Goal: Task Accomplishment & Management: Complete application form

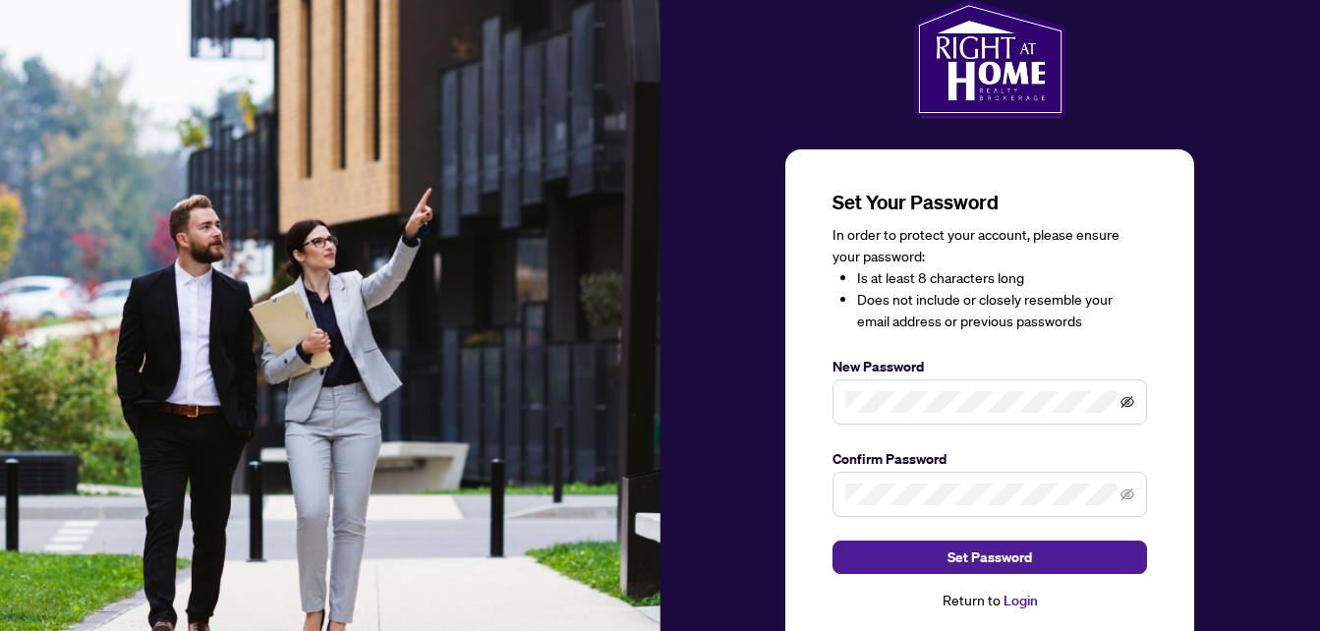
click at [1125, 400] on icon "eye-invisible" at bounding box center [1127, 402] width 14 height 14
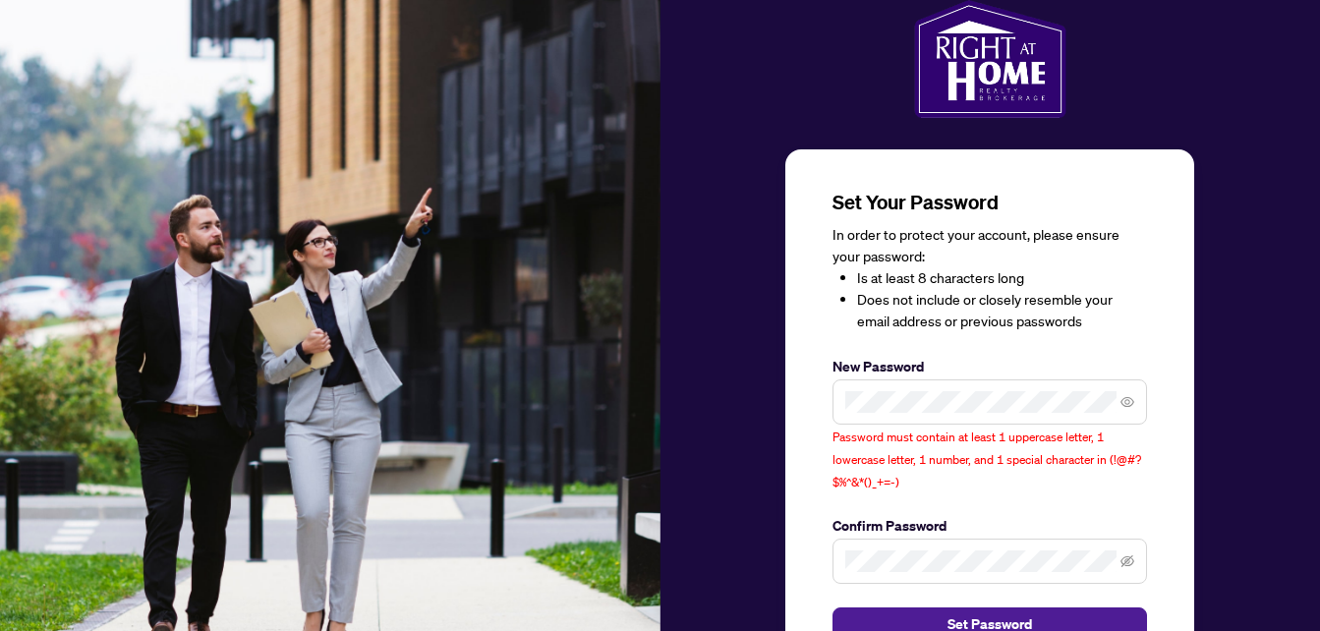
click at [975, 484] on div "Password must contain at least 1 uppercase letter, 1 lowercase letter, 1 number…" at bounding box center [989, 435] width 314 height 113
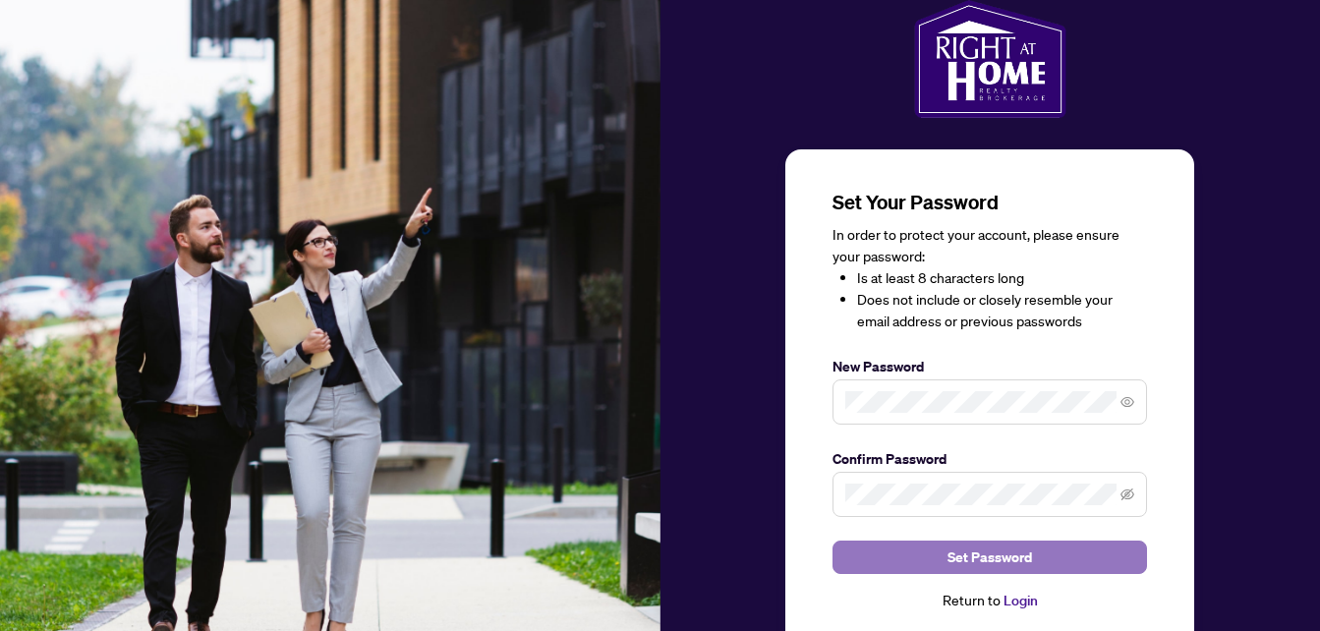
click at [1033, 546] on button "Set Password" at bounding box center [989, 556] width 314 height 33
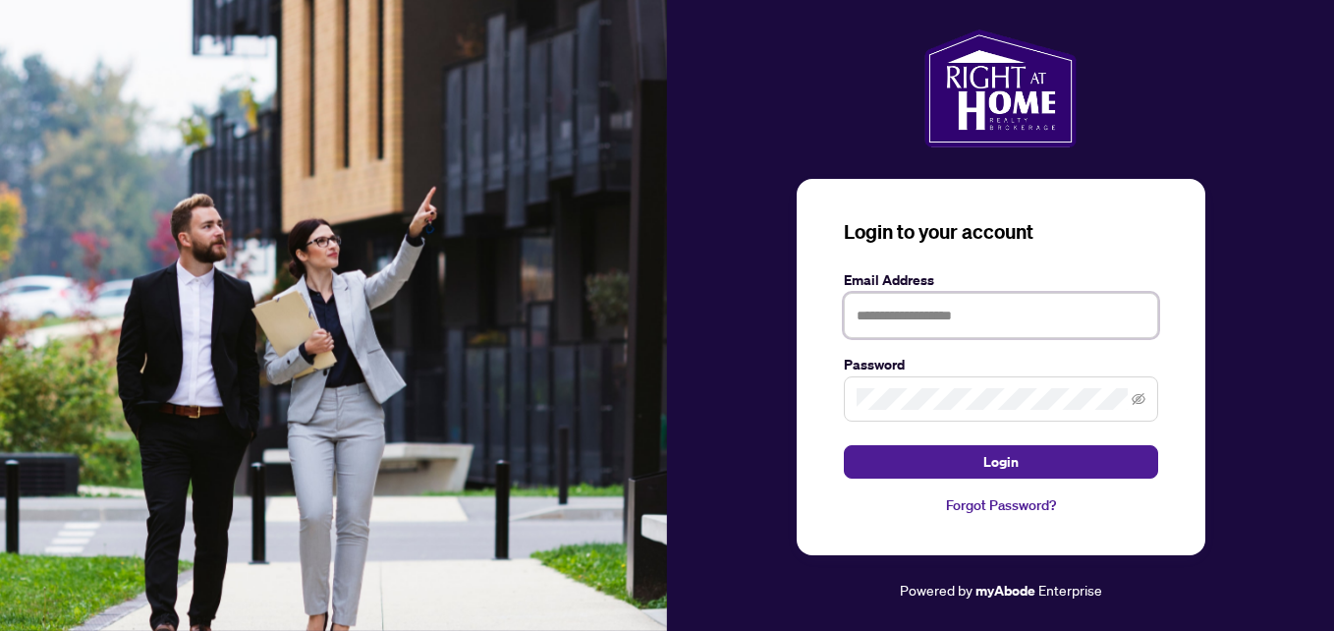
click at [940, 324] on input "text" at bounding box center [1001, 315] width 314 height 45
click at [1136, 395] on icon "eye-invisible" at bounding box center [1139, 399] width 14 height 12
type input "**********"
click at [1177, 355] on div "**********" at bounding box center [1001, 367] width 409 height 377
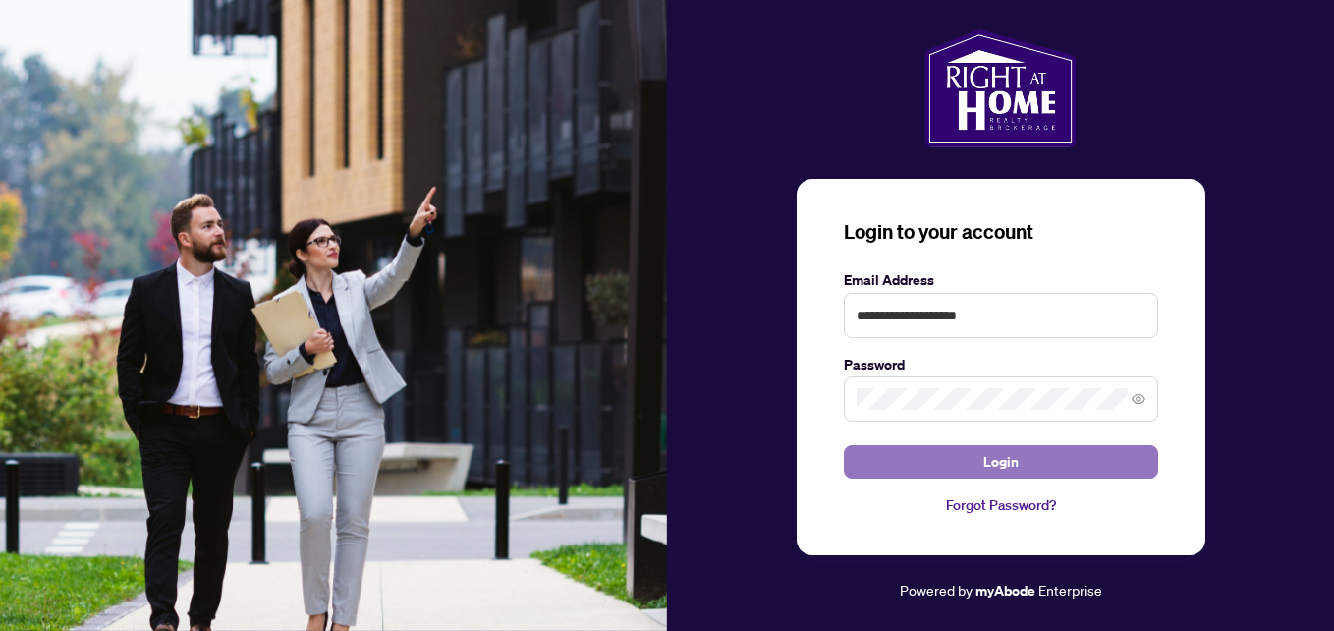
click at [1085, 465] on button "Login" at bounding box center [1001, 461] width 314 height 33
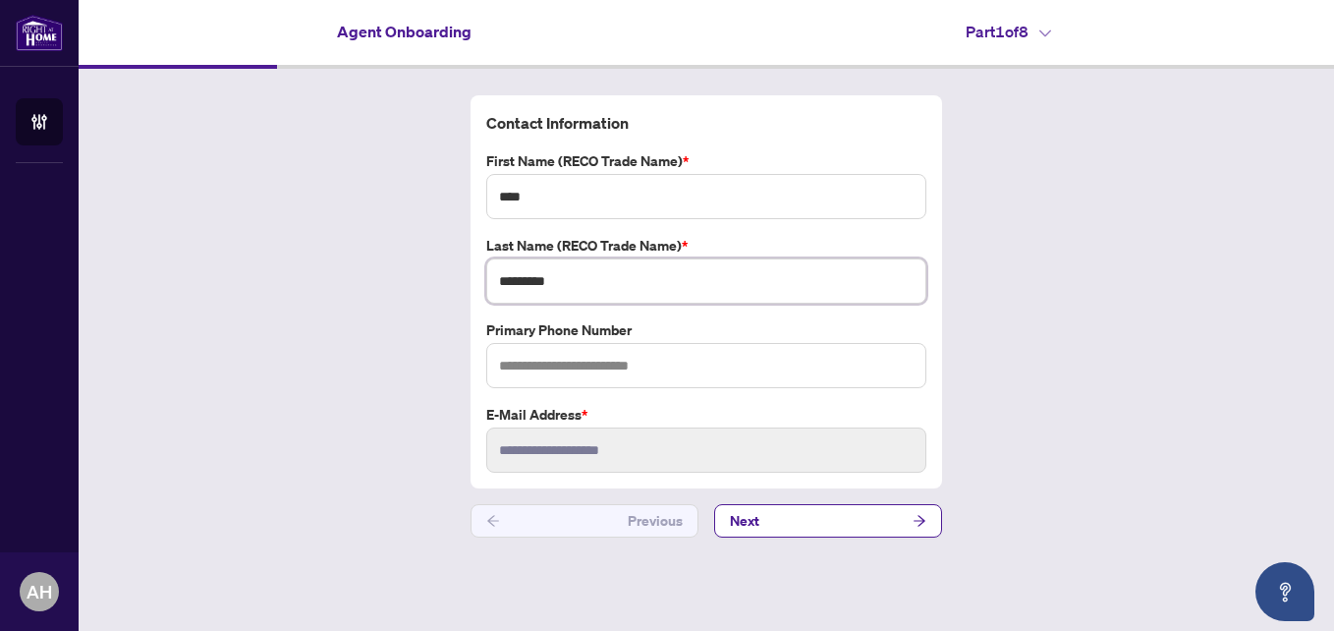
click at [602, 289] on input "*********" at bounding box center [706, 280] width 440 height 45
type input "*********"
click at [609, 365] on input "text" at bounding box center [706, 365] width 440 height 45
type input "**********"
click at [915, 516] on icon "arrow-right" at bounding box center [920, 521] width 14 height 14
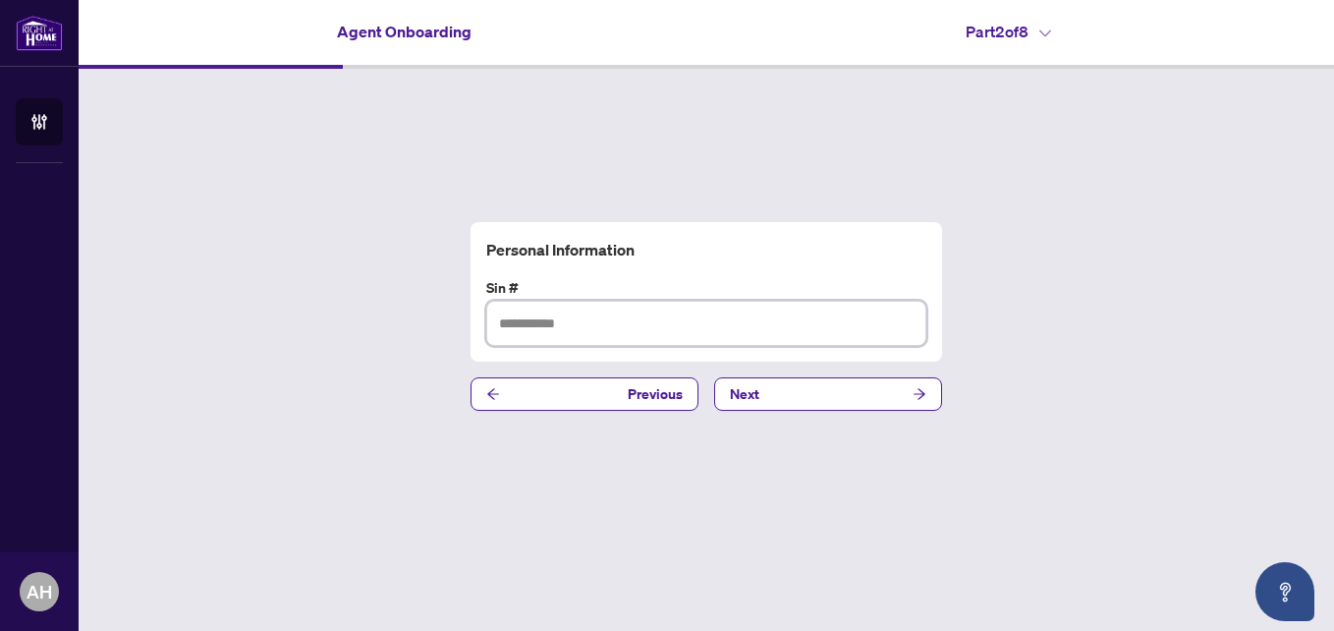
click at [599, 314] on input "text" at bounding box center [706, 323] width 440 height 45
type input "*********"
click at [858, 394] on button "Next" at bounding box center [828, 393] width 228 height 33
click at [576, 325] on input "text" at bounding box center [706, 323] width 440 height 45
type input "**********"
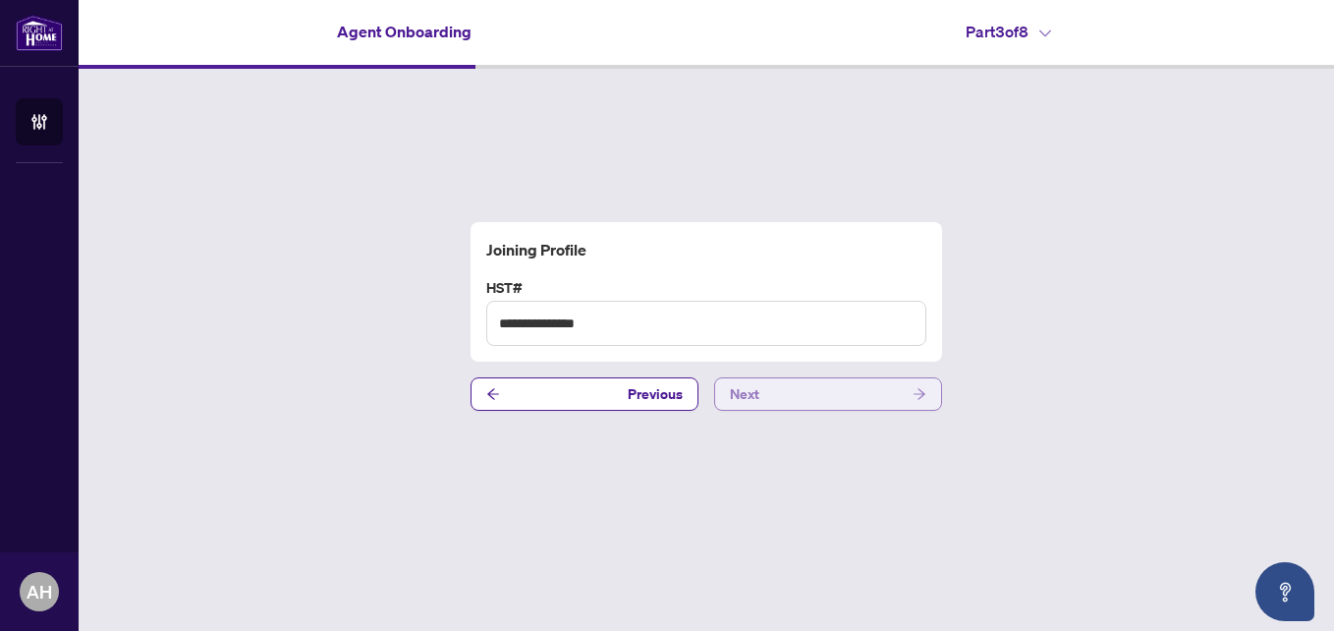
click at [768, 400] on button "Next" at bounding box center [828, 393] width 228 height 33
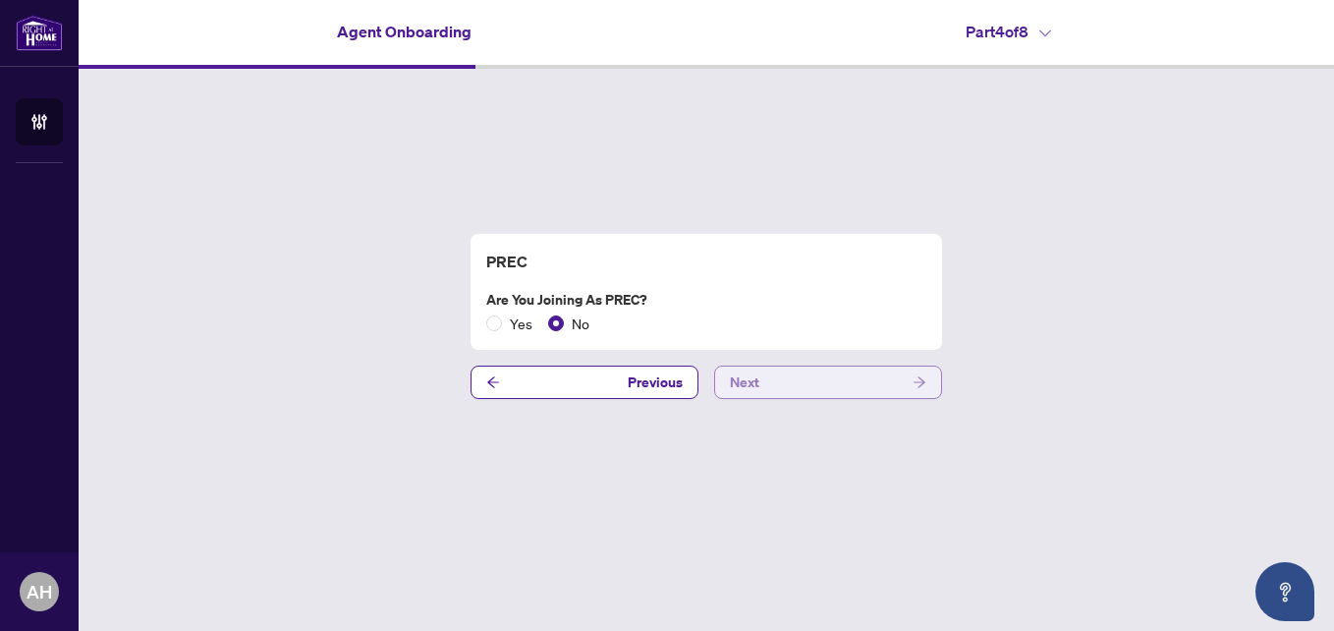
click at [798, 375] on button "Next" at bounding box center [828, 382] width 228 height 33
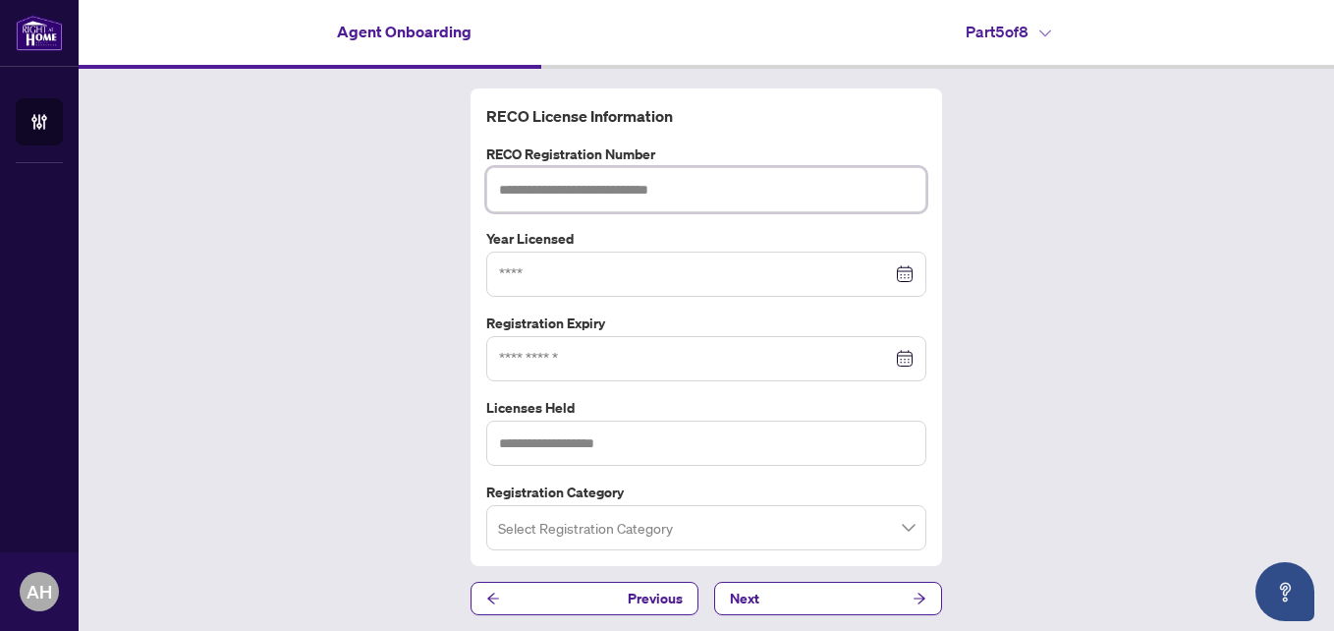
click at [520, 184] on input "text" at bounding box center [706, 189] width 440 height 45
type input "*******"
click at [542, 270] on input at bounding box center [695, 274] width 393 height 22
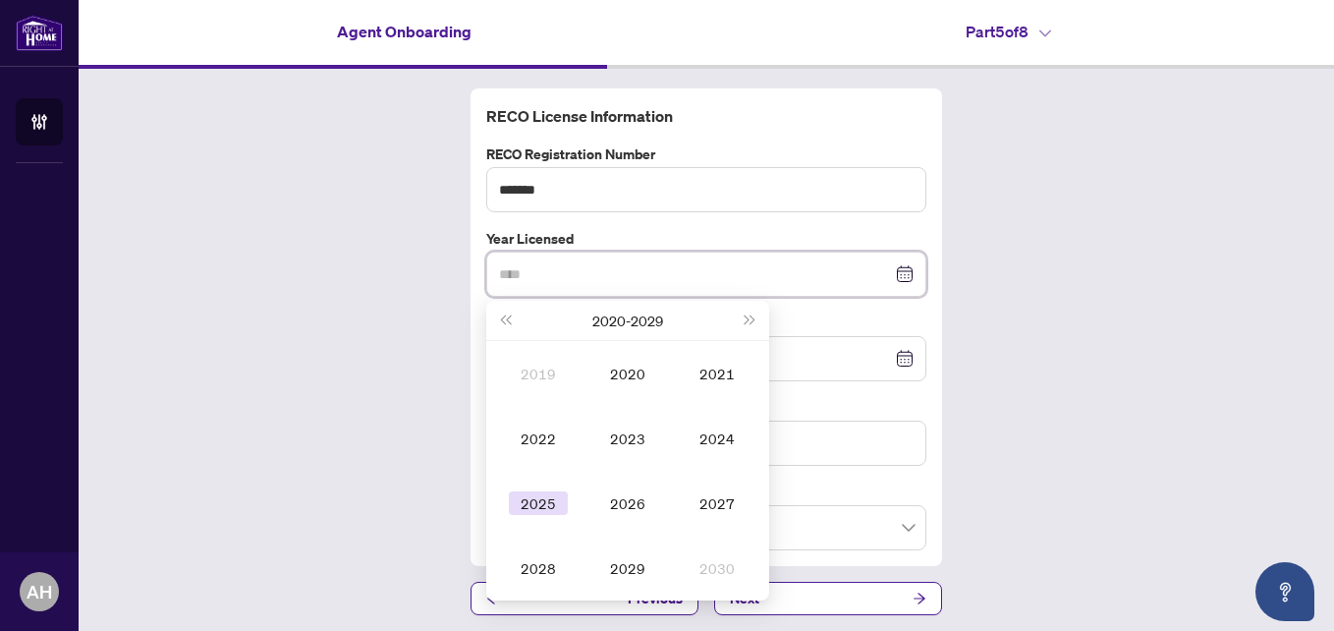
type input "****"
click at [526, 509] on div "2025" at bounding box center [538, 503] width 59 height 24
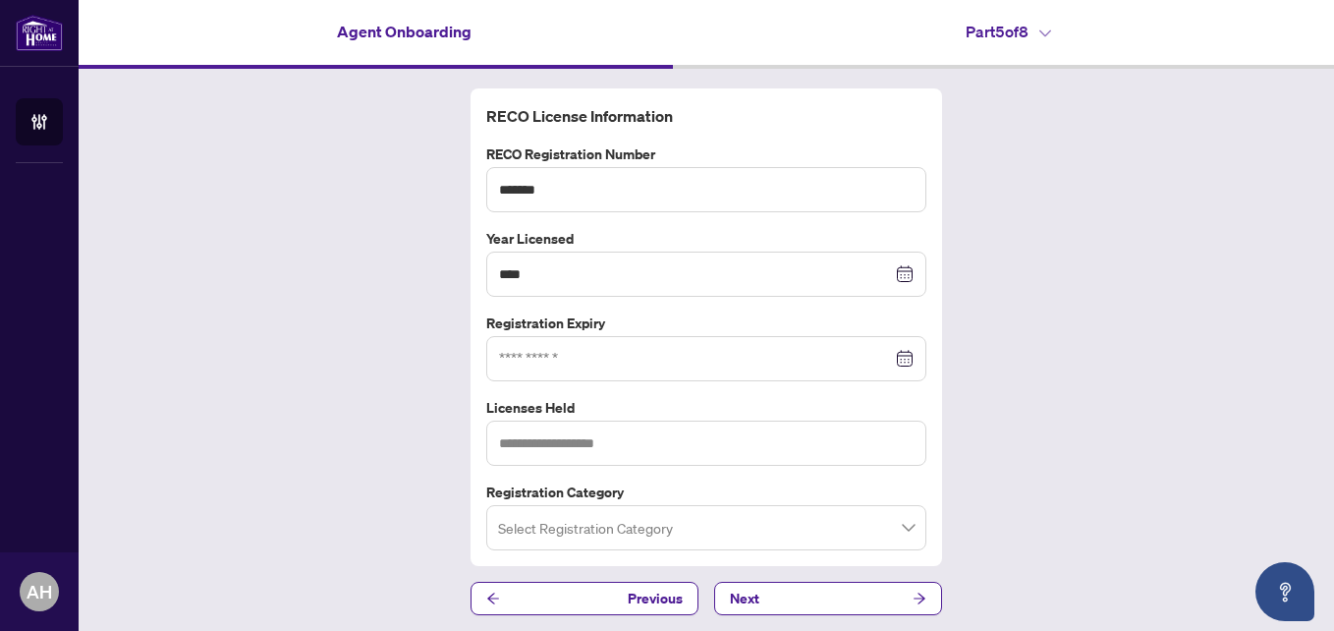
click at [897, 355] on div at bounding box center [706, 359] width 415 height 22
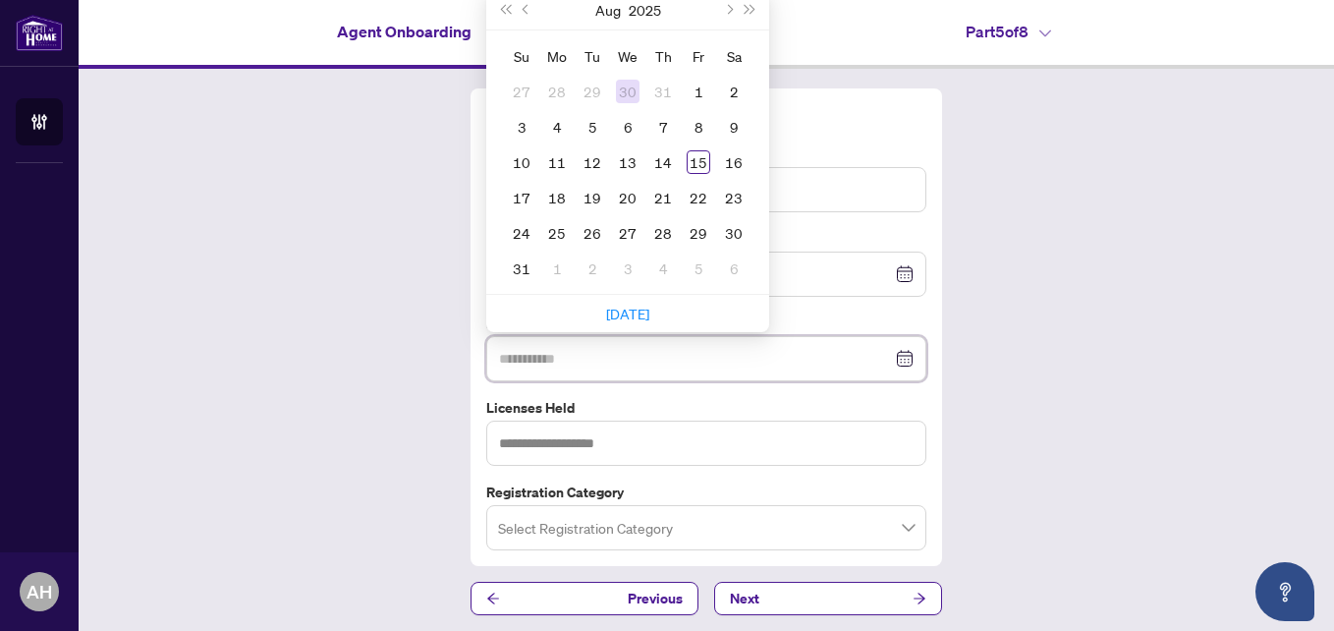
type input "**********"
click at [723, 9] on span "Next month (PageDown)" at bounding box center [728, 10] width 10 height 10
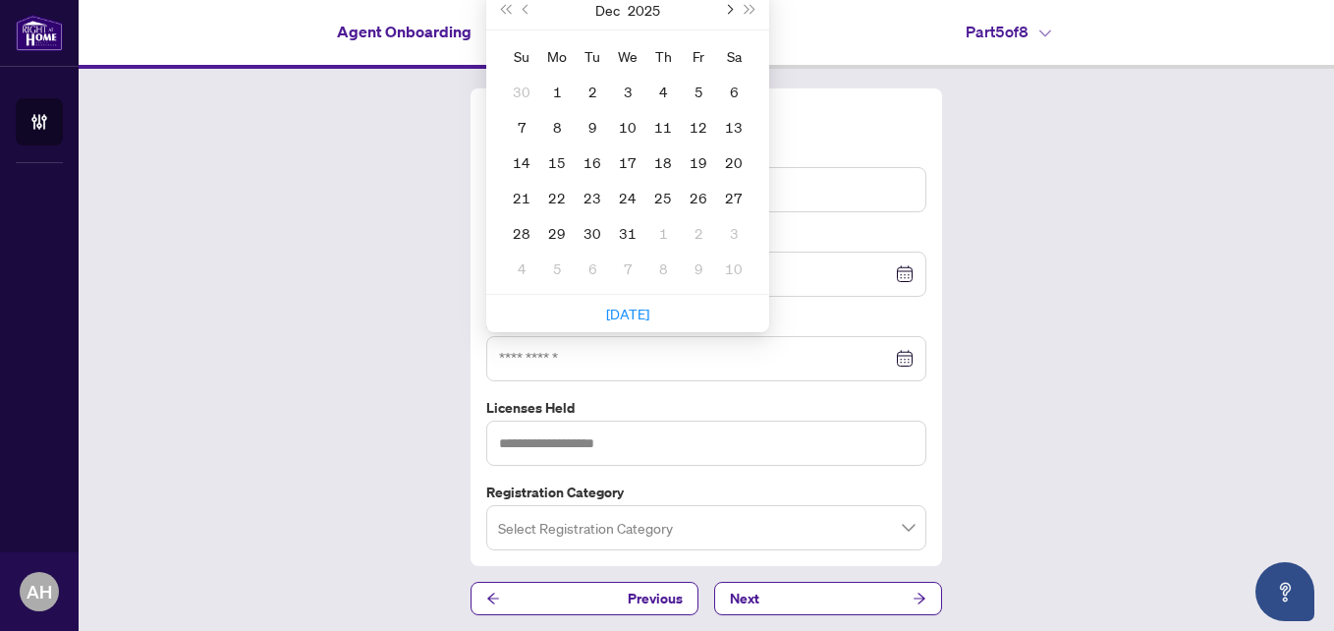
click at [723, 9] on span "Next month (PageDown)" at bounding box center [728, 10] width 10 height 10
click at [516, 7] on button "Previous month (PageUp)" at bounding box center [527, 9] width 22 height 39
type input "**********"
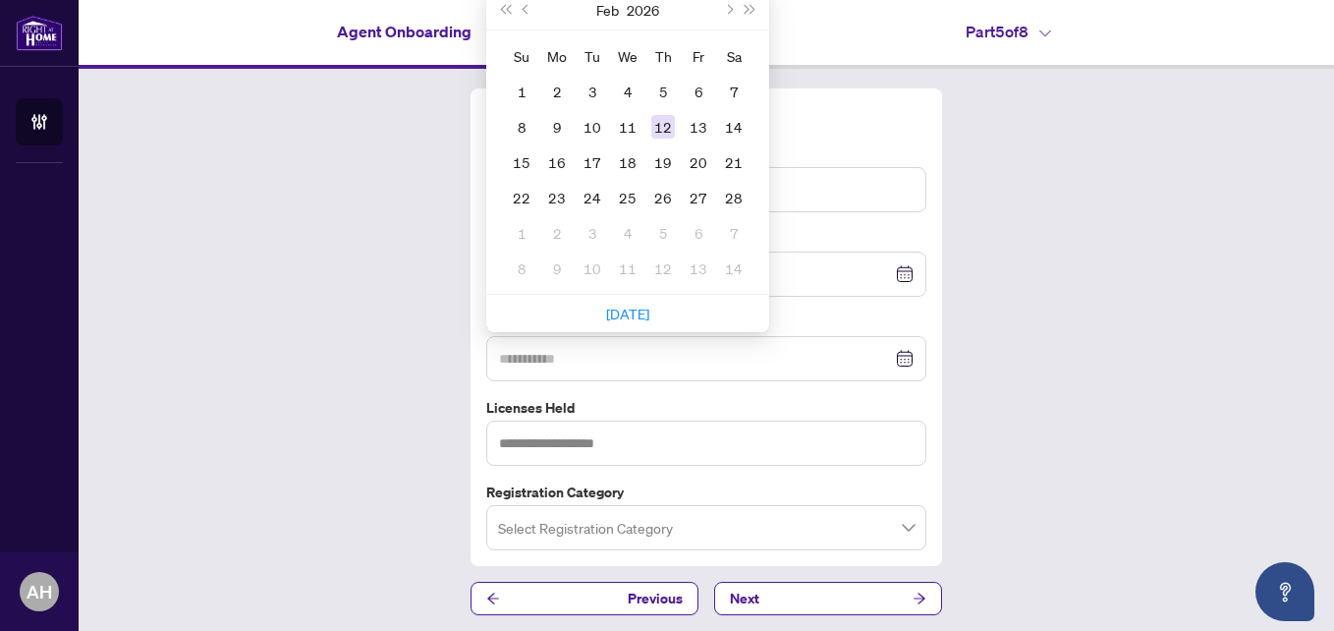
type input "**********"
click at [655, 126] on div "12" at bounding box center [664, 127] width 24 height 24
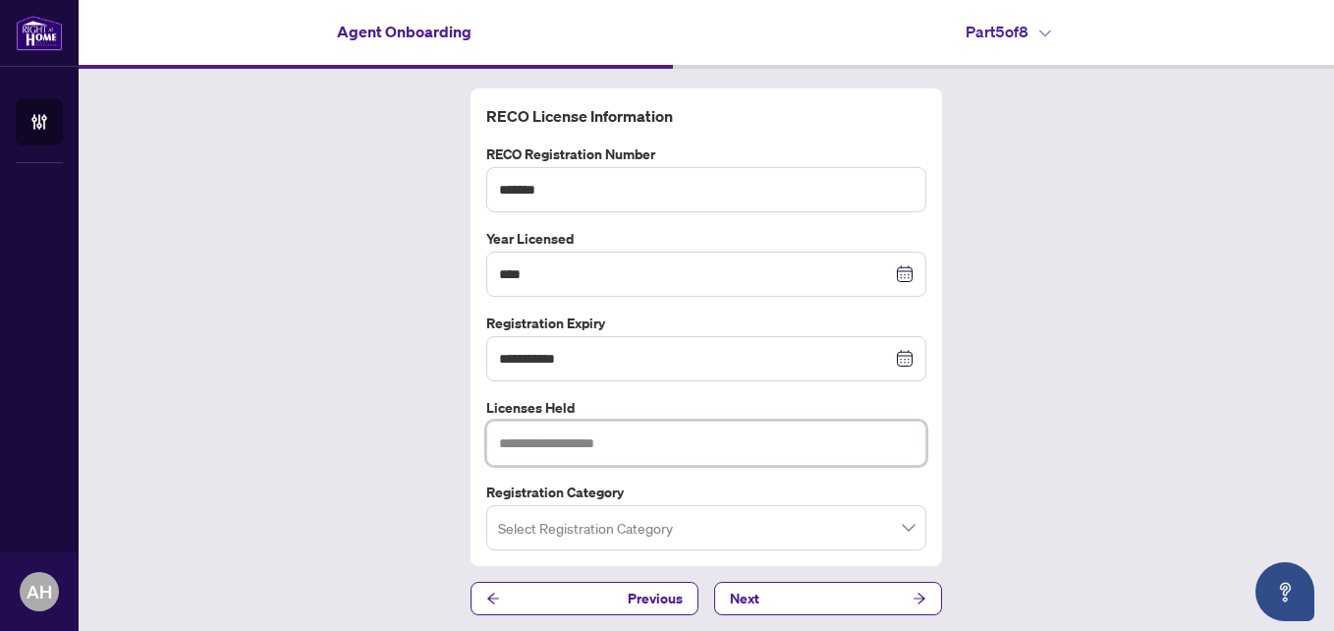
click at [623, 438] on input "text" at bounding box center [706, 443] width 440 height 45
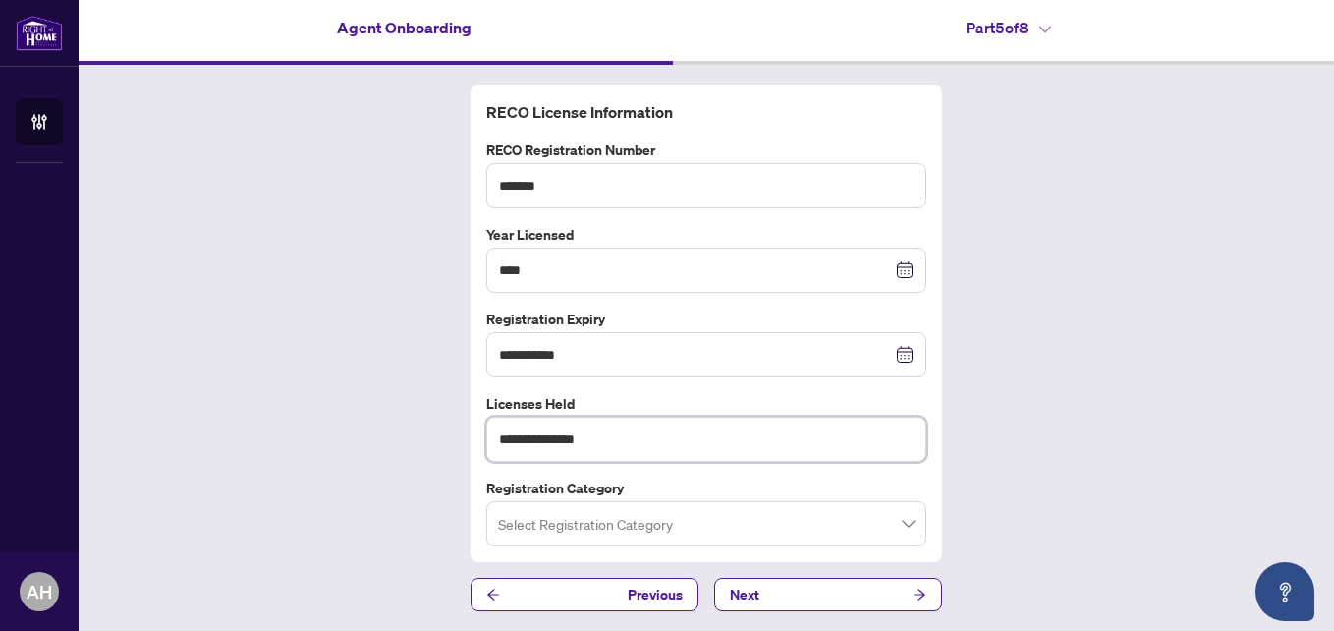
click at [902, 523] on span at bounding box center [706, 523] width 417 height 37
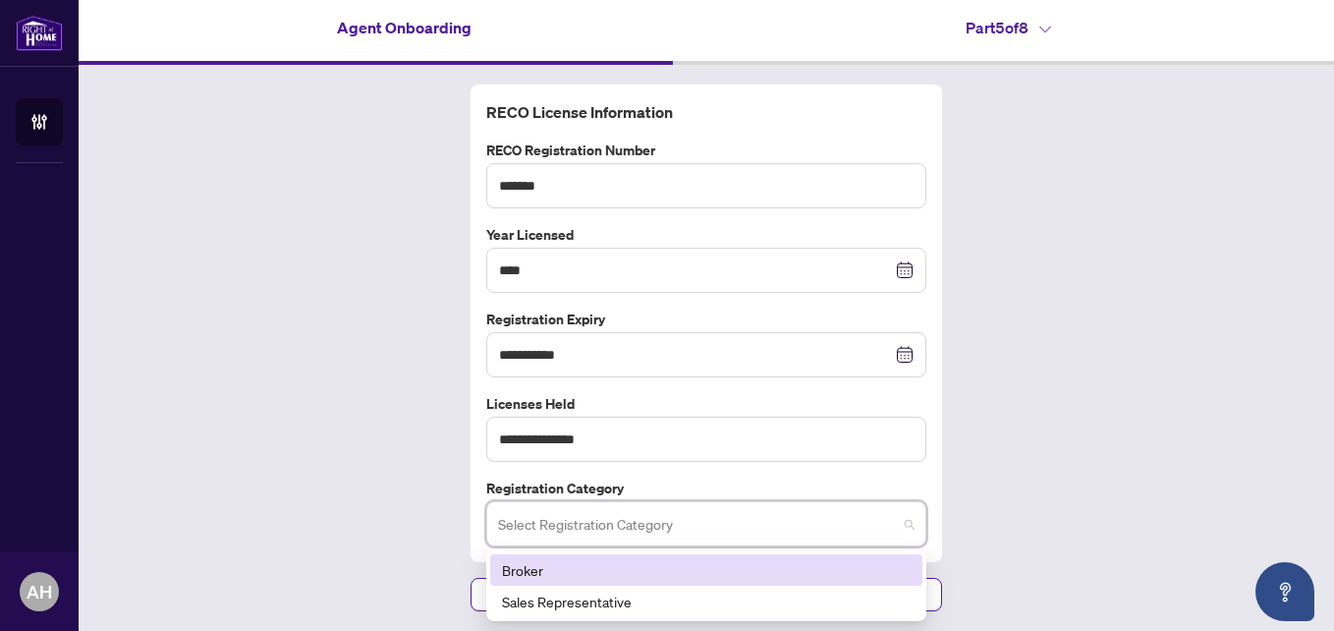
click at [597, 570] on div "Broker" at bounding box center [706, 570] width 409 height 22
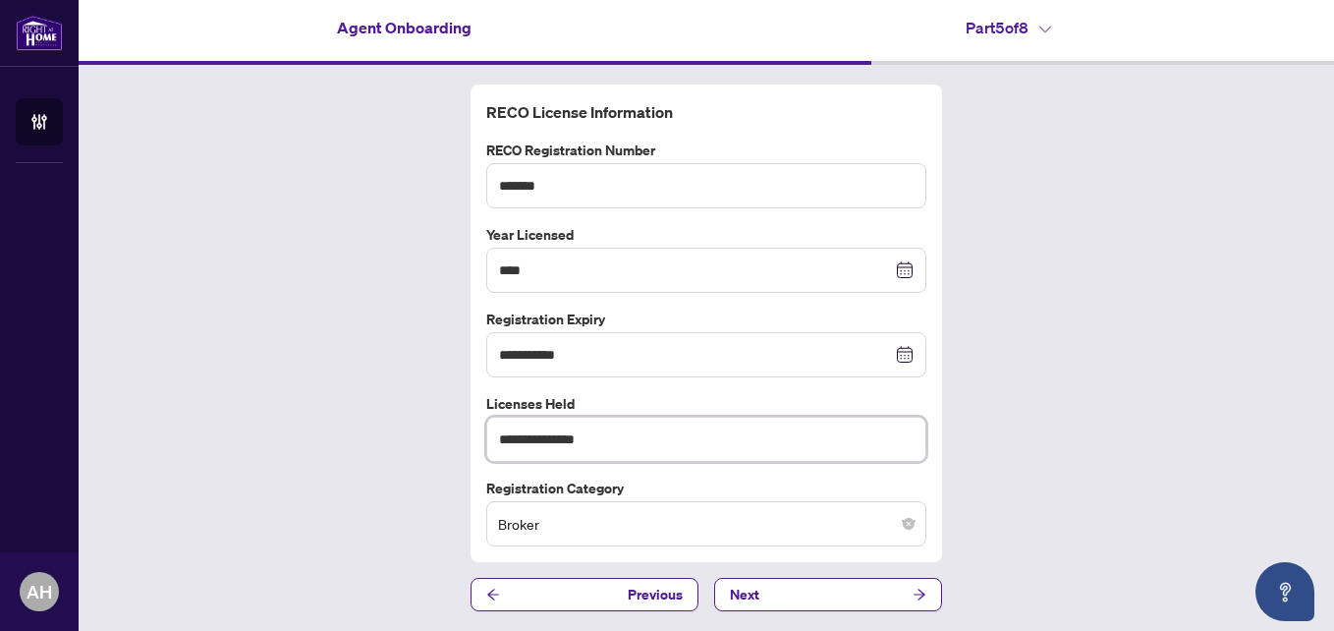
click at [621, 441] on input "**********" at bounding box center [706, 439] width 440 height 45
type input "*"
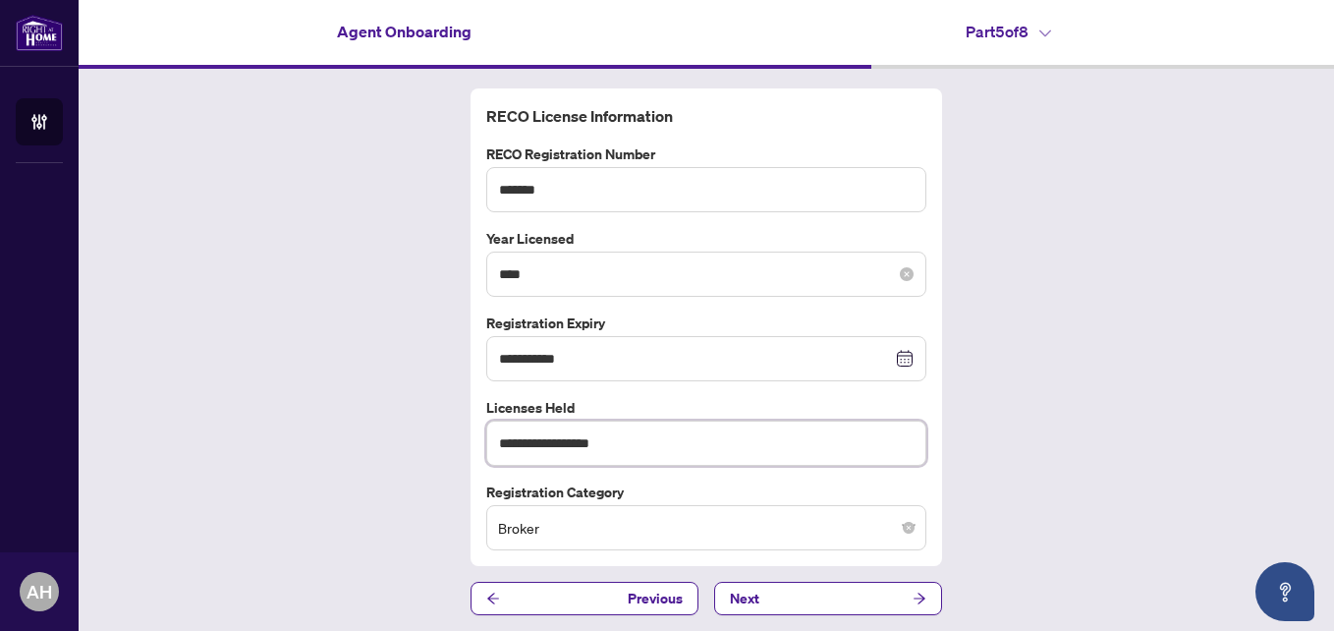
type input "**********"
click at [579, 282] on input "****" at bounding box center [695, 274] width 393 height 22
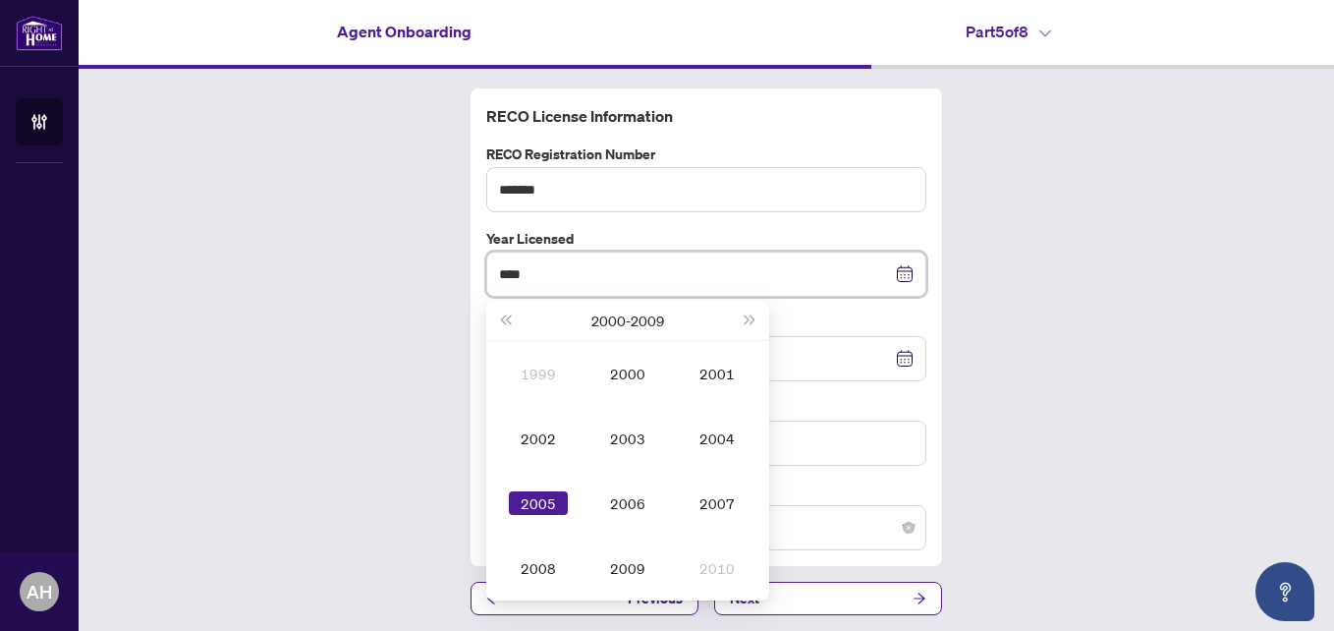
type input "****"
click at [1013, 268] on div "**********" at bounding box center [707, 352] width 1256 height 566
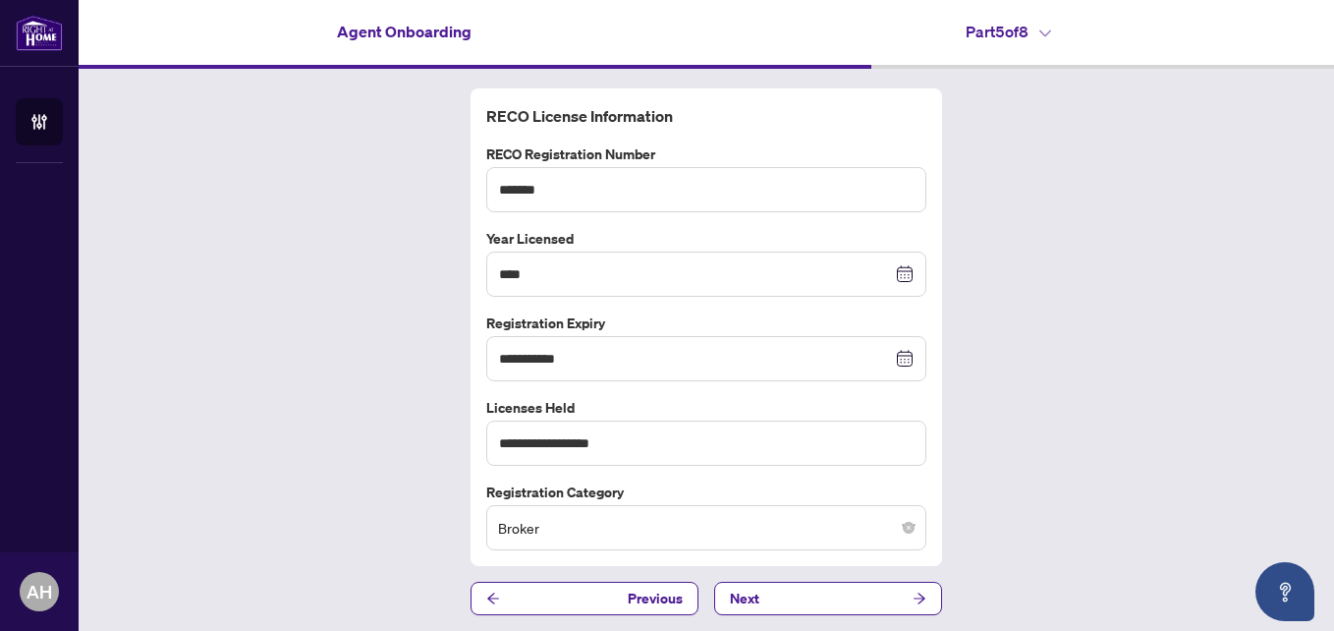
scroll to position [4, 0]
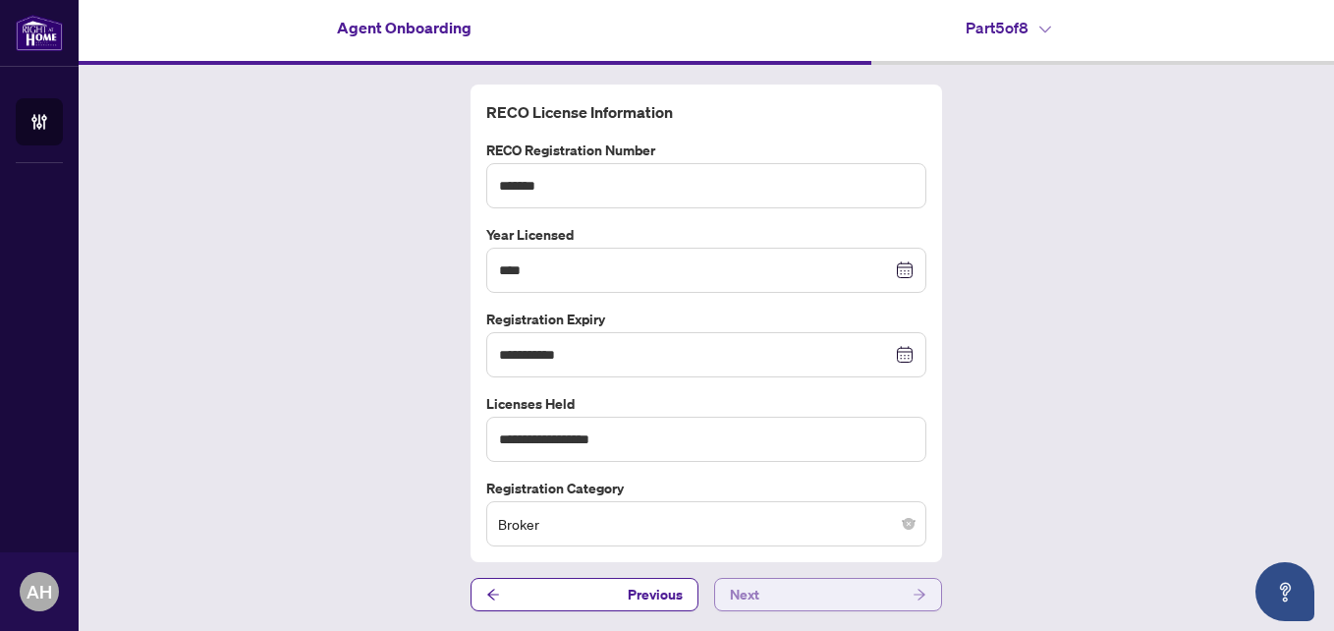
click at [832, 595] on button "Next" at bounding box center [828, 594] width 228 height 33
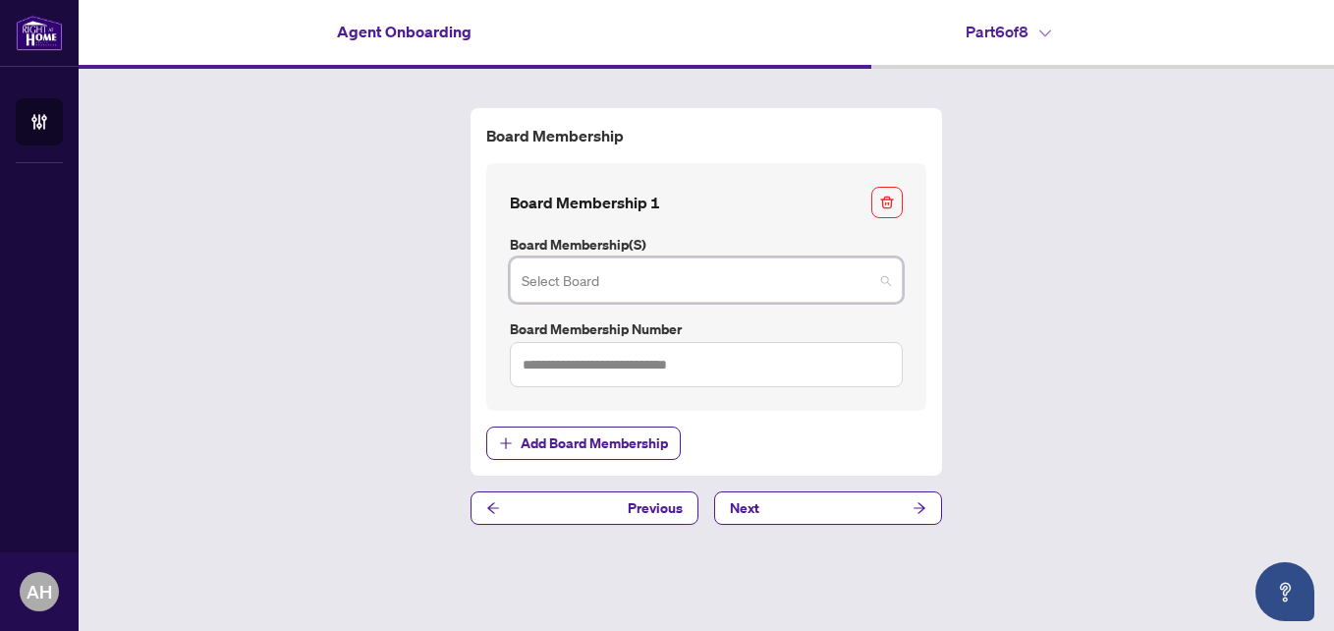
click at [667, 280] on input "search" at bounding box center [698, 282] width 352 height 43
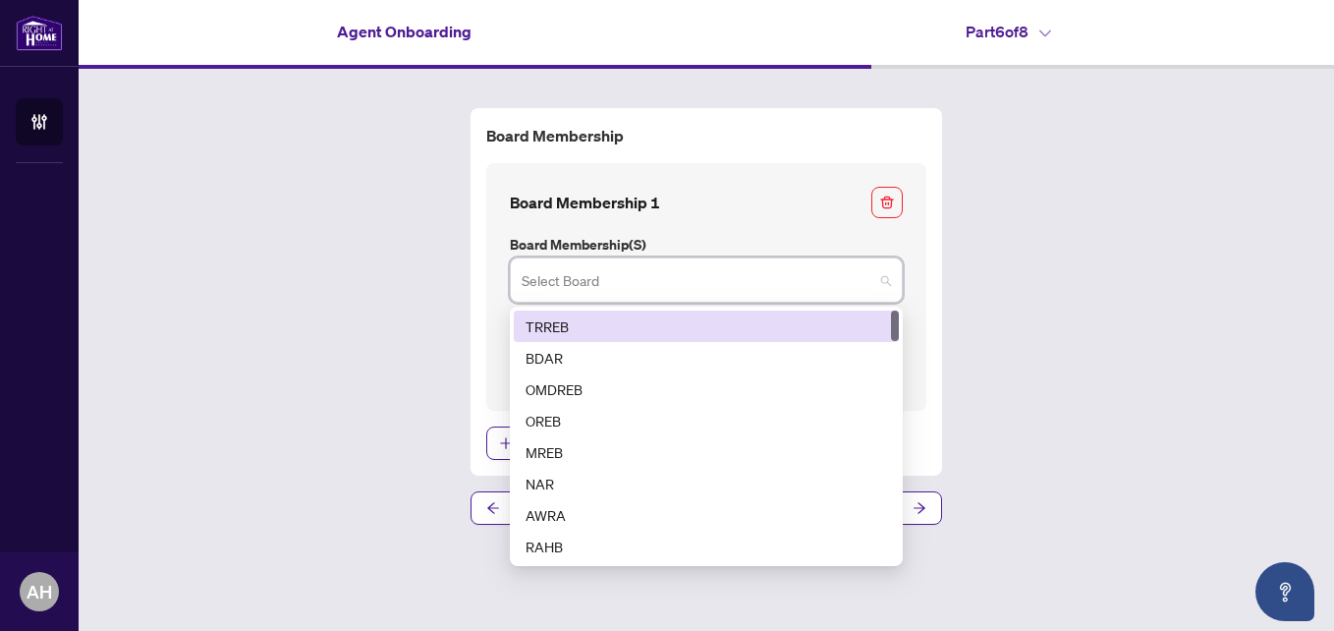
click at [627, 327] on div "TRREB" at bounding box center [707, 326] width 362 height 22
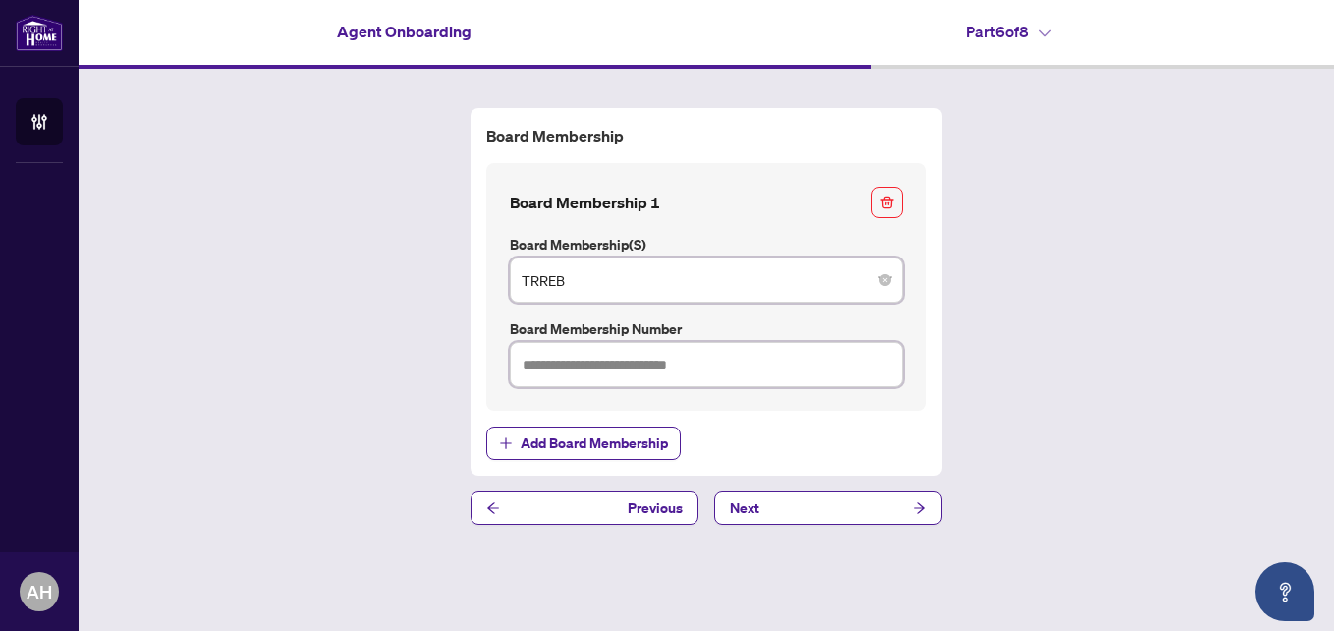
click at [742, 368] on input "text" at bounding box center [706, 364] width 393 height 45
type input "*******"
click at [812, 497] on button "Next" at bounding box center [828, 507] width 228 height 33
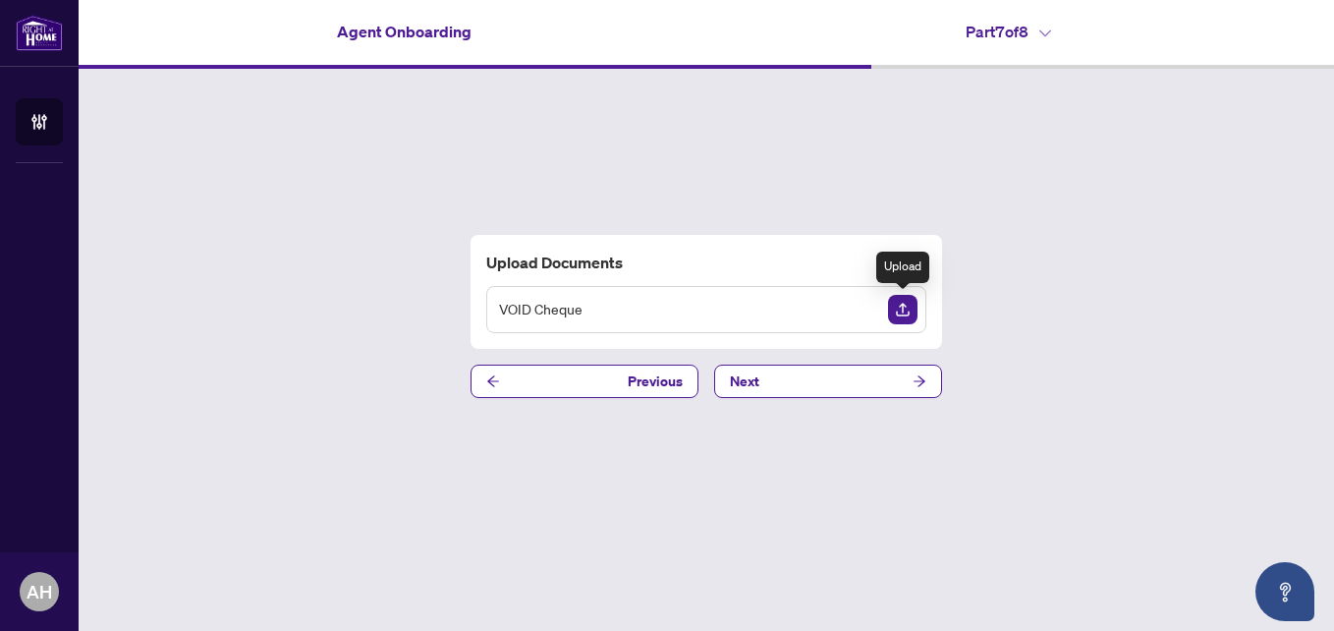
click at [899, 311] on img "Upload Document" at bounding box center [902, 309] width 29 height 29
click at [918, 382] on icon "arrow-right" at bounding box center [920, 381] width 14 height 14
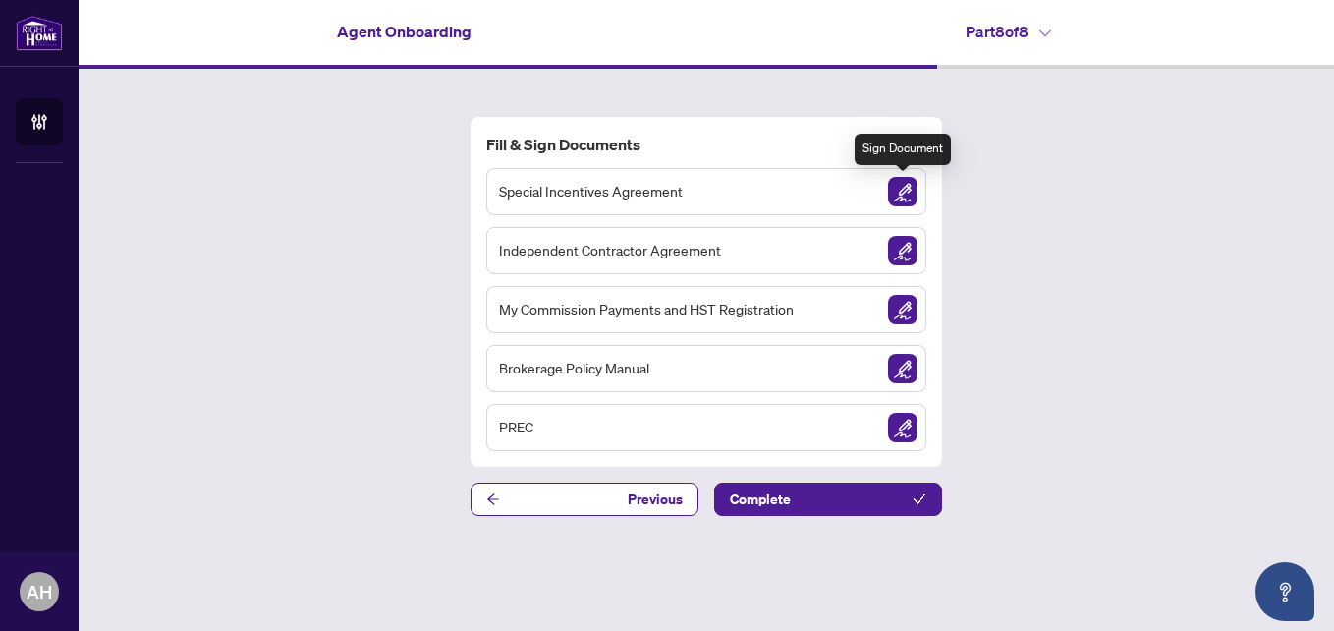
click at [898, 191] on img "Sign Document" at bounding box center [902, 191] width 29 height 29
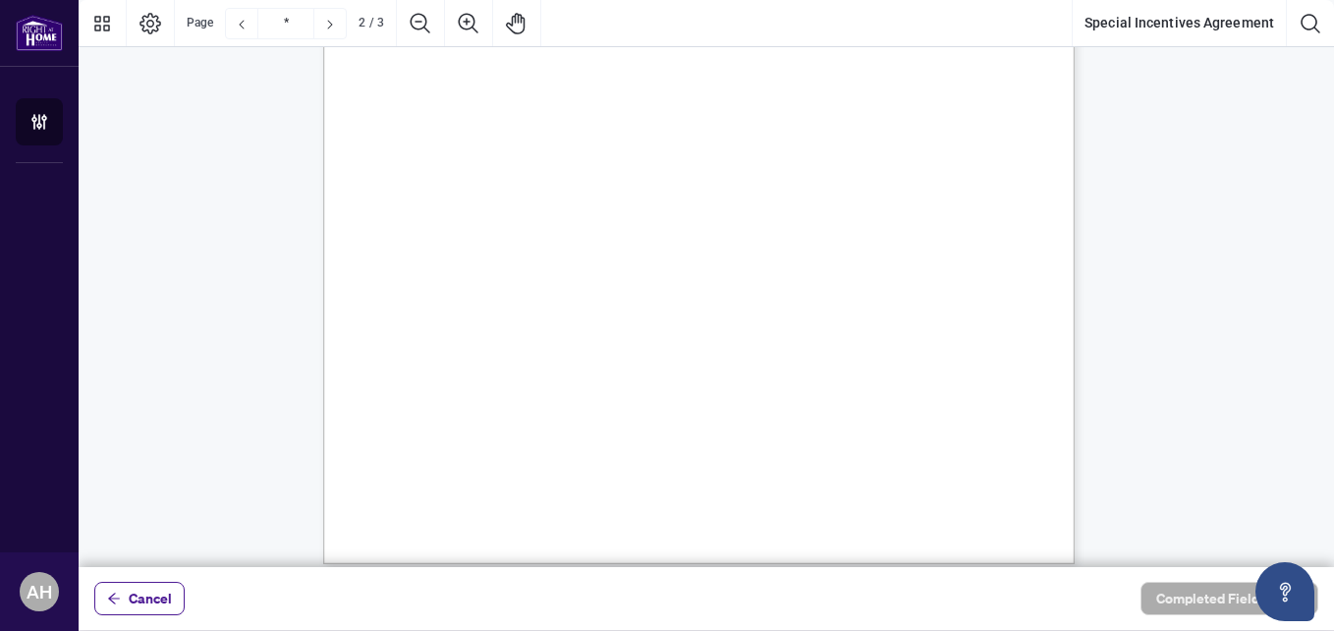
scroll to position [1081, 0]
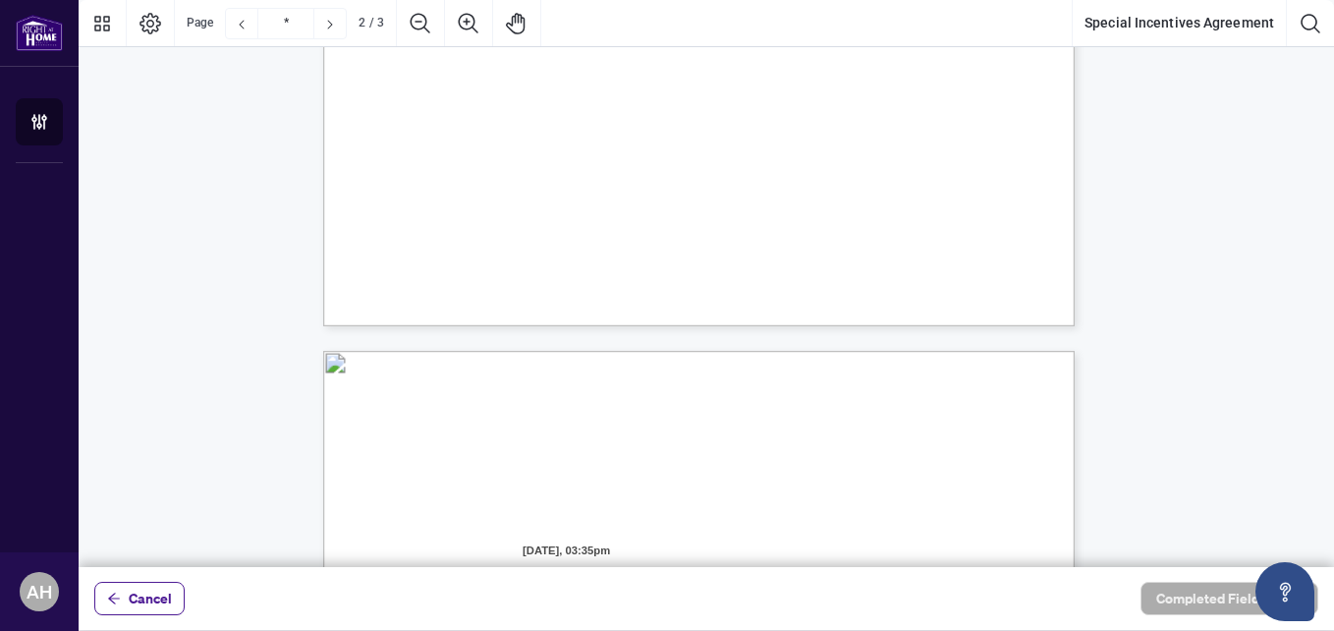
type input "*"
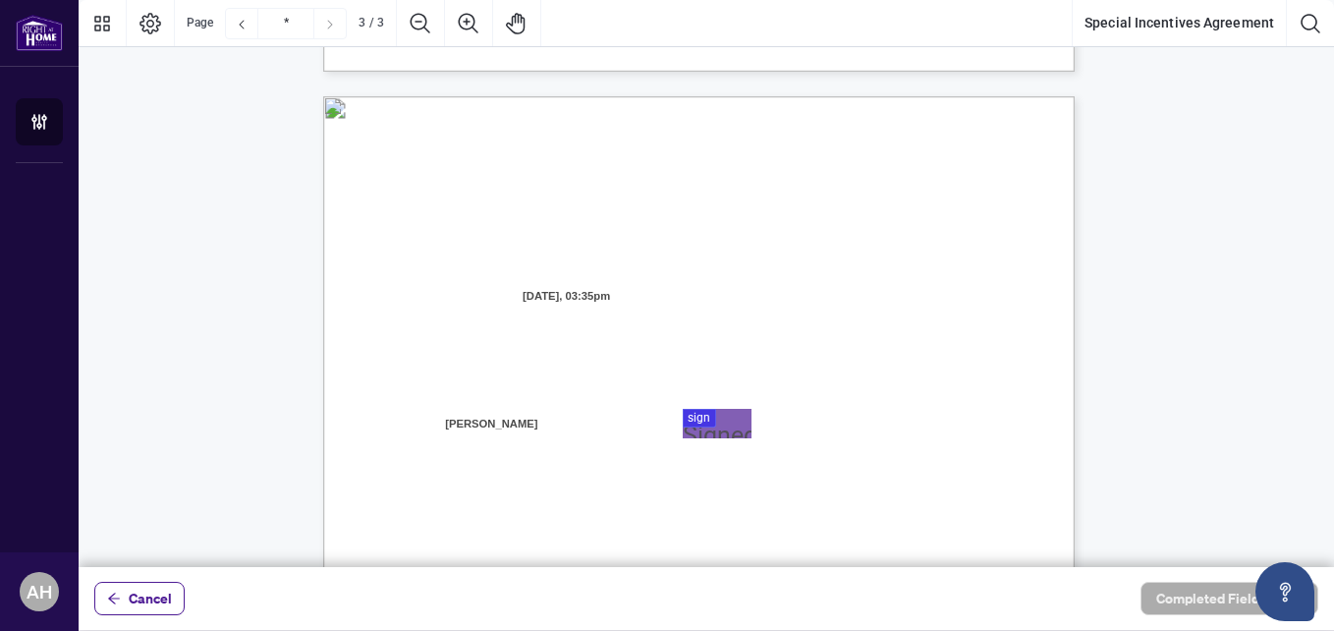
scroll to position [2162, 0]
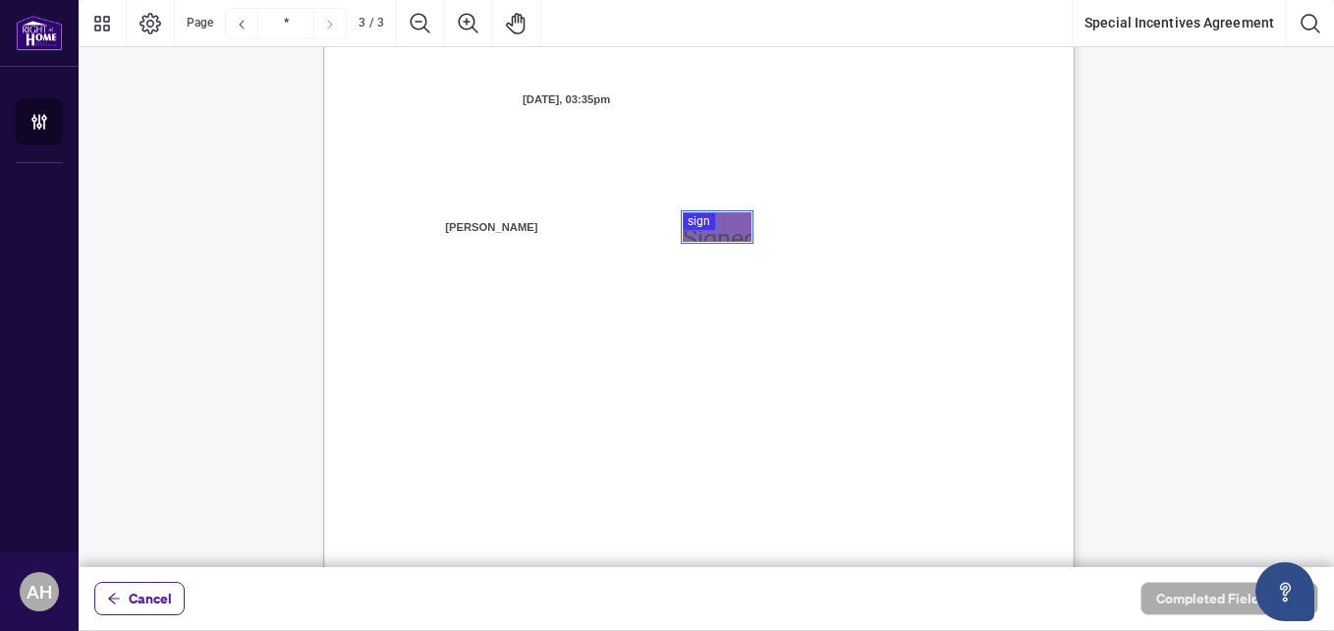
click at [708, 224] on div at bounding box center [707, 283] width 1256 height 567
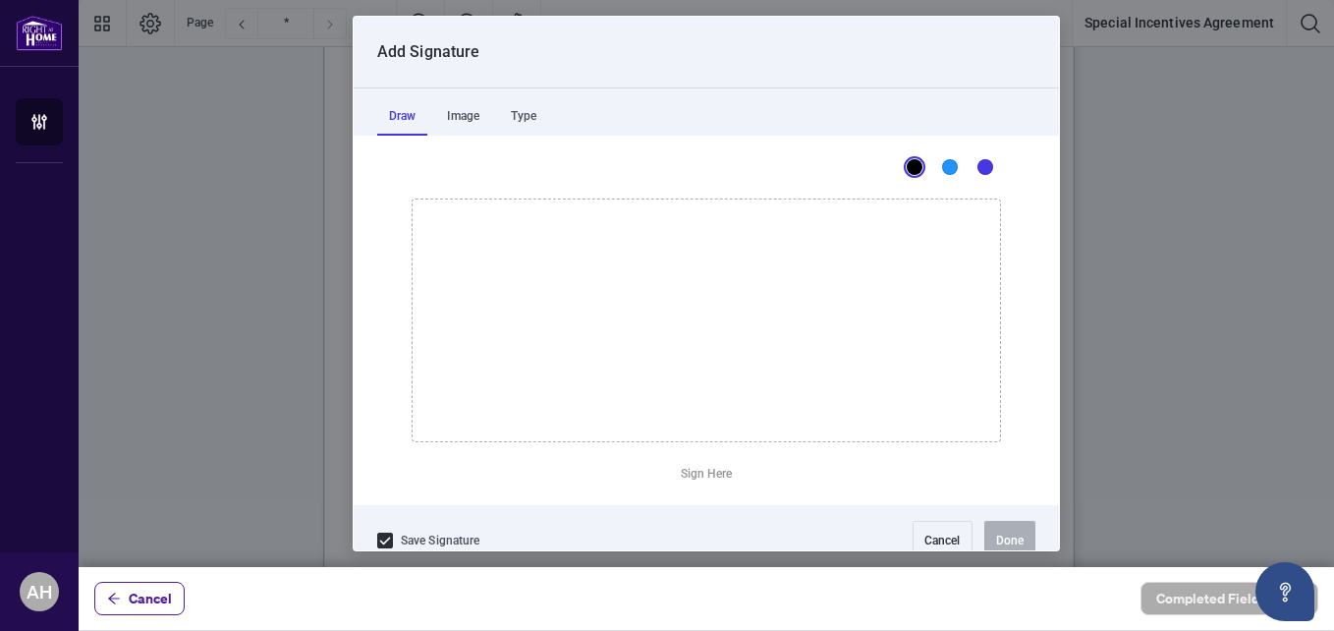
scroll to position [26, 0]
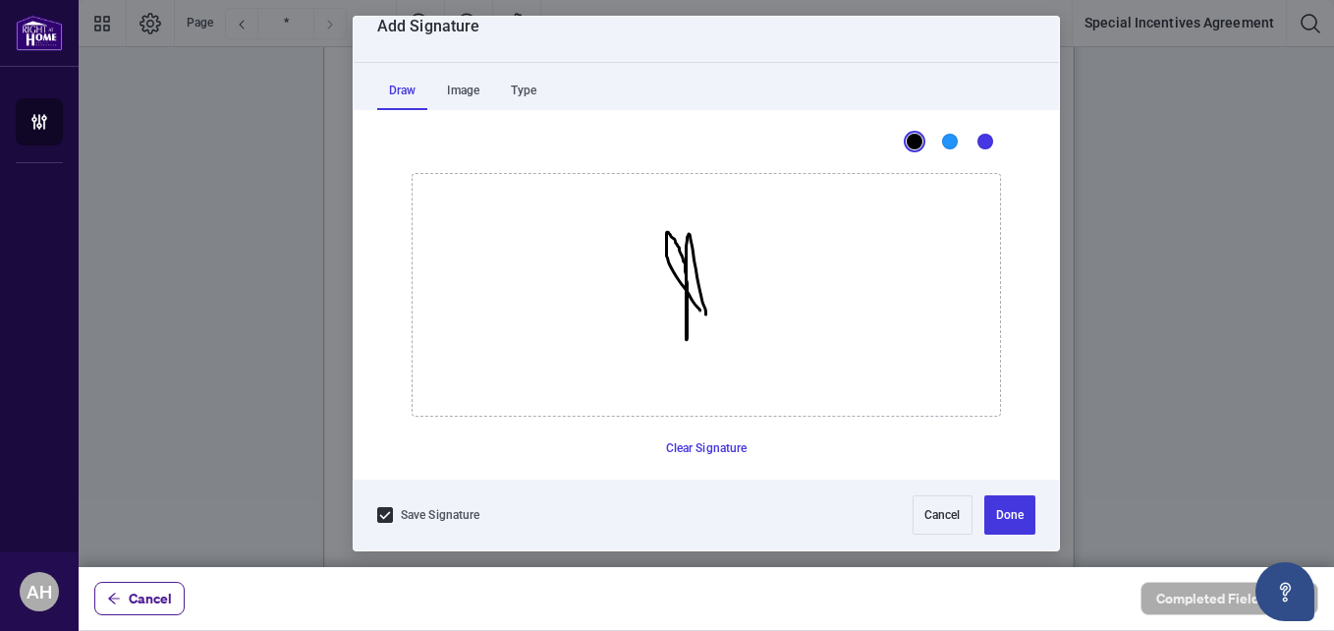
click at [699, 314] on icon "Drawing canvas" at bounding box center [707, 295] width 588 height 242
click at [703, 446] on button "Clear Signature" at bounding box center [706, 447] width 97 height 31
drag, startPoint x: 672, startPoint y: 312, endPoint x: 618, endPoint y: 324, distance: 55.3
click at [618, 324] on icon "Drawing canvas" at bounding box center [707, 295] width 588 height 242
click at [714, 443] on button "Clear Signature" at bounding box center [706, 447] width 97 height 31
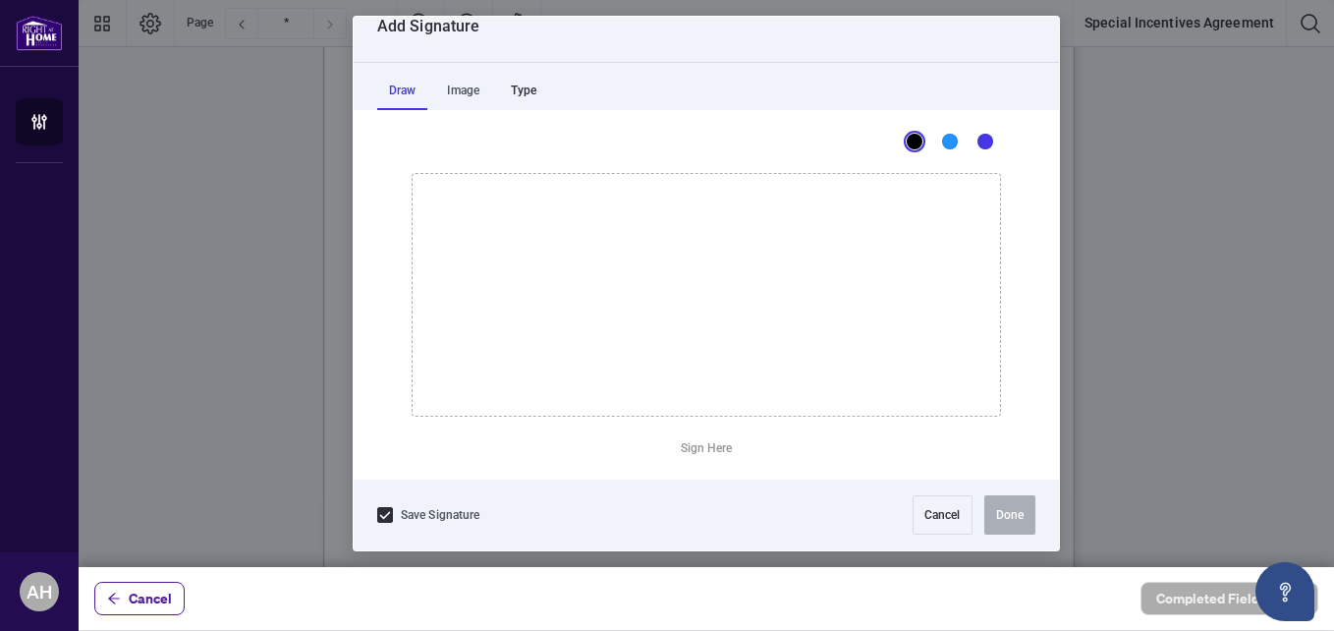
click at [529, 91] on div "Type" at bounding box center [523, 90] width 49 height 39
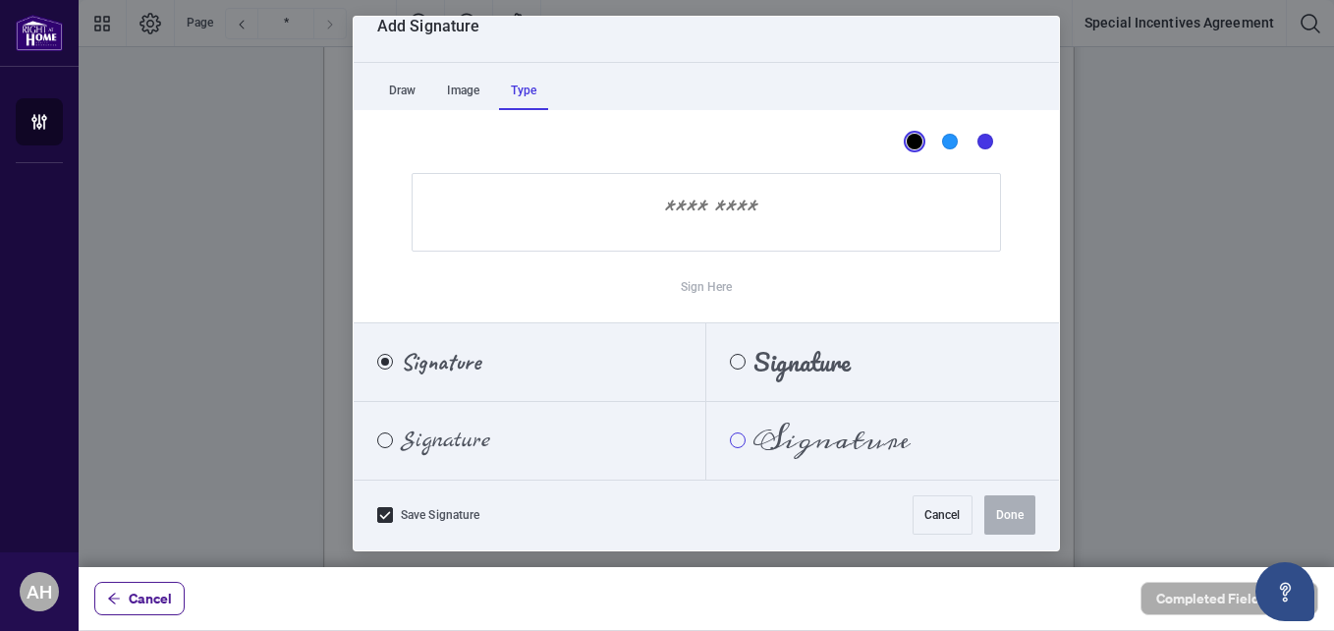
click at [730, 438] on div "Meddon" at bounding box center [738, 440] width 16 height 16
click at [710, 234] on input "Sign Here" at bounding box center [707, 212] width 590 height 79
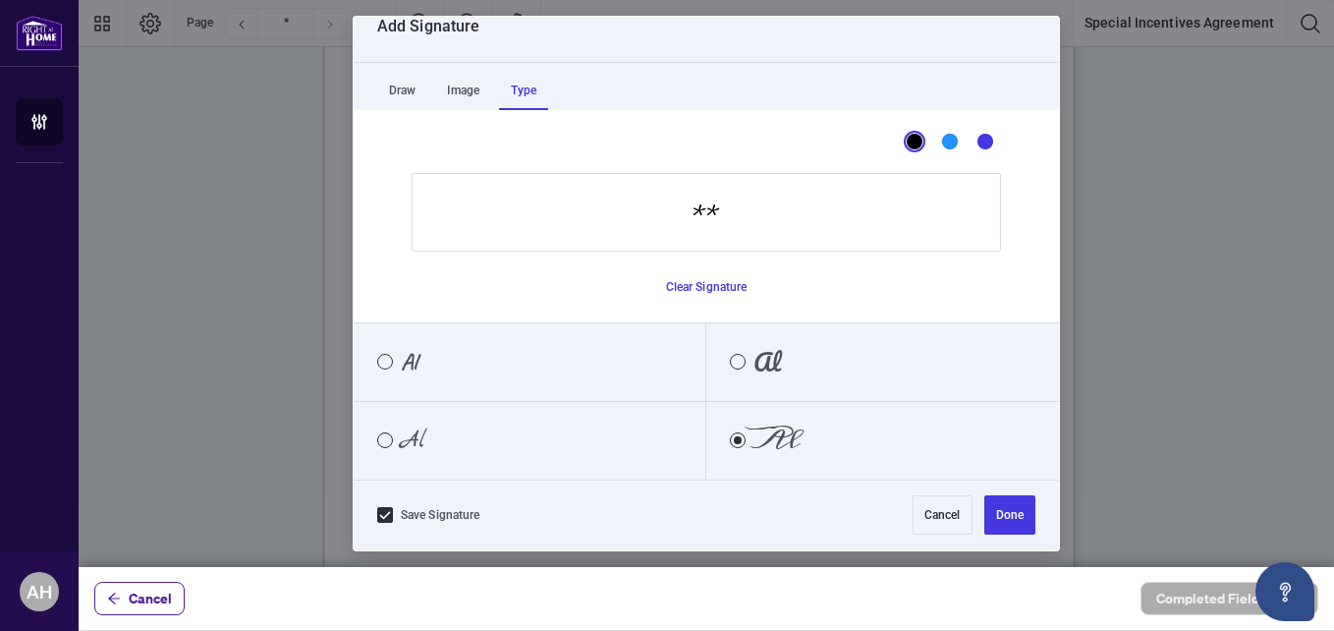
type input "*"
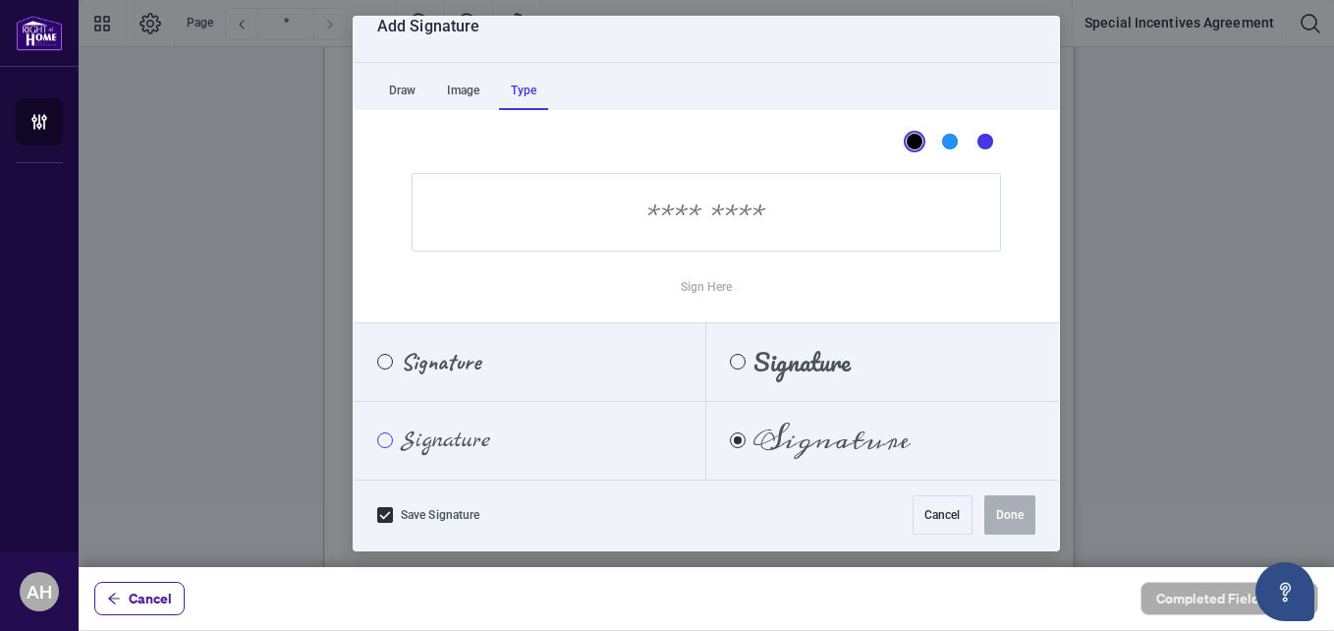
click at [389, 440] on div "Marck Script" at bounding box center [385, 440] width 16 height 16
click at [429, 433] on span "Signature" at bounding box center [445, 440] width 89 height 22
click at [637, 233] on input "Sign Here" at bounding box center [707, 212] width 590 height 79
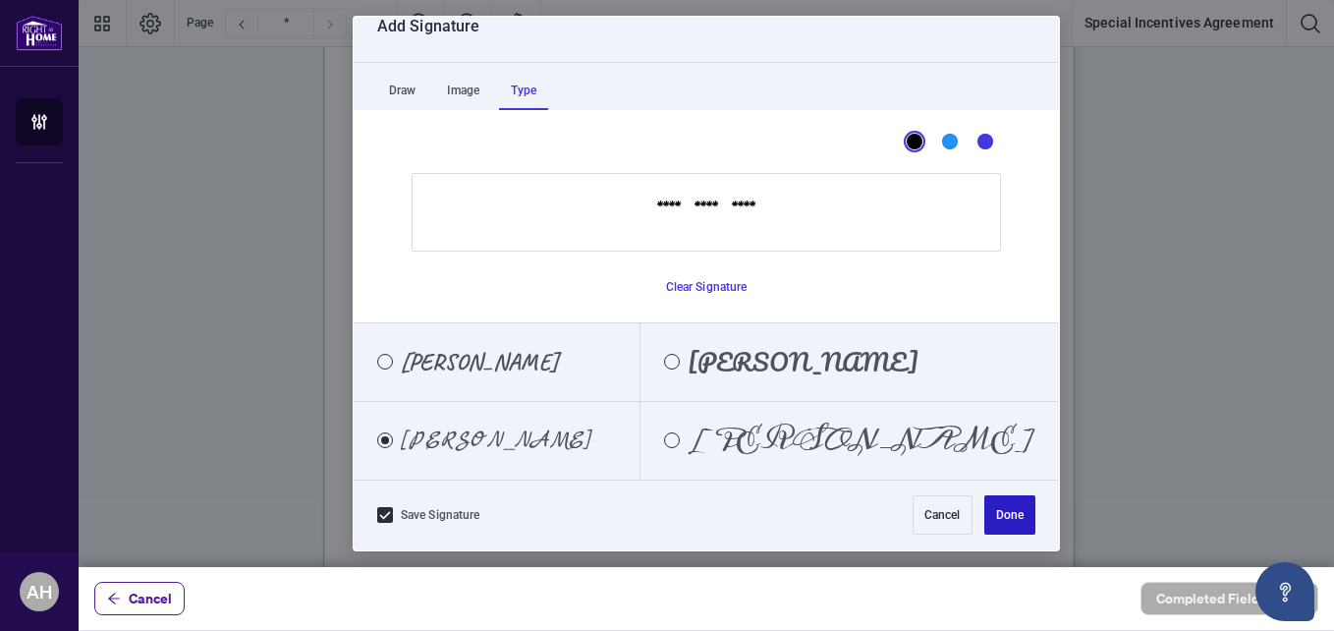
type input "**********"
click at [988, 510] on button "Done" at bounding box center [1010, 514] width 51 height 39
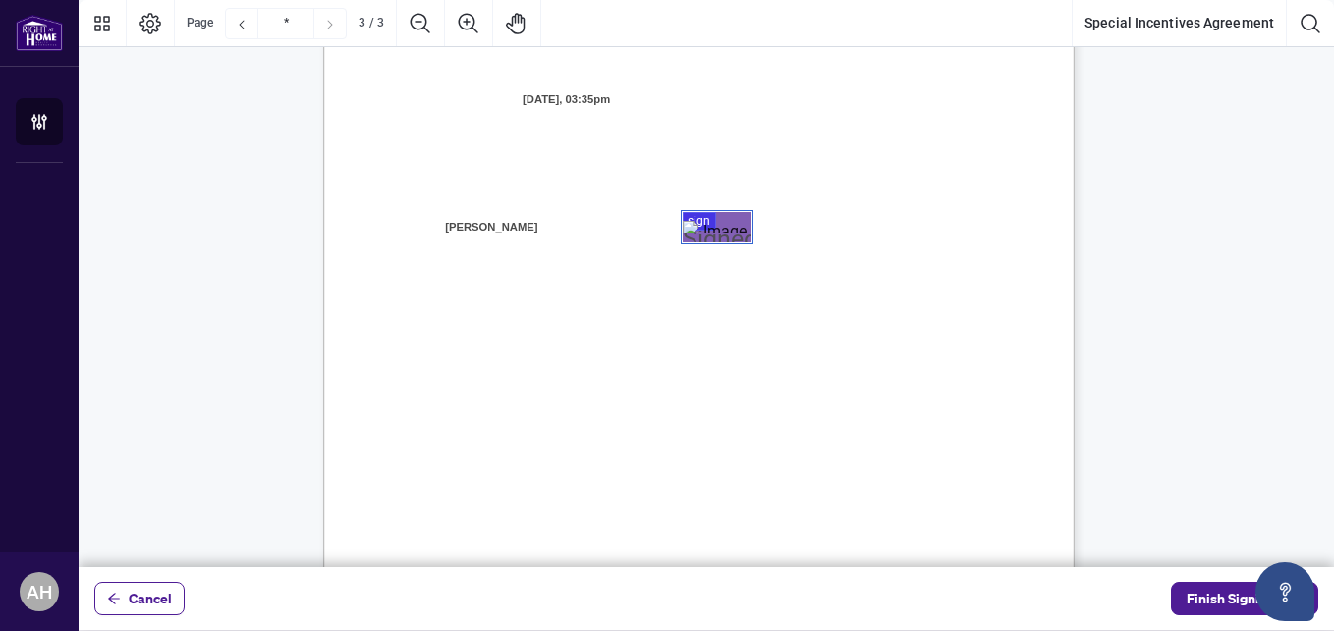
click at [708, 224] on div "Page 3" at bounding box center [717, 227] width 69 height 12
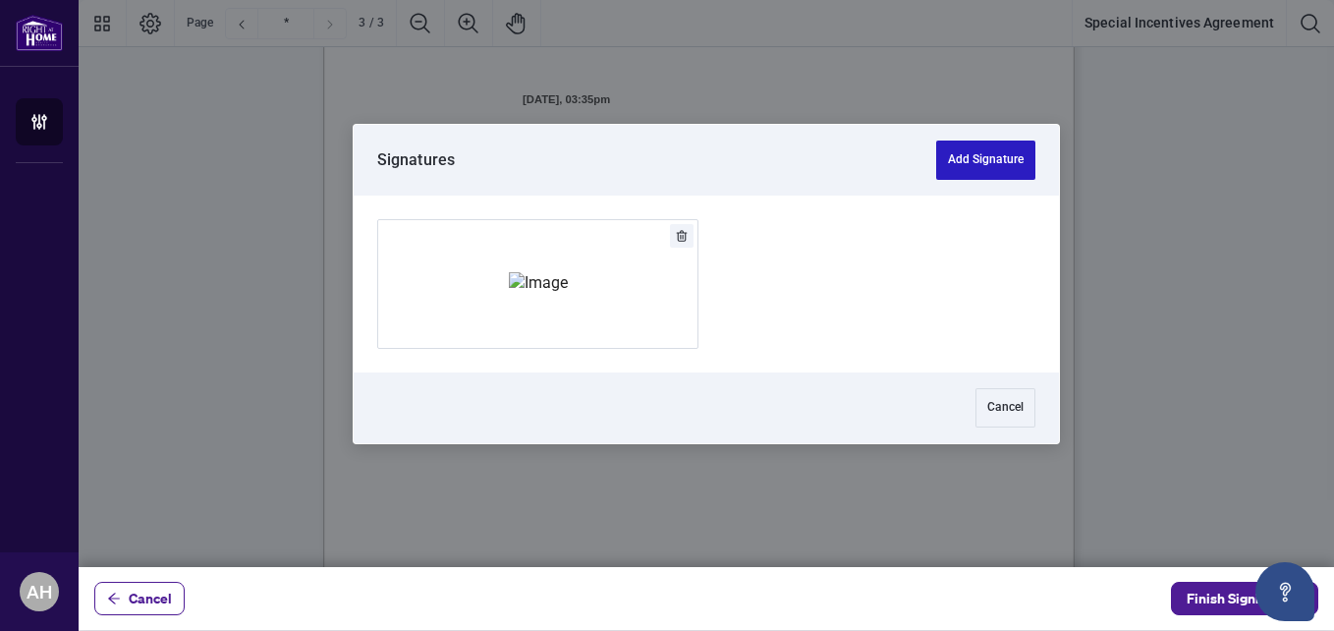
click at [981, 169] on button "Add Signature" at bounding box center [985, 160] width 99 height 39
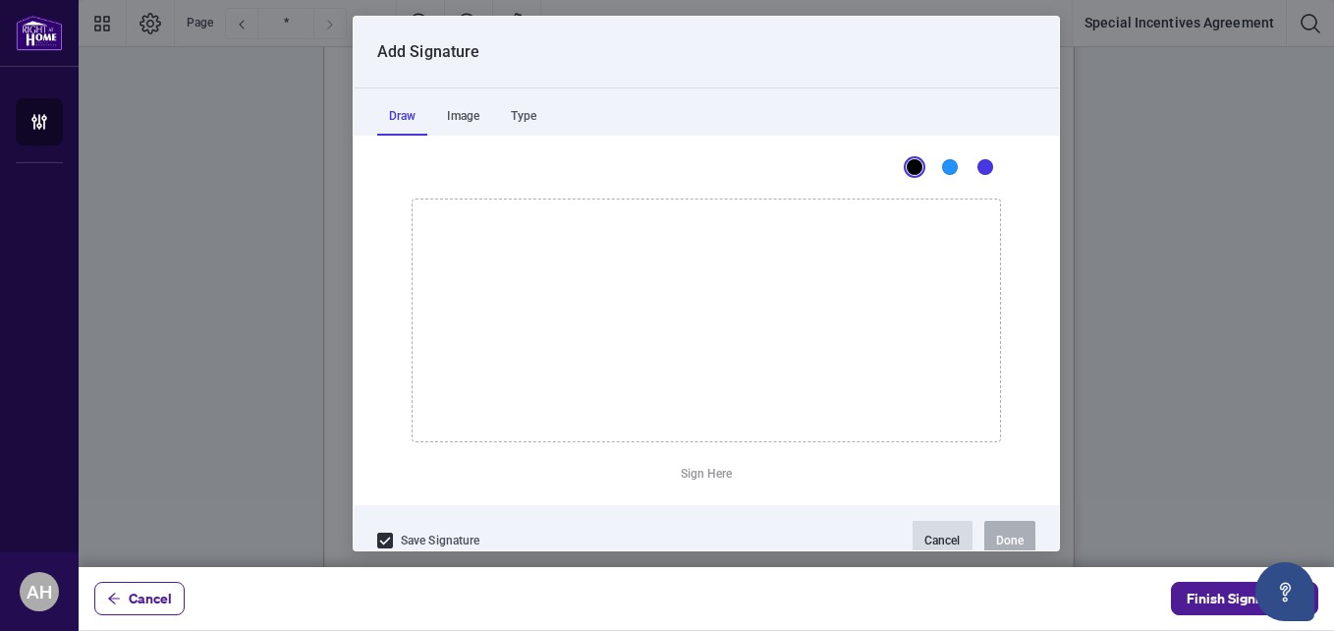
click at [925, 546] on button "Cancel" at bounding box center [943, 540] width 60 height 39
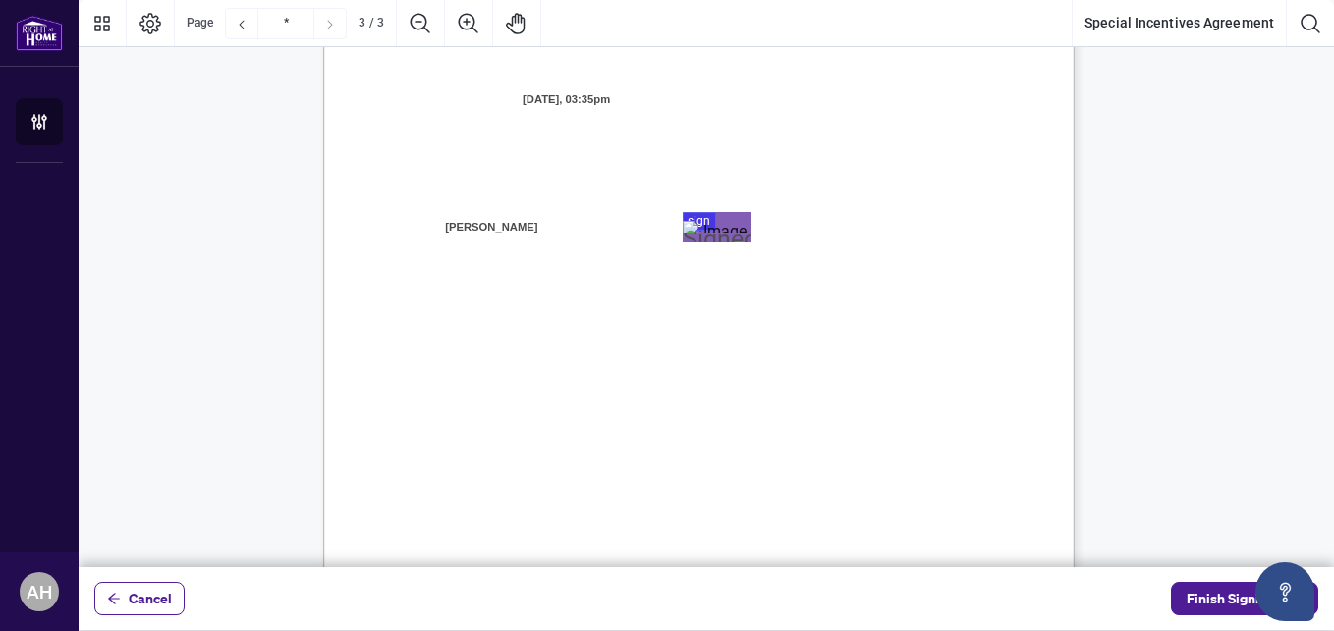
click at [695, 223] on div "Page 3" at bounding box center [717, 227] width 69 height 12
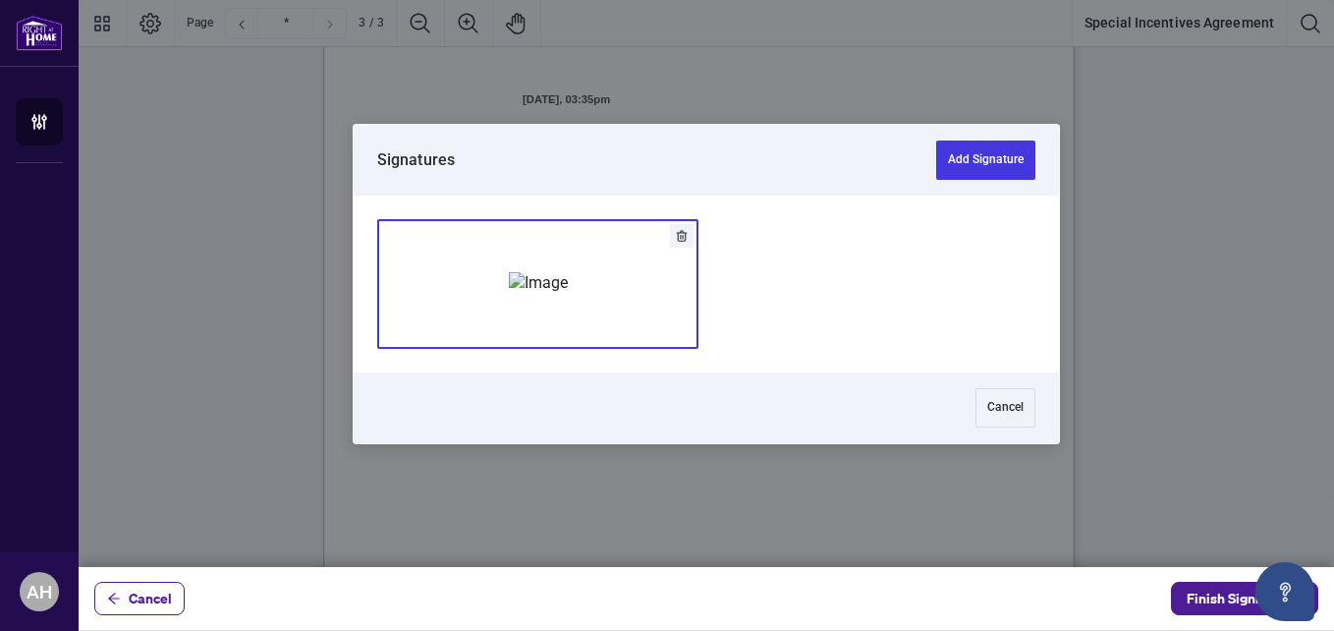
click at [568, 272] on img "Add Signature" at bounding box center [538, 283] width 59 height 22
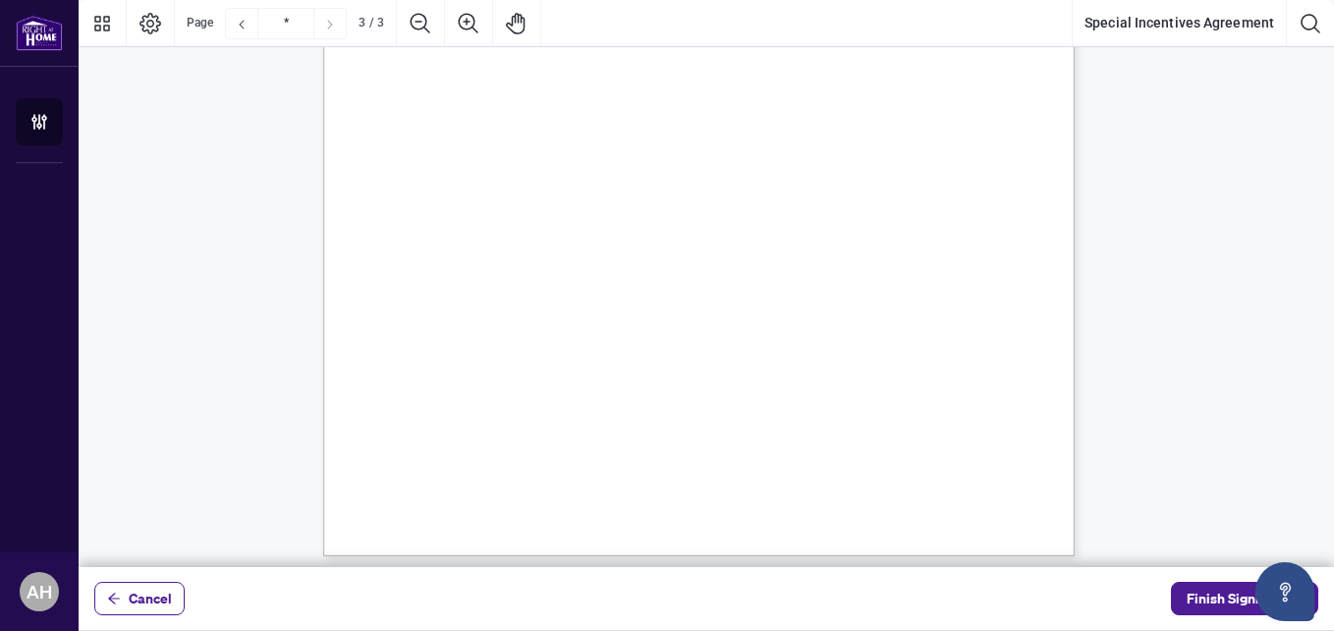
scroll to position [2487, 0]
click at [1210, 590] on span "Finish Signing" at bounding box center [1231, 598] width 88 height 31
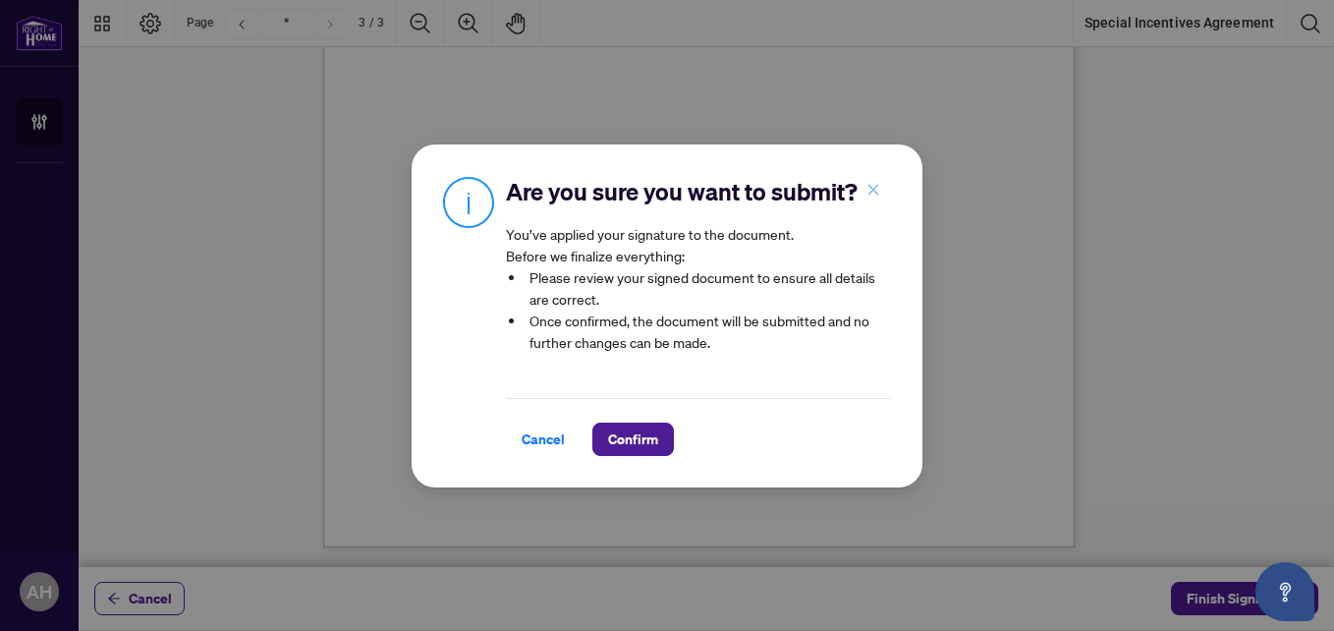
click at [874, 175] on span "button" at bounding box center [874, 190] width 14 height 31
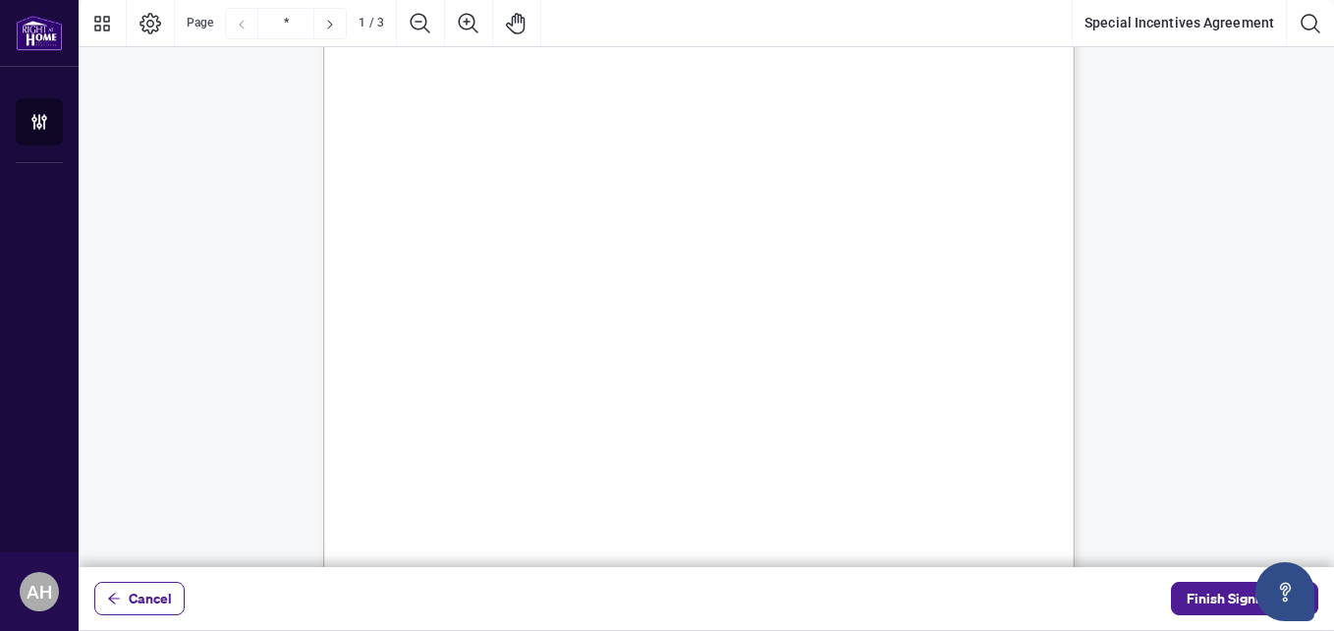
scroll to position [0, 0]
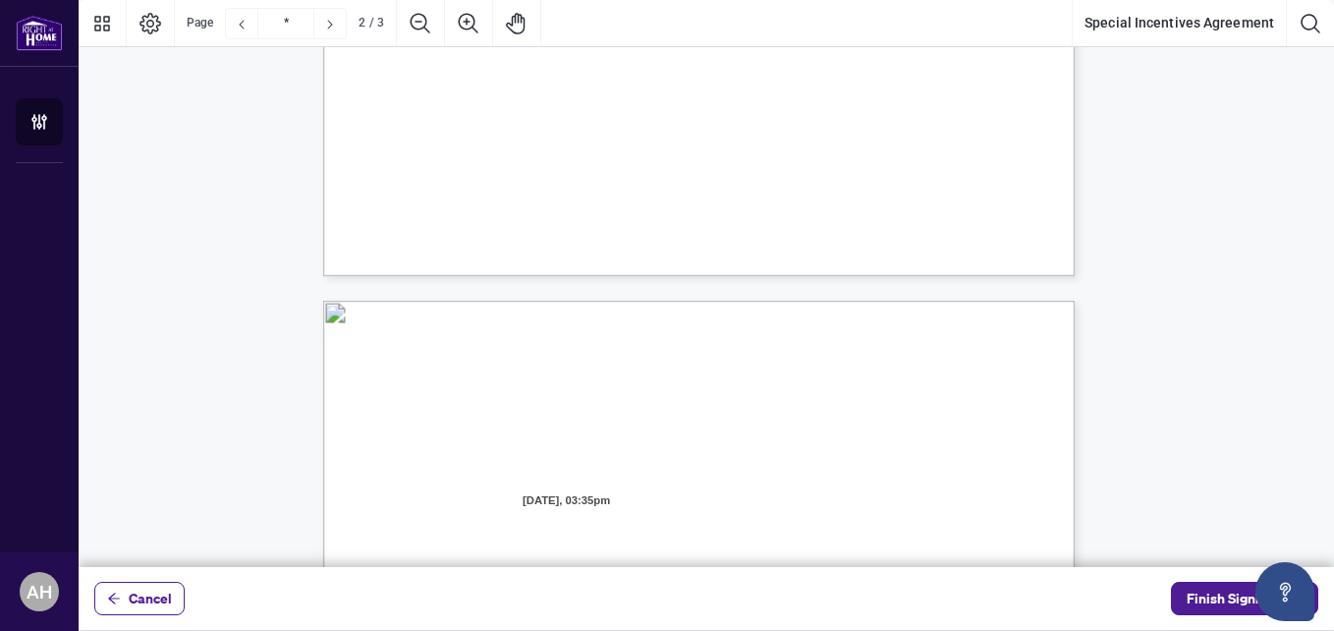
type input "*"
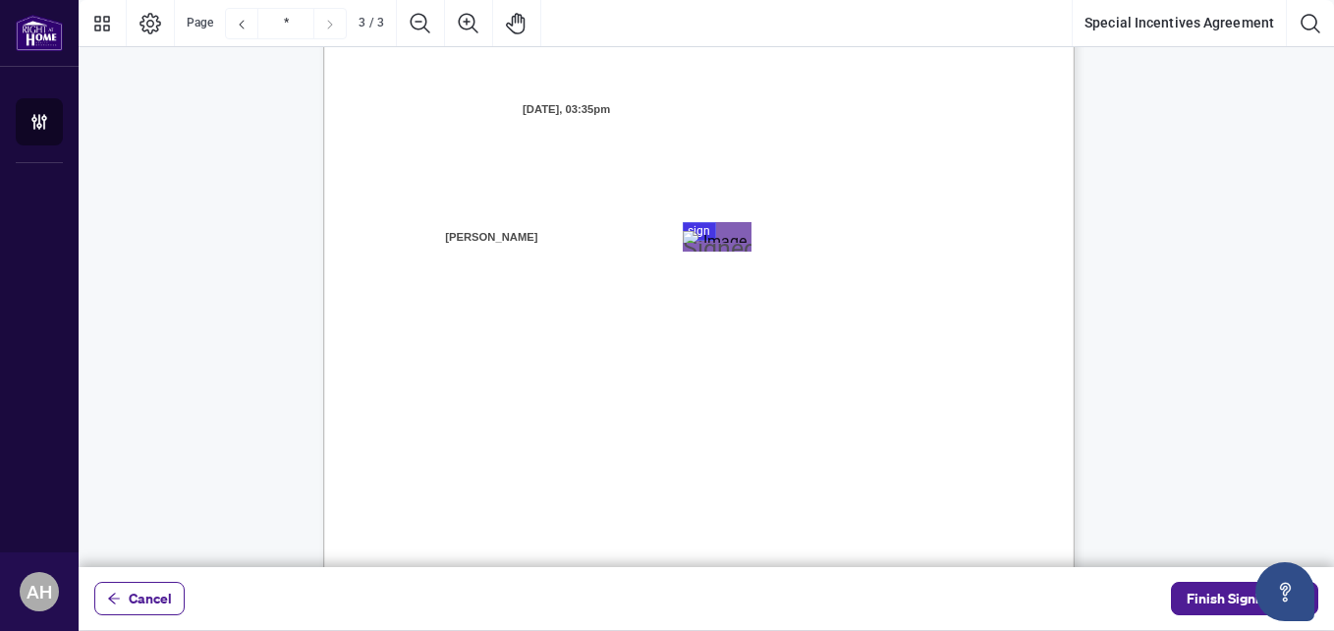
scroll to position [2162, 0]
click at [730, 226] on div "Page 3" at bounding box center [717, 227] width 69 height 12
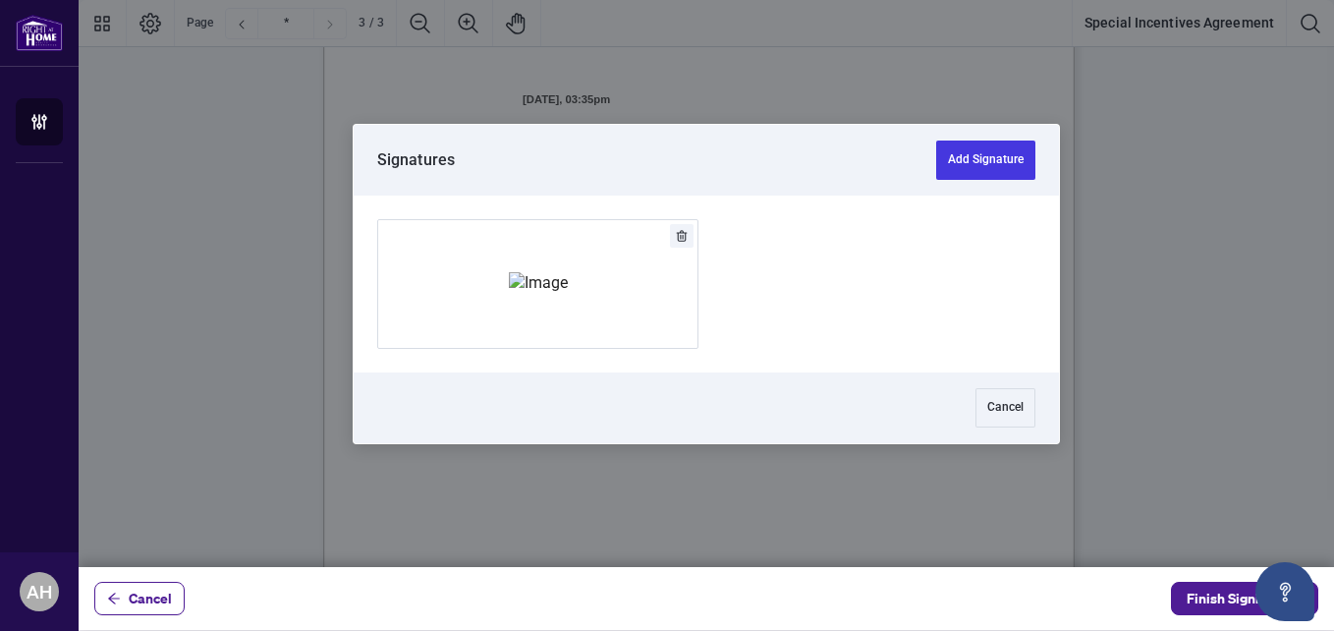
click at [818, 295] on div at bounding box center [707, 284] width 706 height 177
click at [1008, 417] on button "Cancel" at bounding box center [1006, 407] width 60 height 39
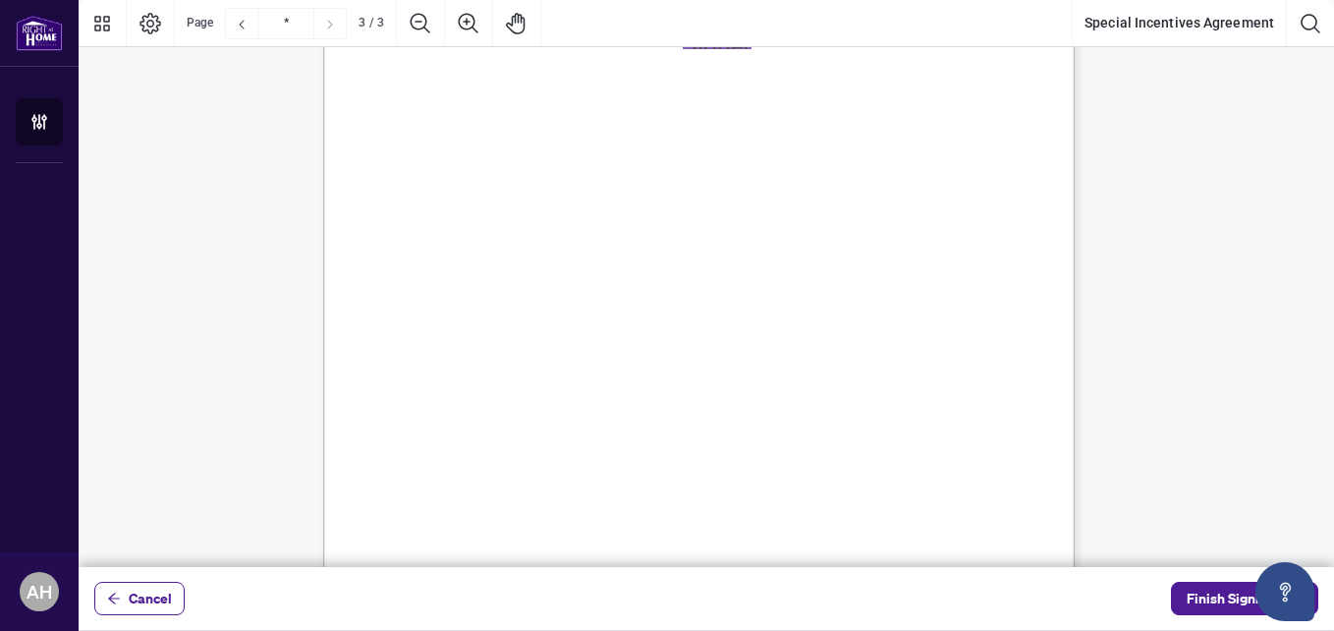
scroll to position [2487, 0]
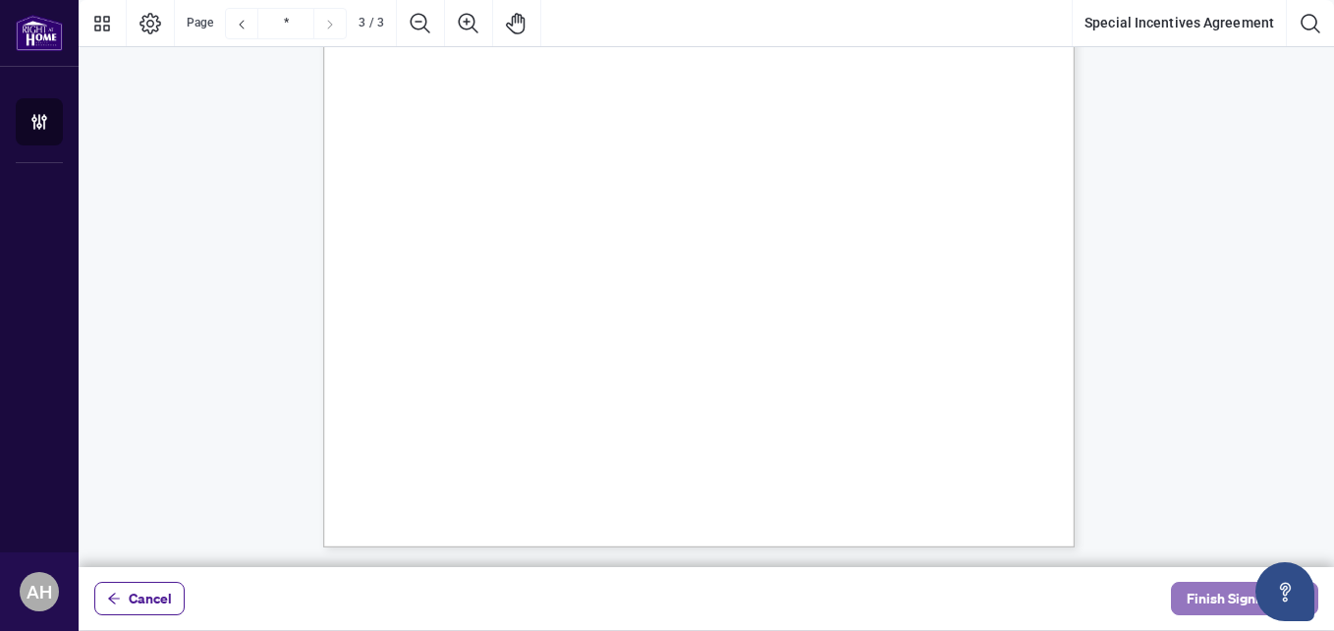
click at [1201, 591] on span "Finish Signing" at bounding box center [1231, 598] width 88 height 31
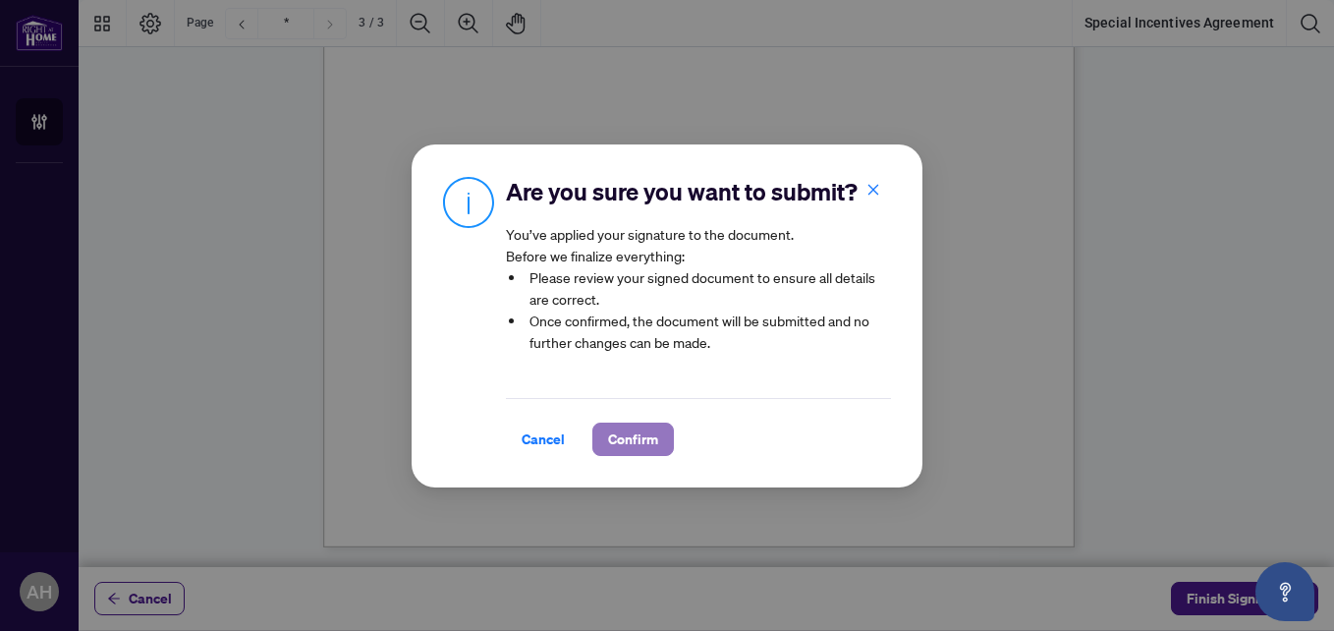
click at [626, 448] on span "Confirm" at bounding box center [633, 439] width 50 height 31
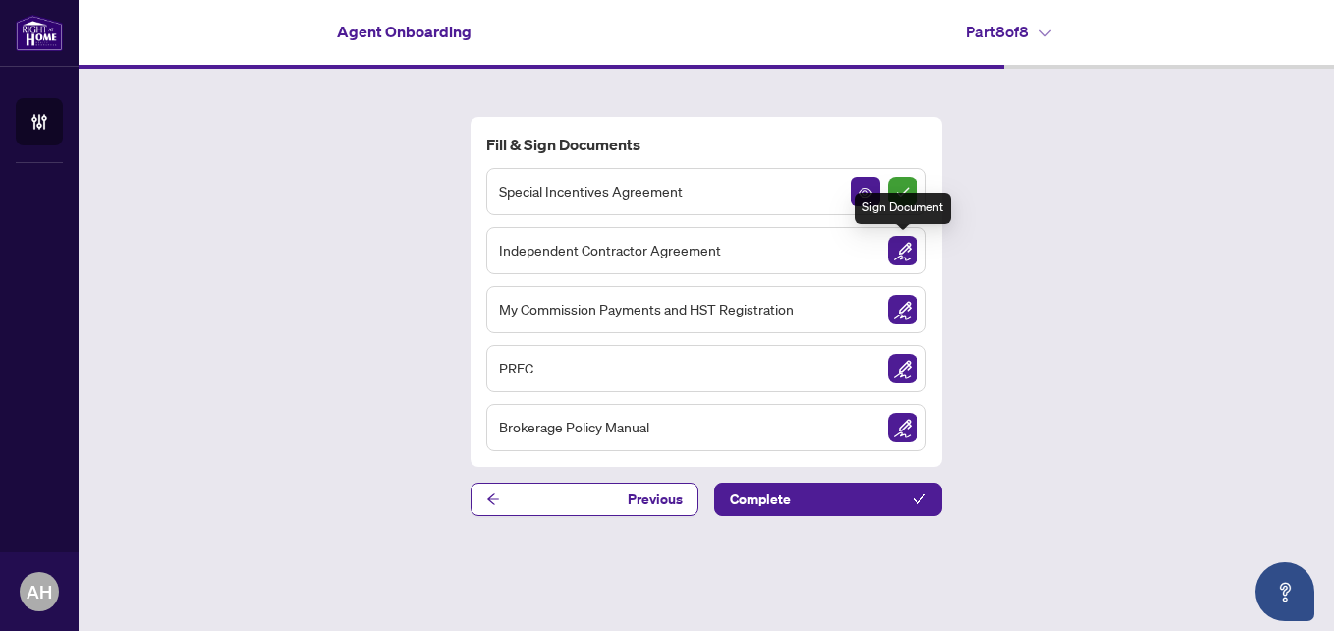
click at [908, 253] on img "Sign Document" at bounding box center [902, 250] width 29 height 29
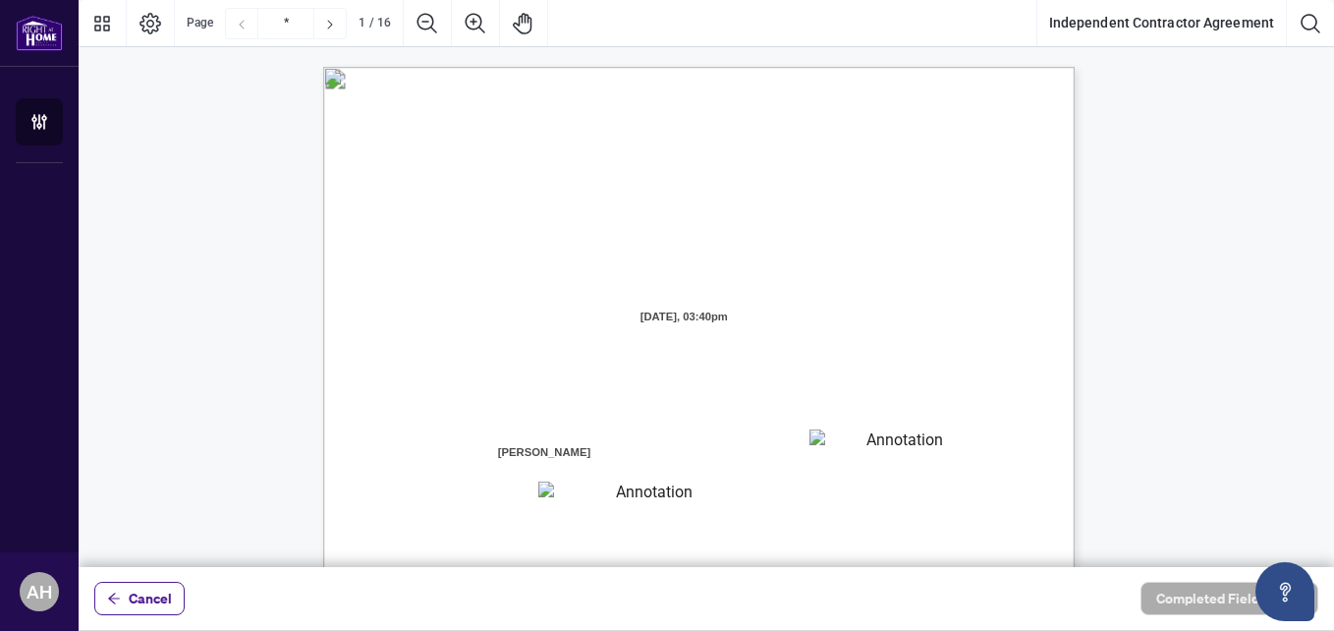
click at [907, 442] on textarea "01K2N8J2K9V0CNN3QD7ZAQM3NS" at bounding box center [897, 443] width 175 height 29
click at [667, 489] on textarea "01K2N8J7ZRE9S7PKC3TK958VZ8" at bounding box center [646, 495] width 216 height 27
click at [590, 449] on span "[PERSON_NAME]" at bounding box center [545, 452] width 243 height 29
click at [589, 488] on textarea "01K2N8J7ZRE9S7PKC3TK958VZ8" at bounding box center [646, 495] width 216 height 27
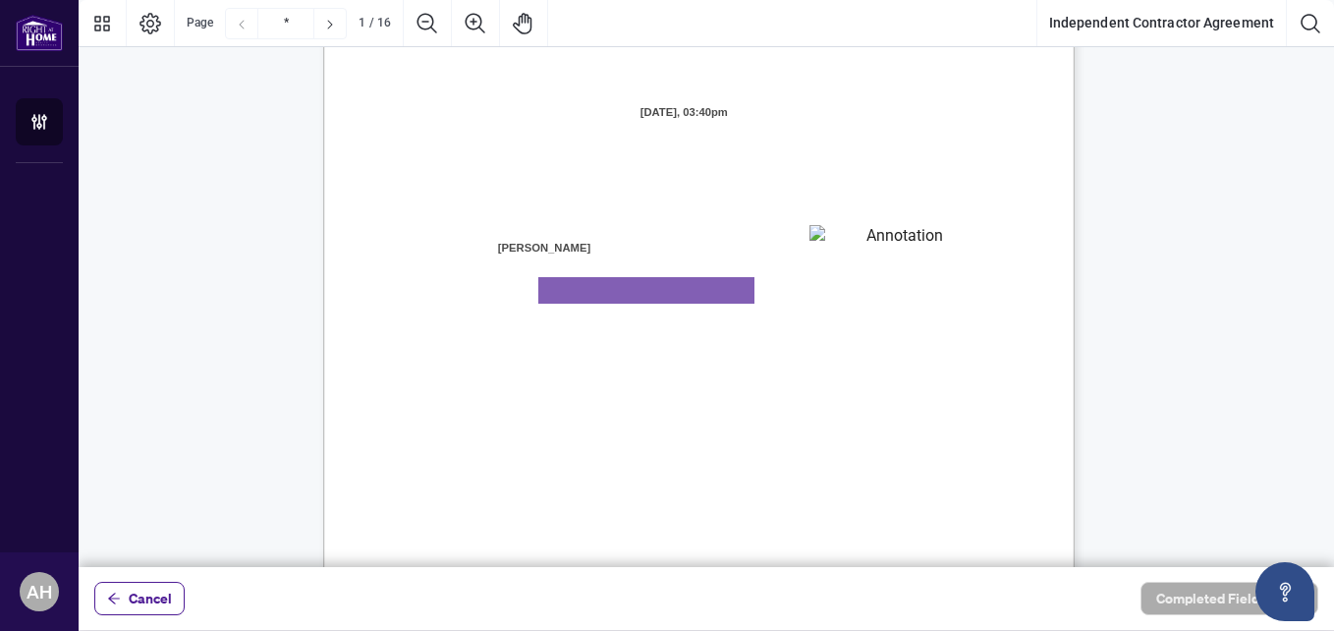
scroll to position [197, 0]
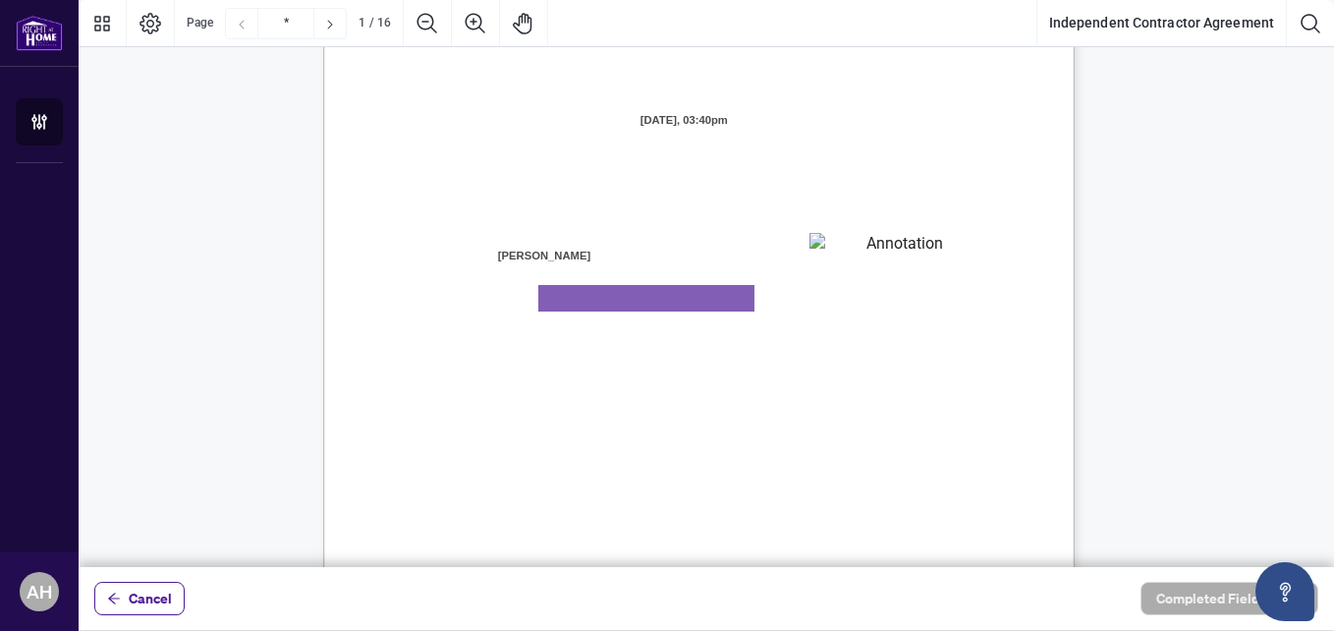
click at [885, 247] on textarea "*******" at bounding box center [897, 247] width 175 height 29
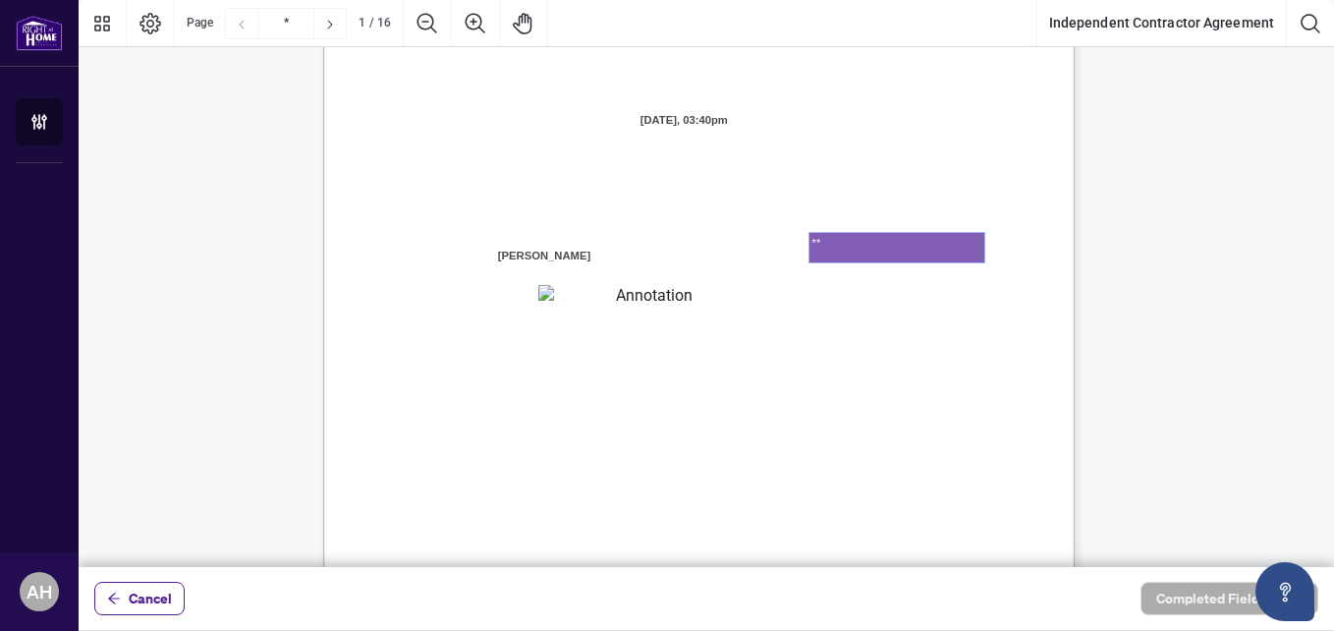
type textarea "*"
type textarea "*********"
click at [673, 299] on textarea "01K2N8J7ZRE9S7PKC3TK958VZ8" at bounding box center [645, 298] width 215 height 26
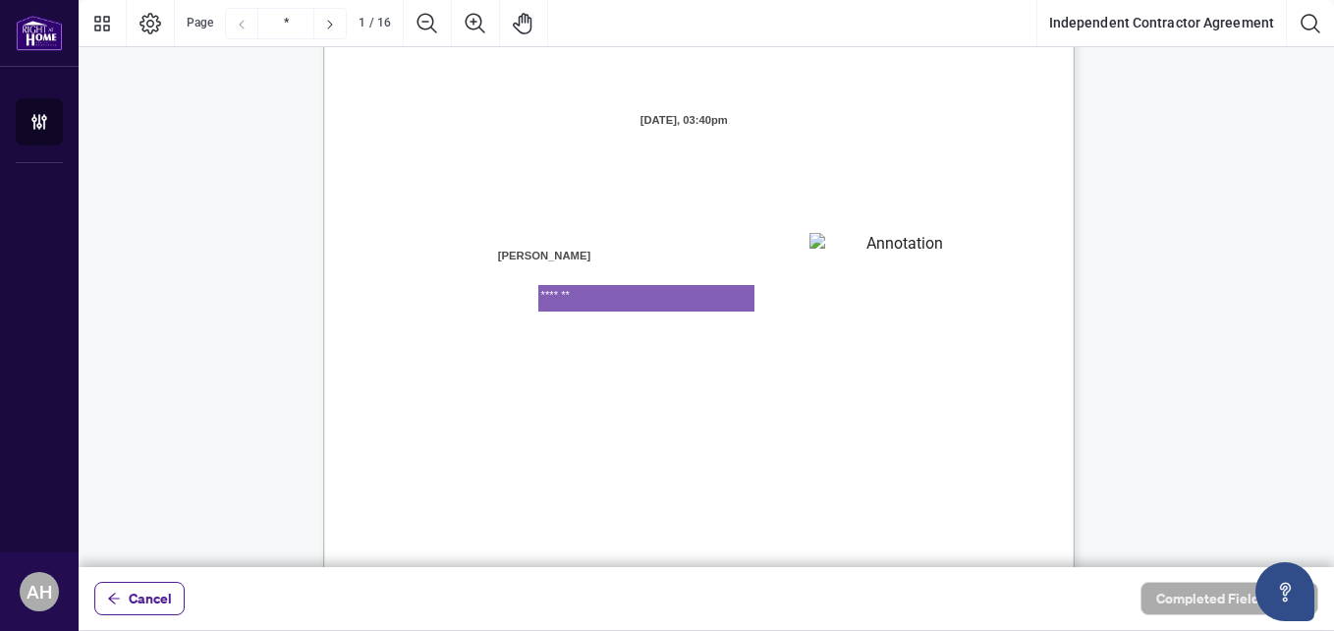
type textarea "*******"
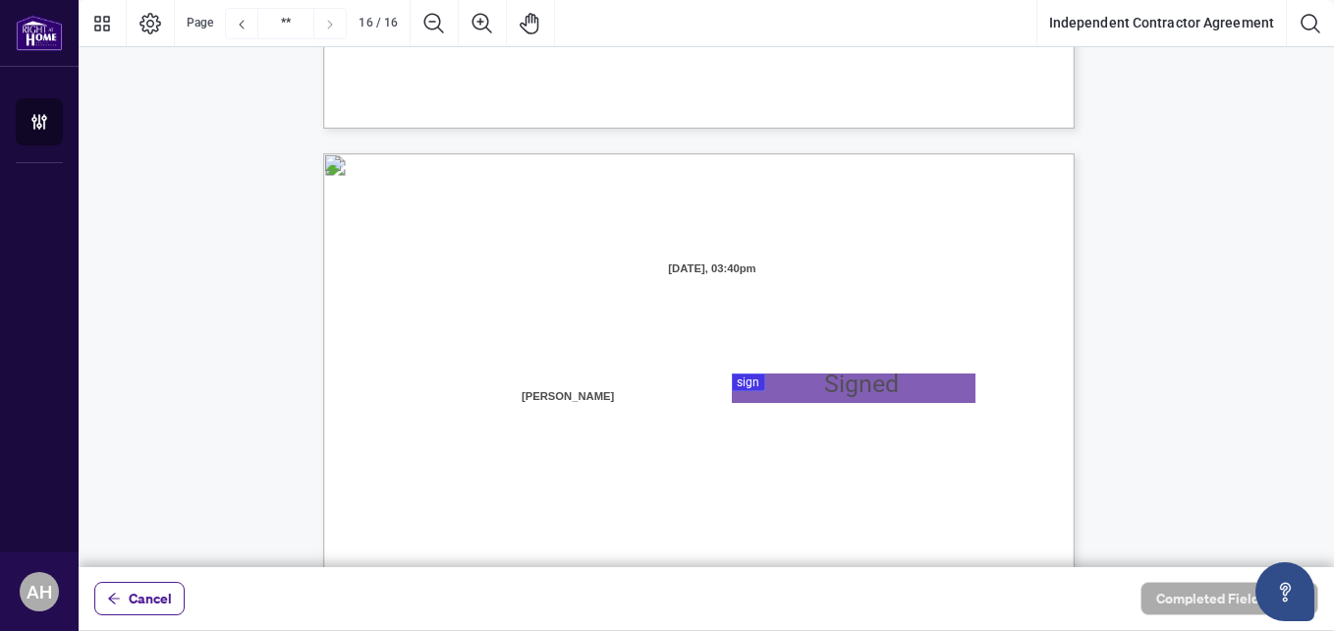
scroll to position [14936, 0]
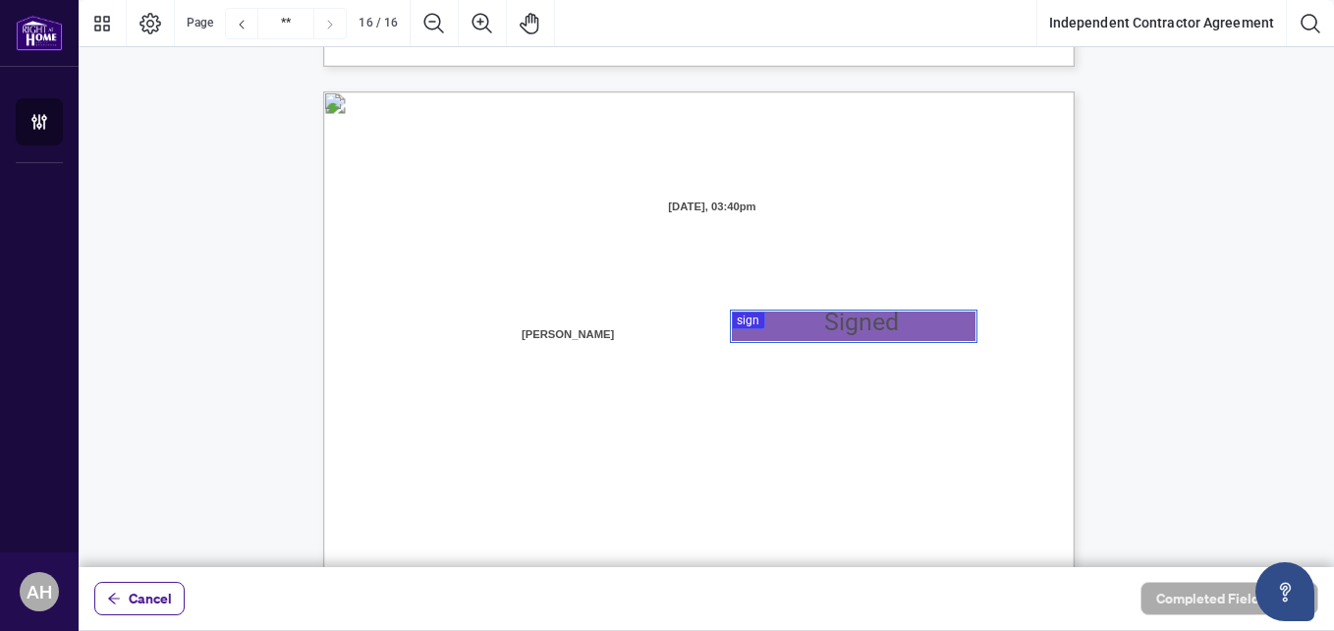
click at [796, 322] on div at bounding box center [707, 283] width 1256 height 567
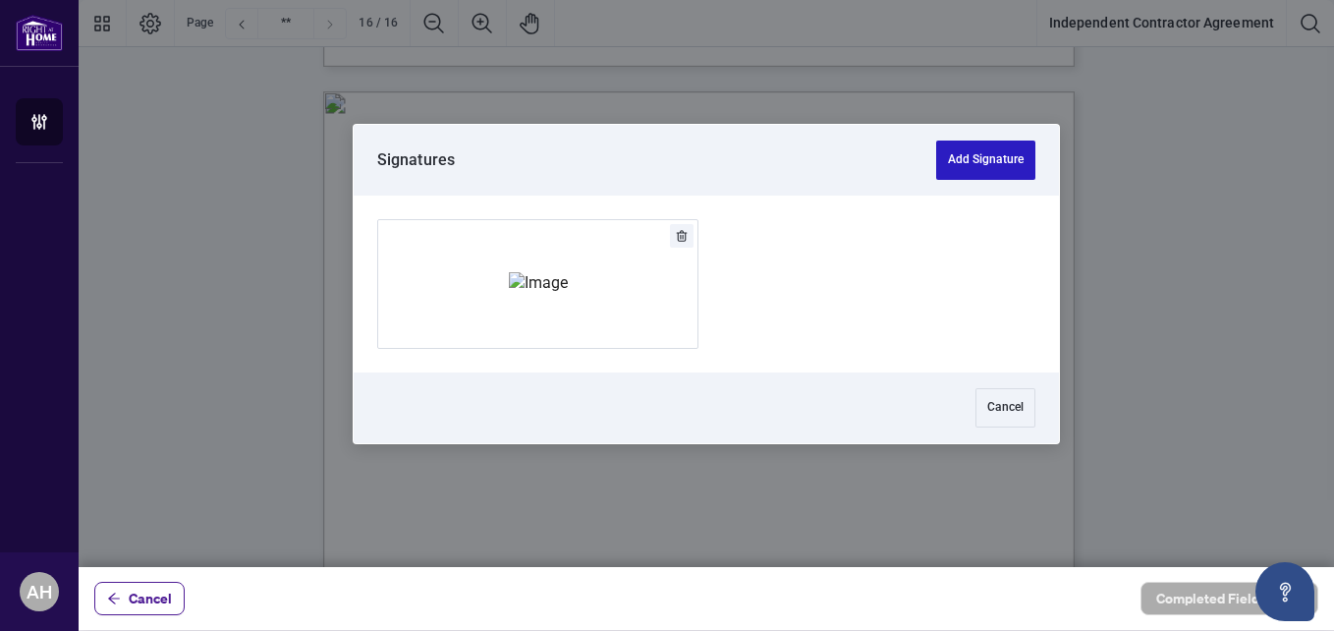
click at [973, 154] on button "Add Signature" at bounding box center [985, 160] width 99 height 39
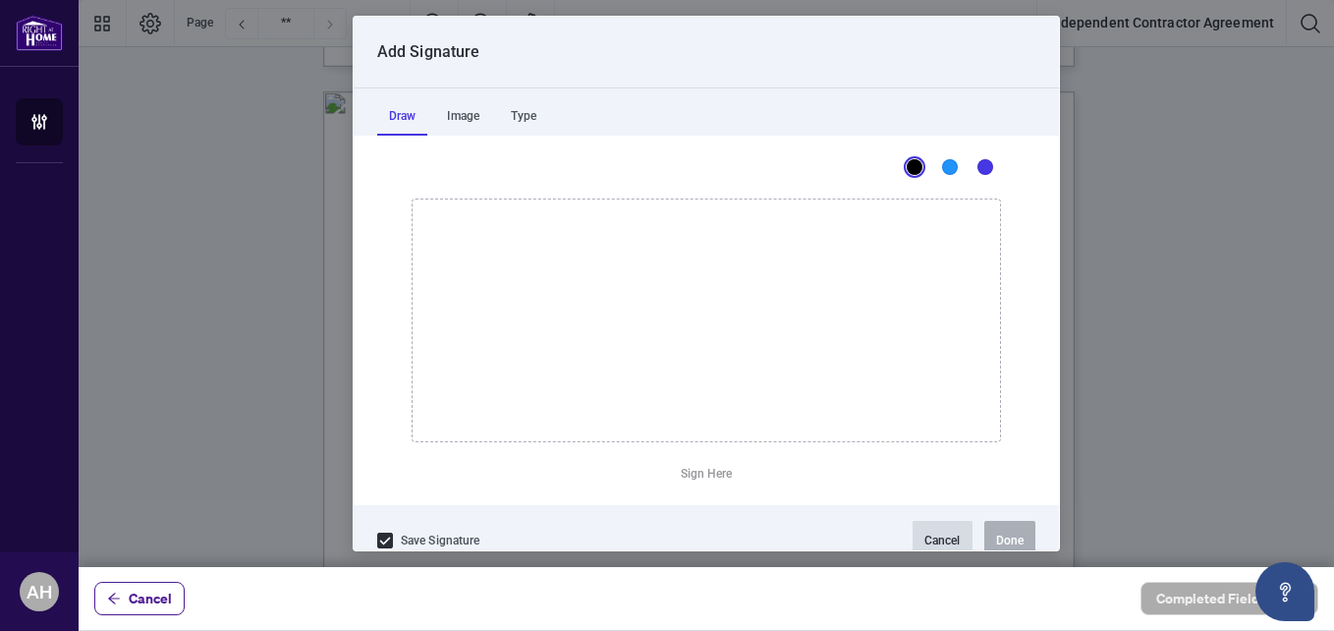
click at [920, 529] on button "Cancel" at bounding box center [943, 540] width 60 height 39
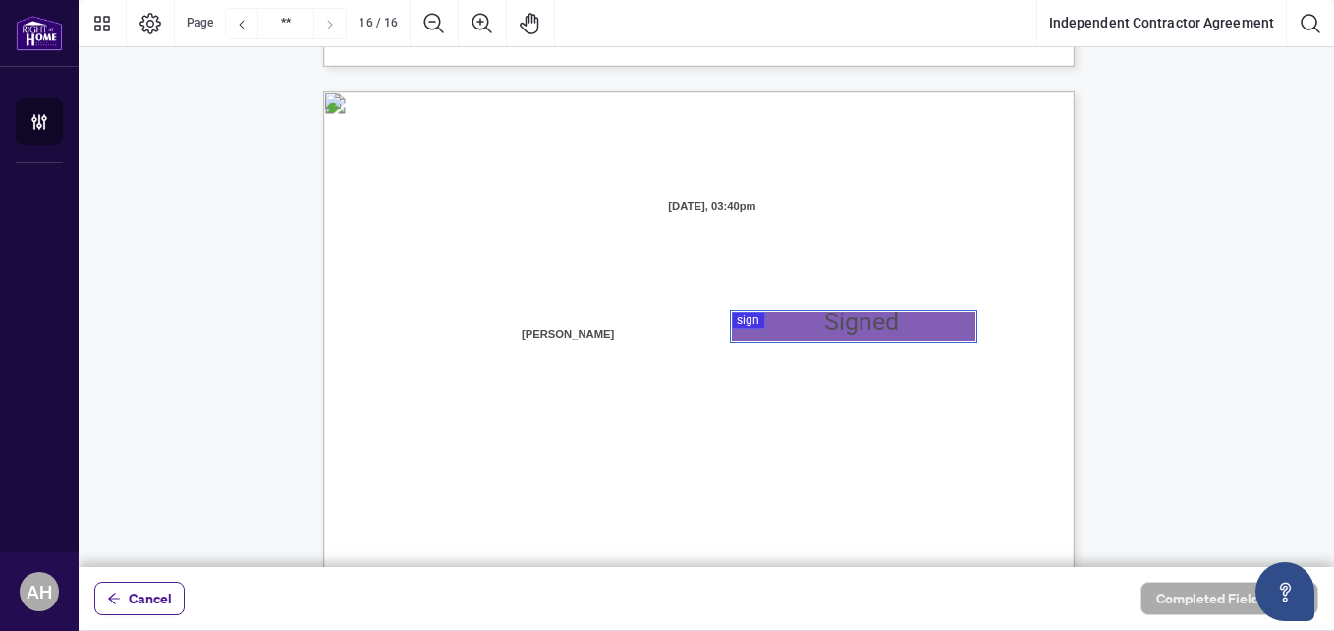
click at [865, 327] on div at bounding box center [707, 283] width 1256 height 567
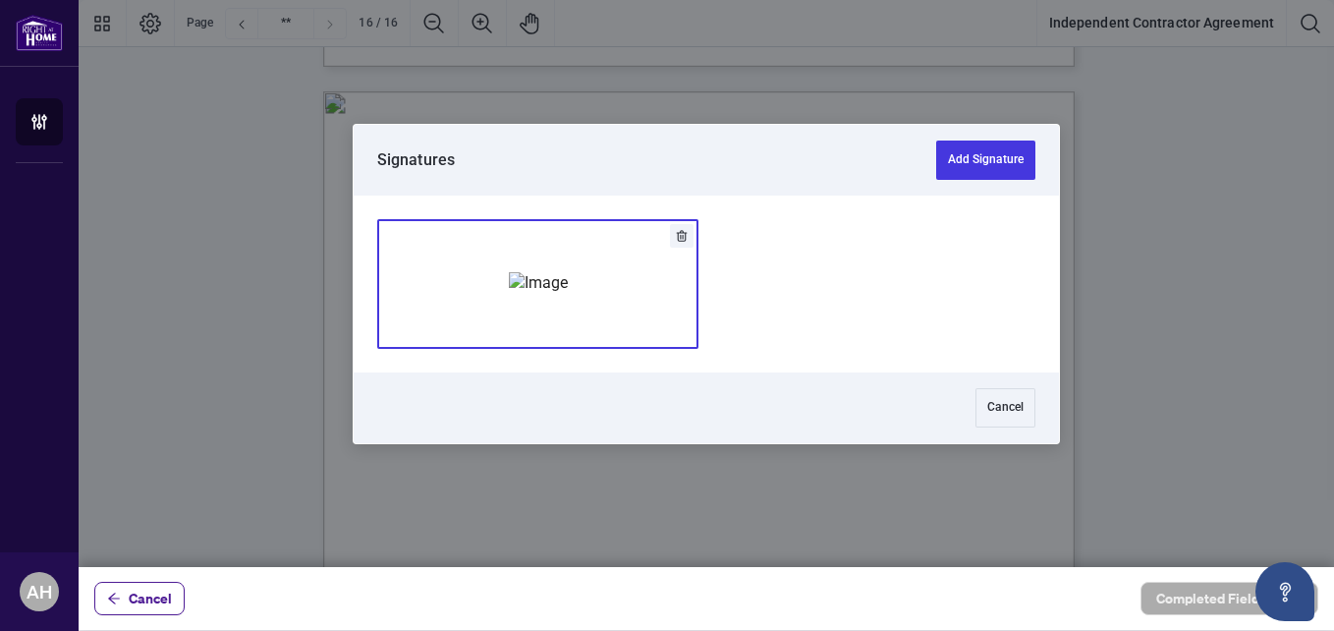
click at [553, 272] on img "Add Signature" at bounding box center [538, 283] width 59 height 22
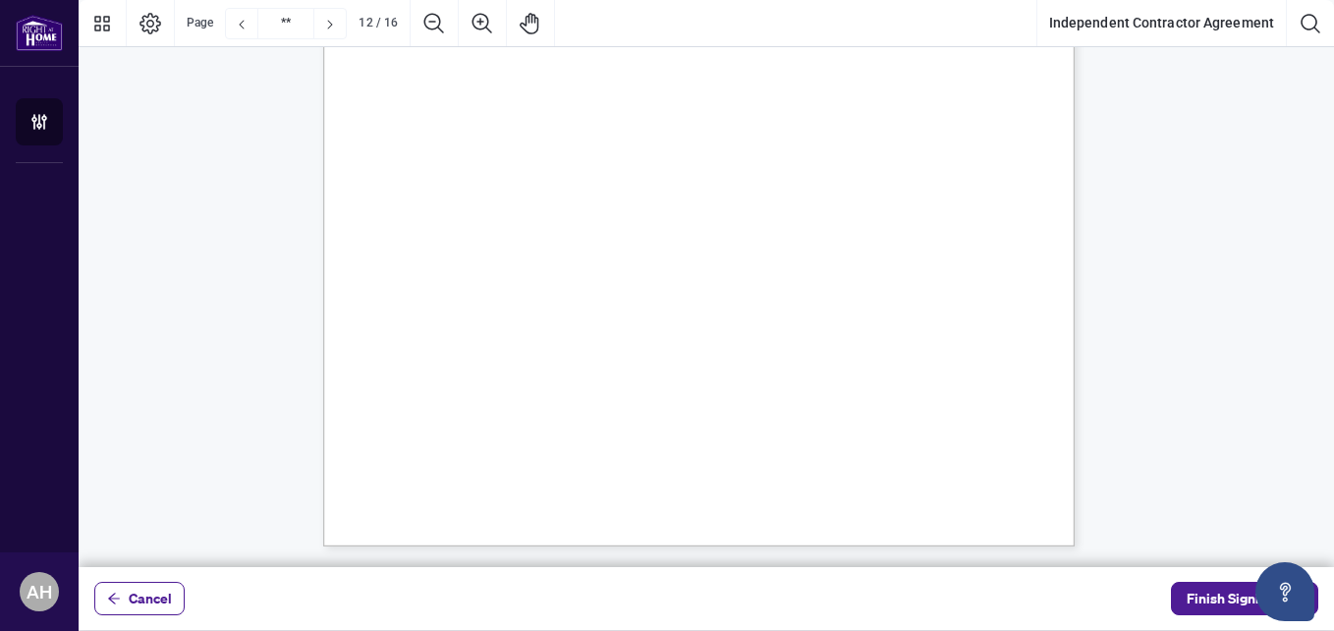
scroll to position [11424, 0]
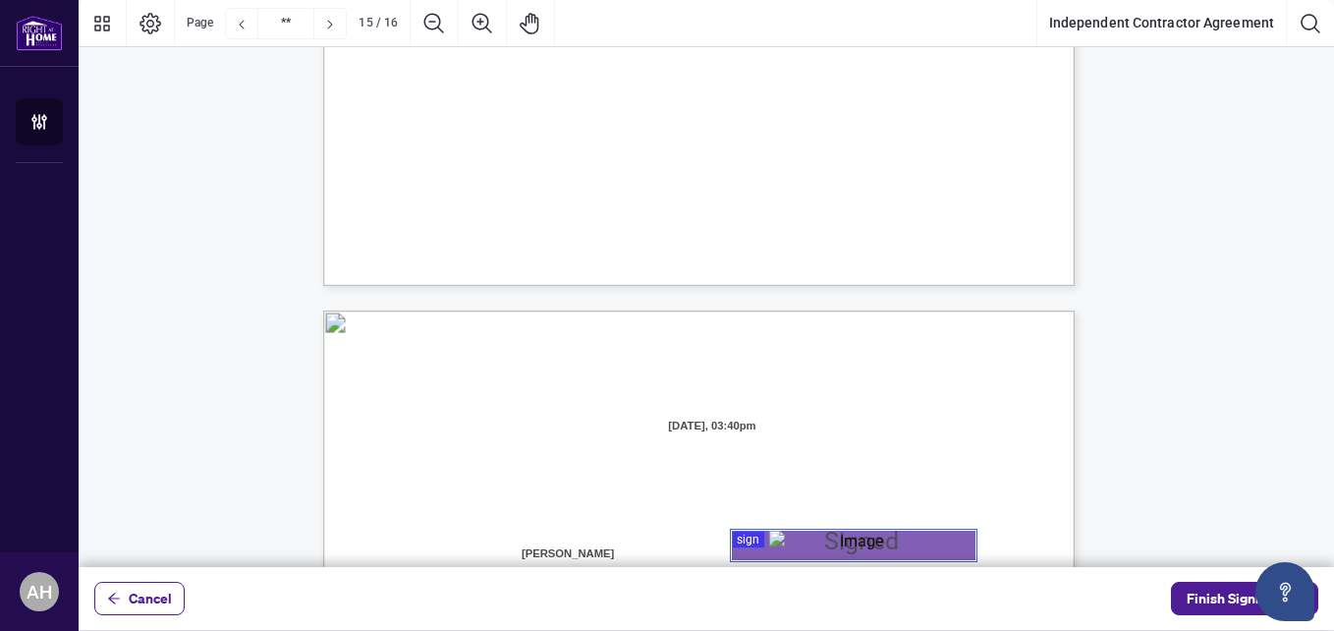
type input "**"
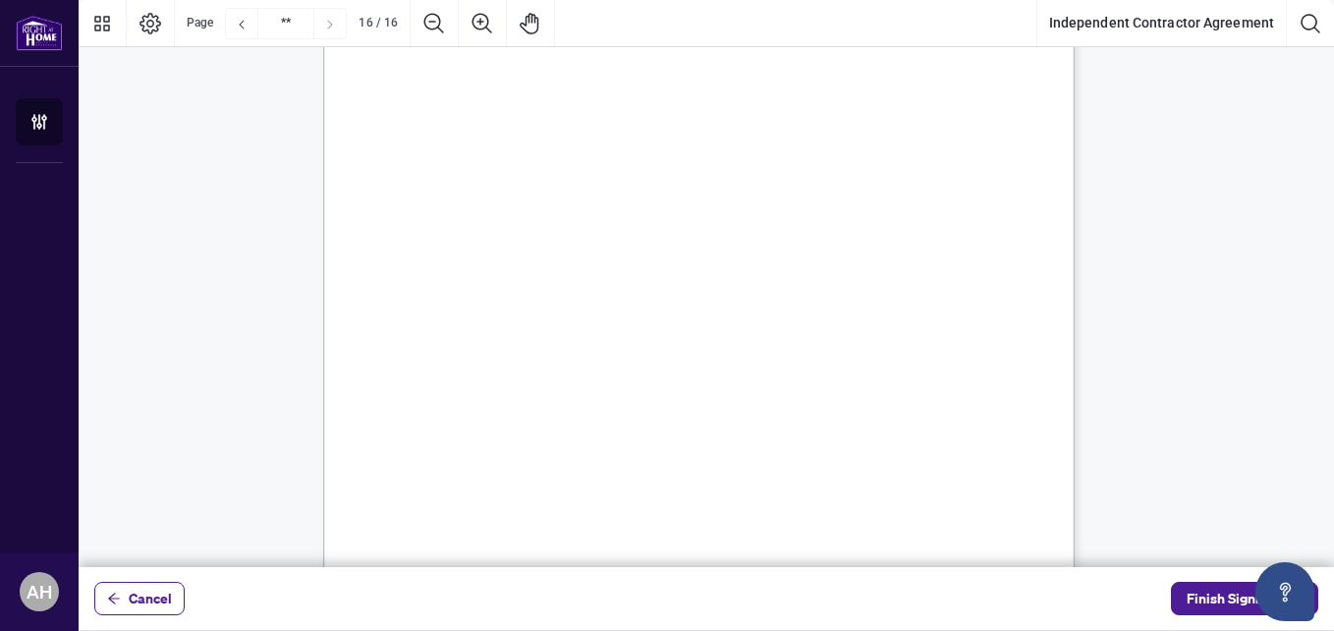
scroll to position [15355, 0]
click at [1196, 595] on span "Finish Signing" at bounding box center [1231, 598] width 88 height 31
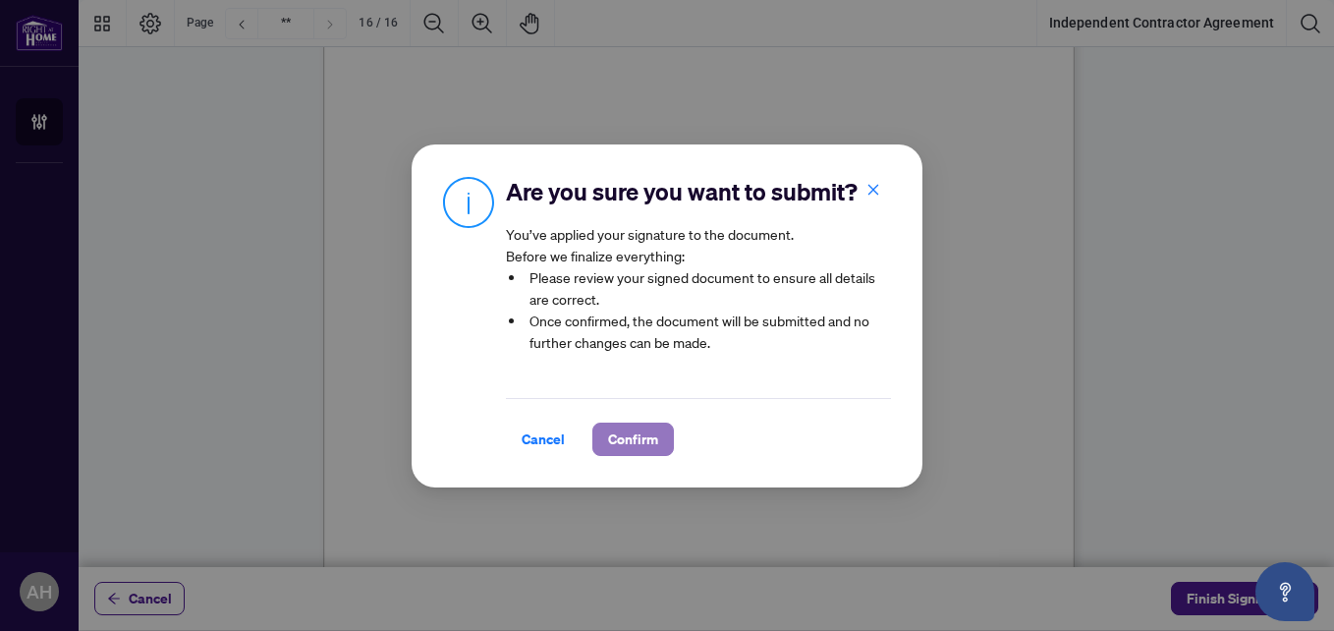
click at [611, 455] on span "Confirm" at bounding box center [633, 439] width 50 height 31
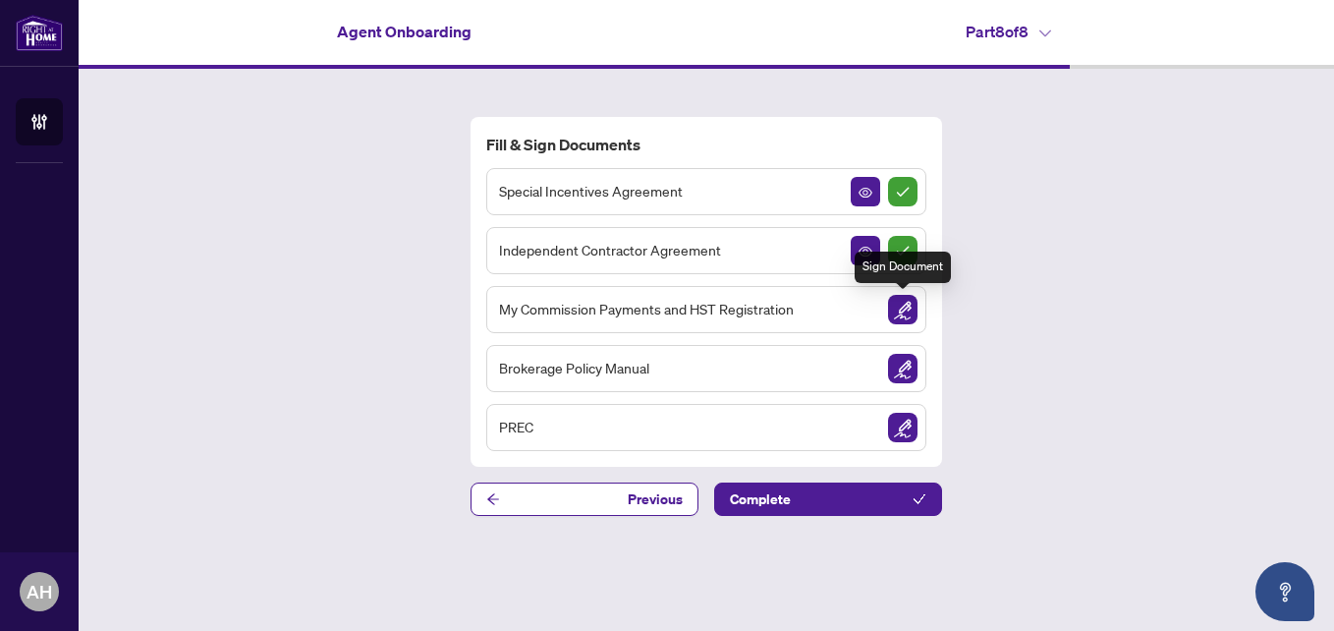
click at [903, 312] on img "Sign Document" at bounding box center [902, 309] width 29 height 29
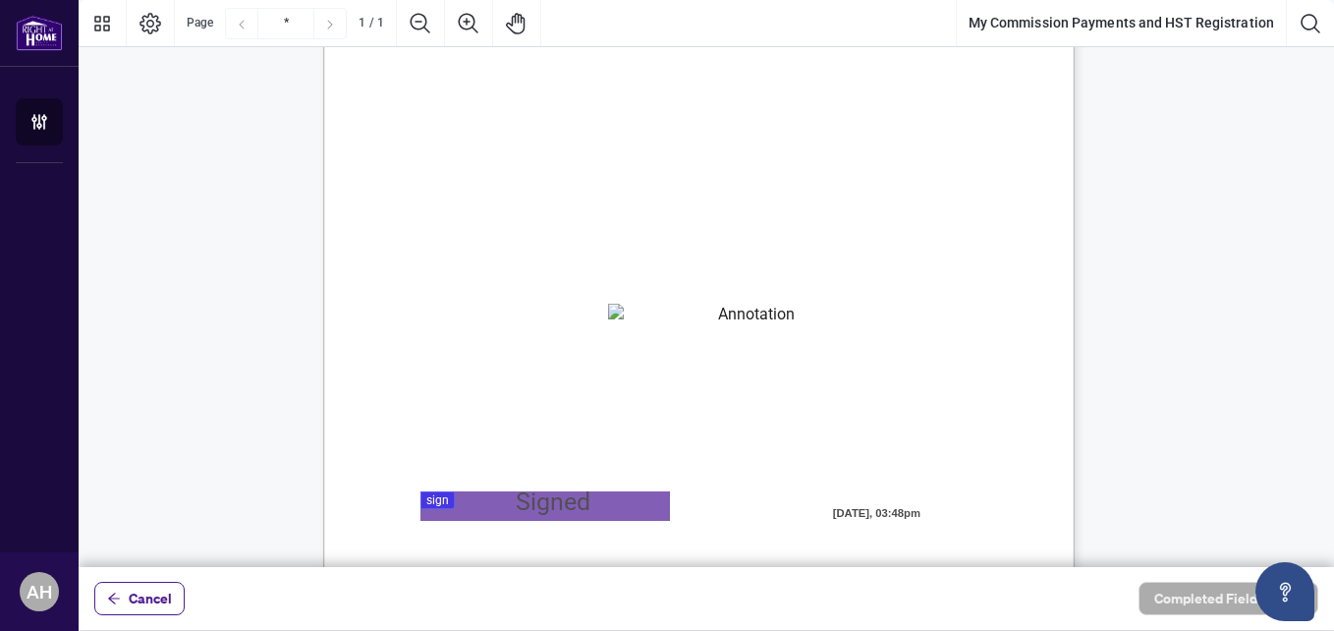
scroll to position [98, 0]
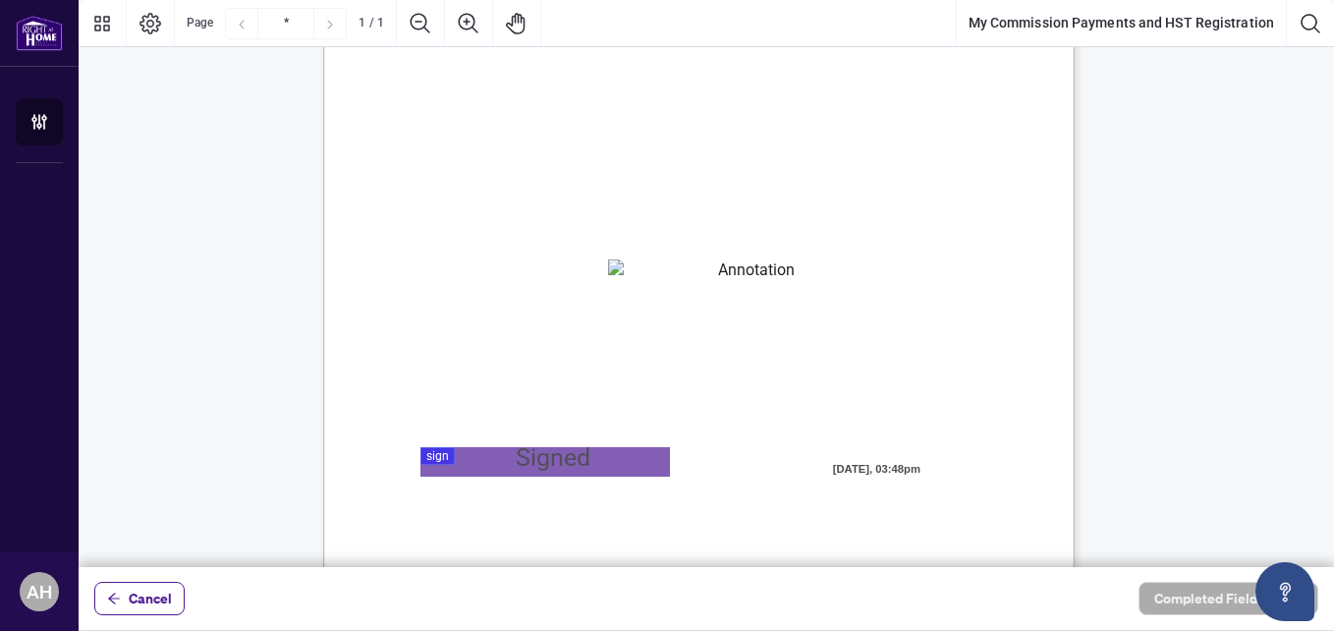
click at [726, 279] on textarea "01K2N8MKQDJBXE81ST9XY5E373" at bounding box center [749, 273] width 283 height 29
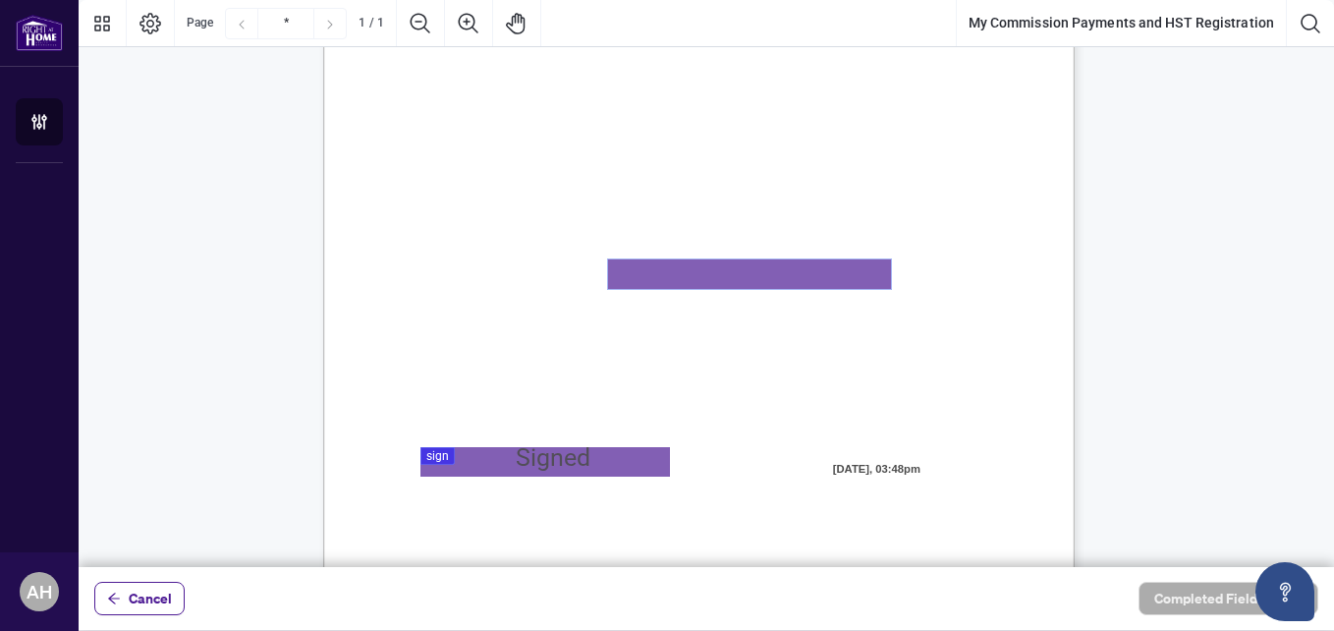
click at [676, 279] on textarea "01K2N8MKQDJBXE81ST9XY5E373" at bounding box center [749, 273] width 283 height 29
click at [628, 268] on textarea "**********" at bounding box center [749, 273] width 283 height 29
click at [730, 274] on textarea "**********" at bounding box center [749, 273] width 283 height 29
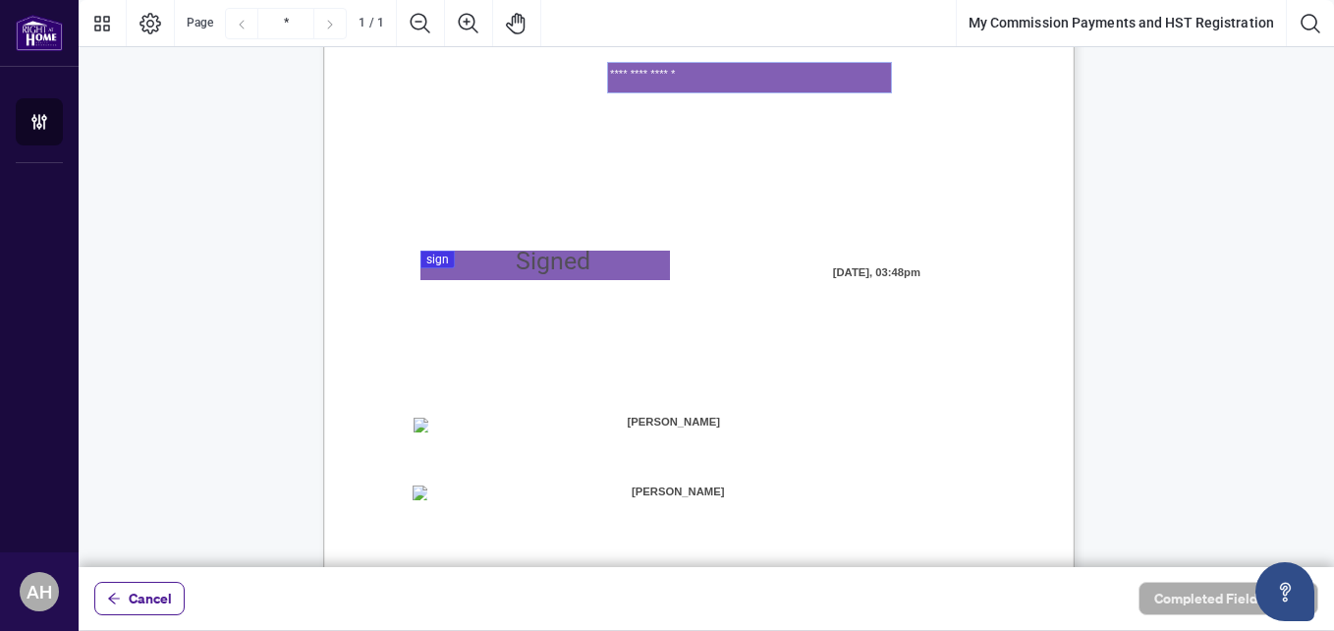
scroll to position [393, 0]
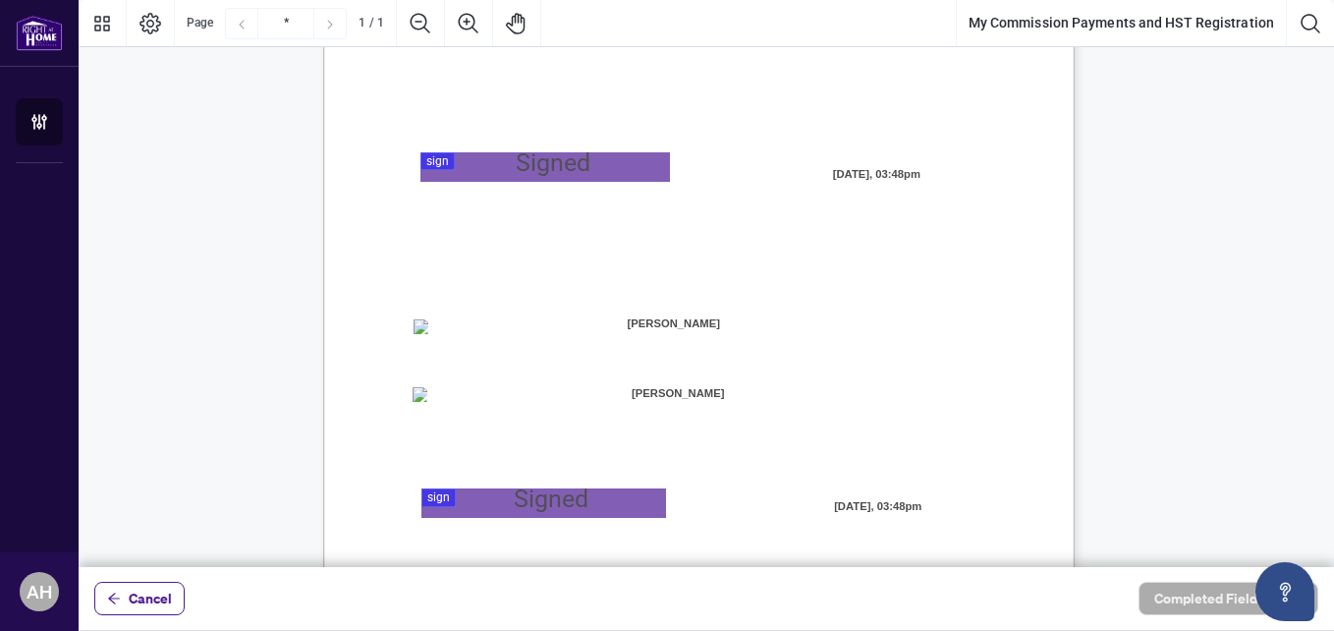
type textarea "**********"
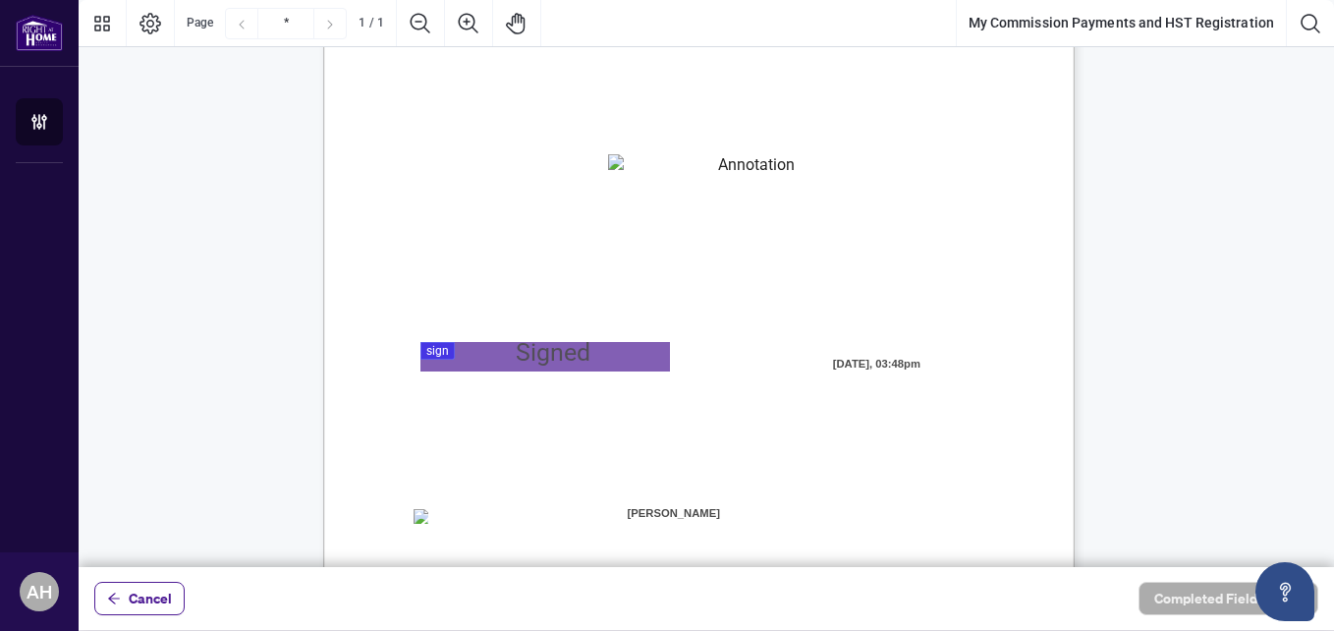
scroll to position [197, 0]
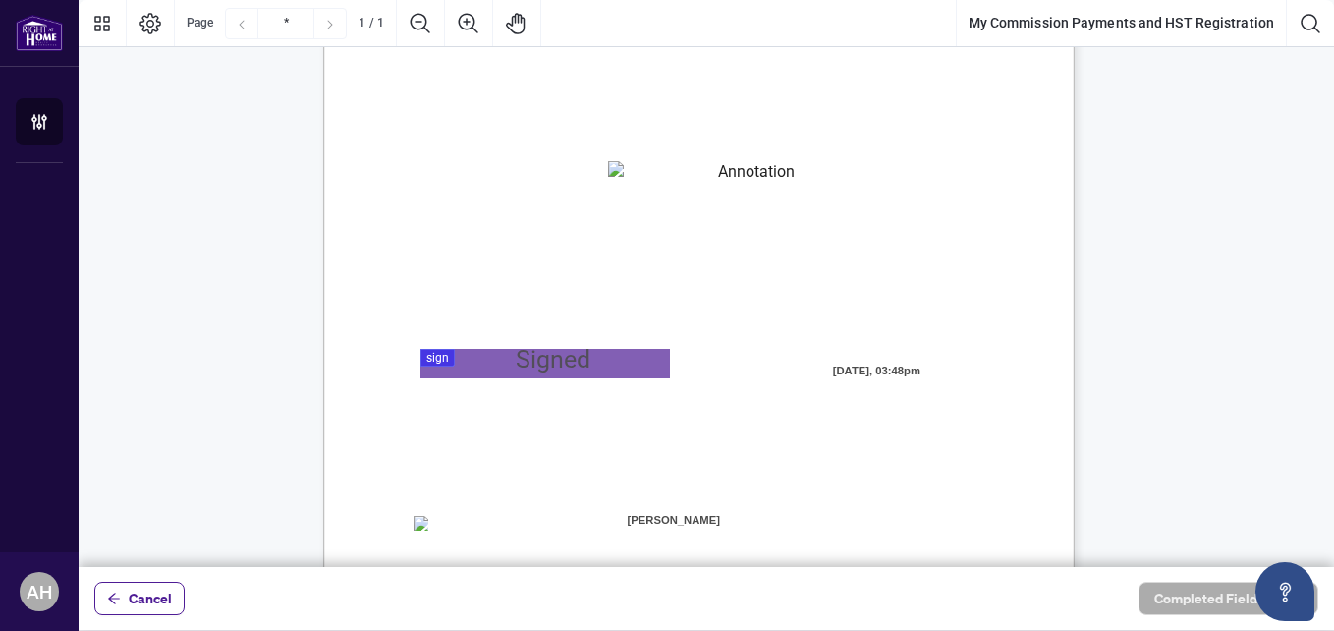
click at [496, 357] on div at bounding box center [707, 283] width 1256 height 567
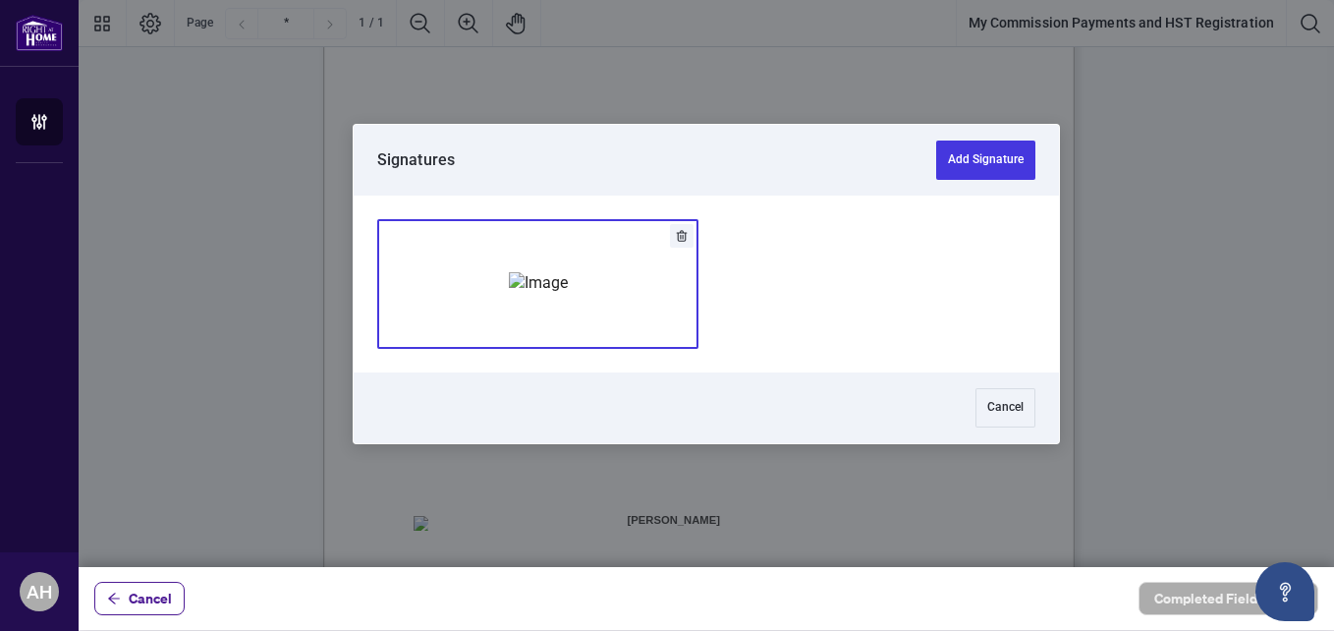
click at [541, 282] on img "Add Signature" at bounding box center [538, 283] width 59 height 22
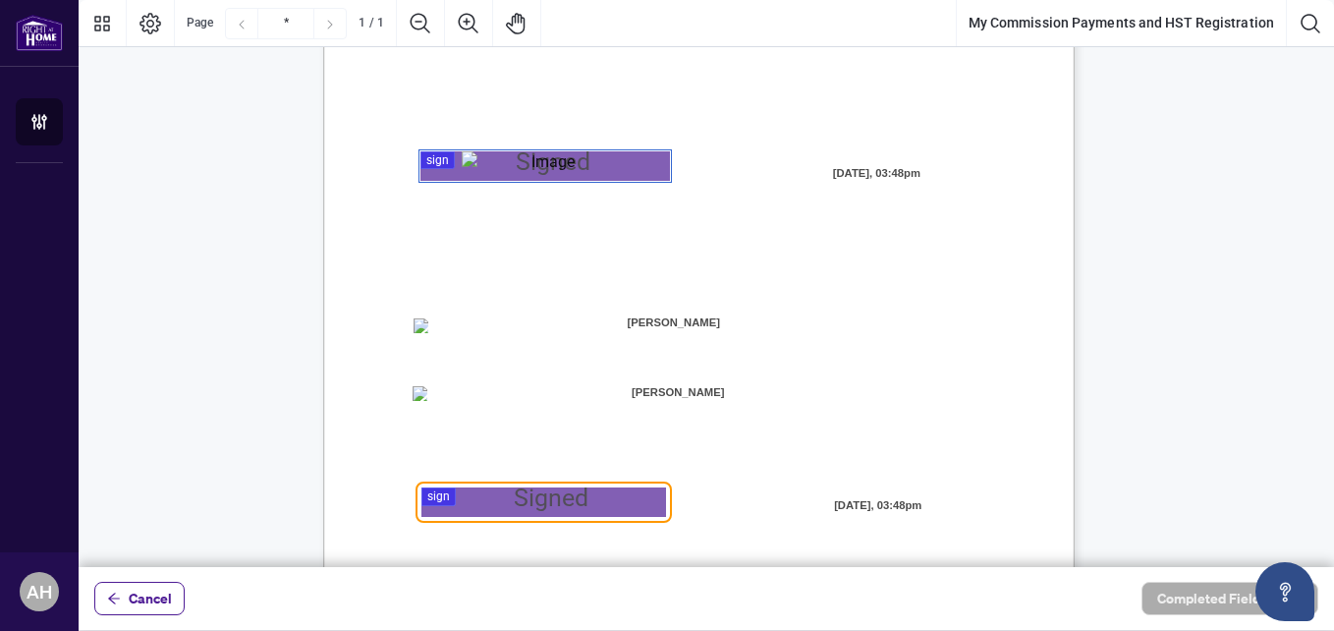
scroll to position [492, 0]
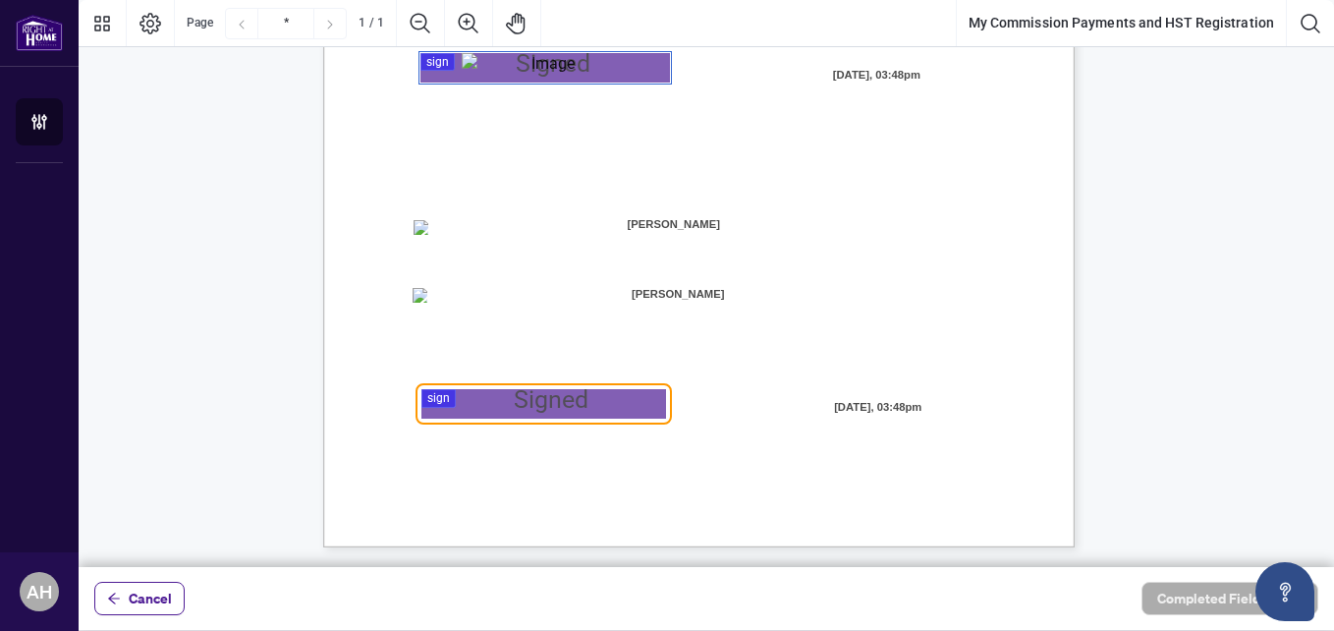
click at [600, 399] on div at bounding box center [707, 283] width 1256 height 567
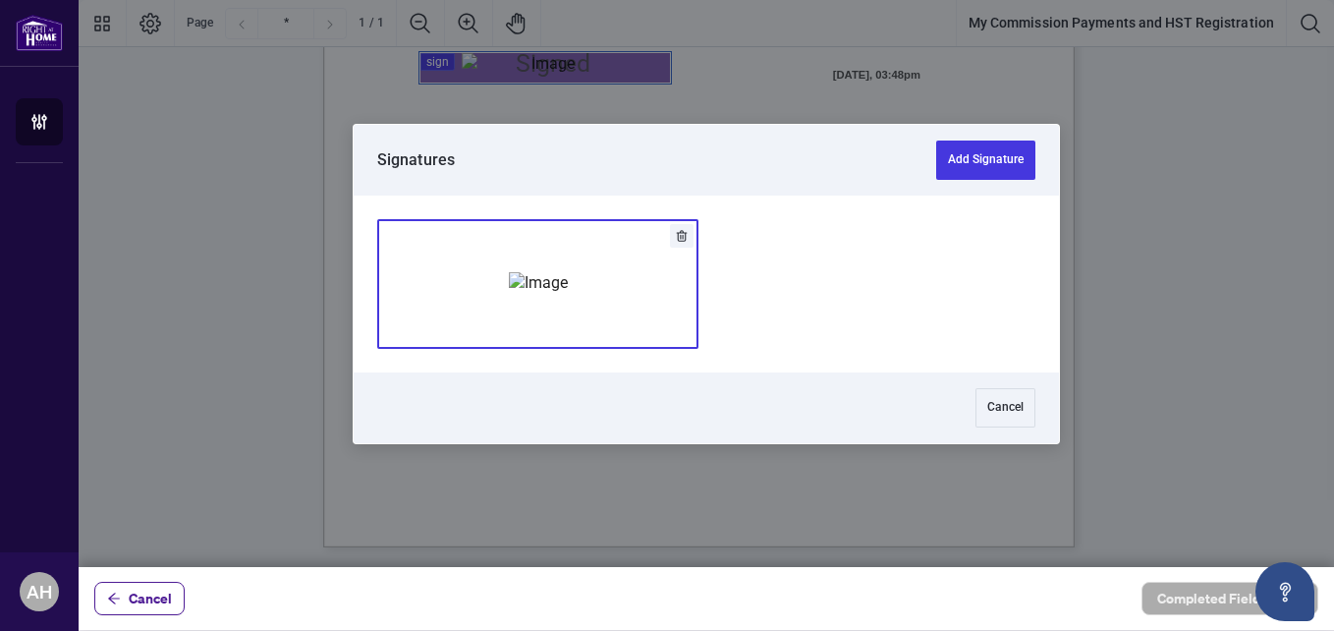
click at [568, 287] on img "Add Signature" at bounding box center [538, 283] width 59 height 22
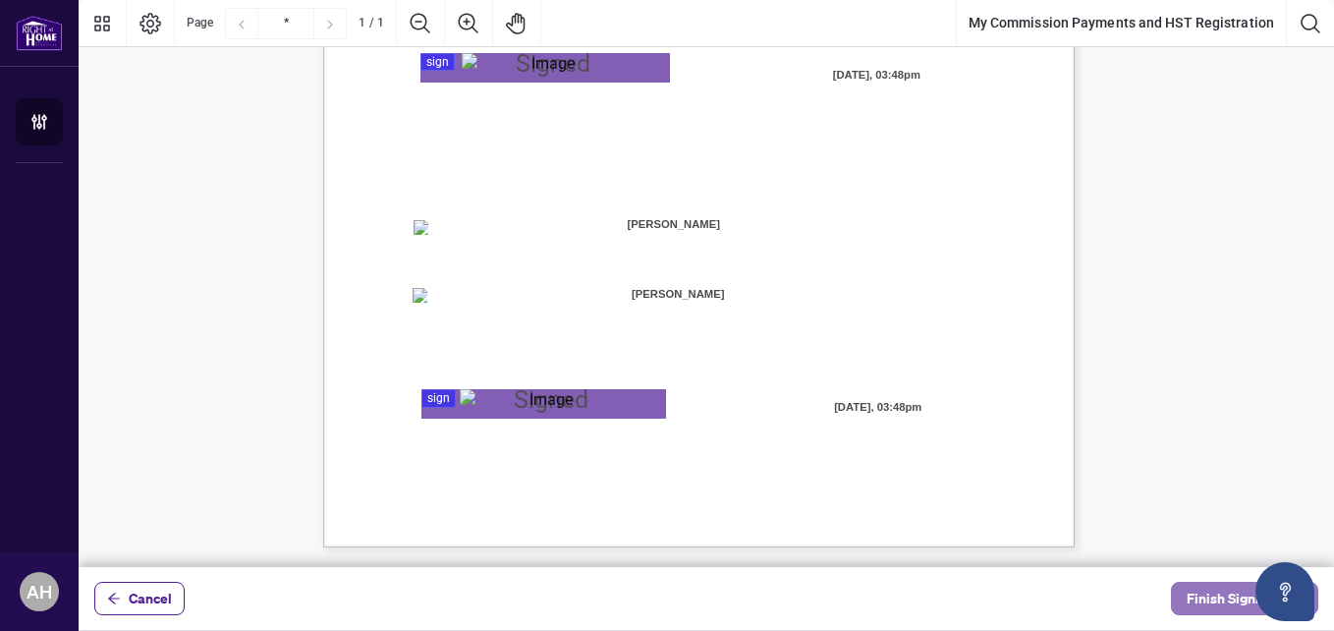
click at [1221, 599] on span "Finish Signing" at bounding box center [1231, 598] width 88 height 31
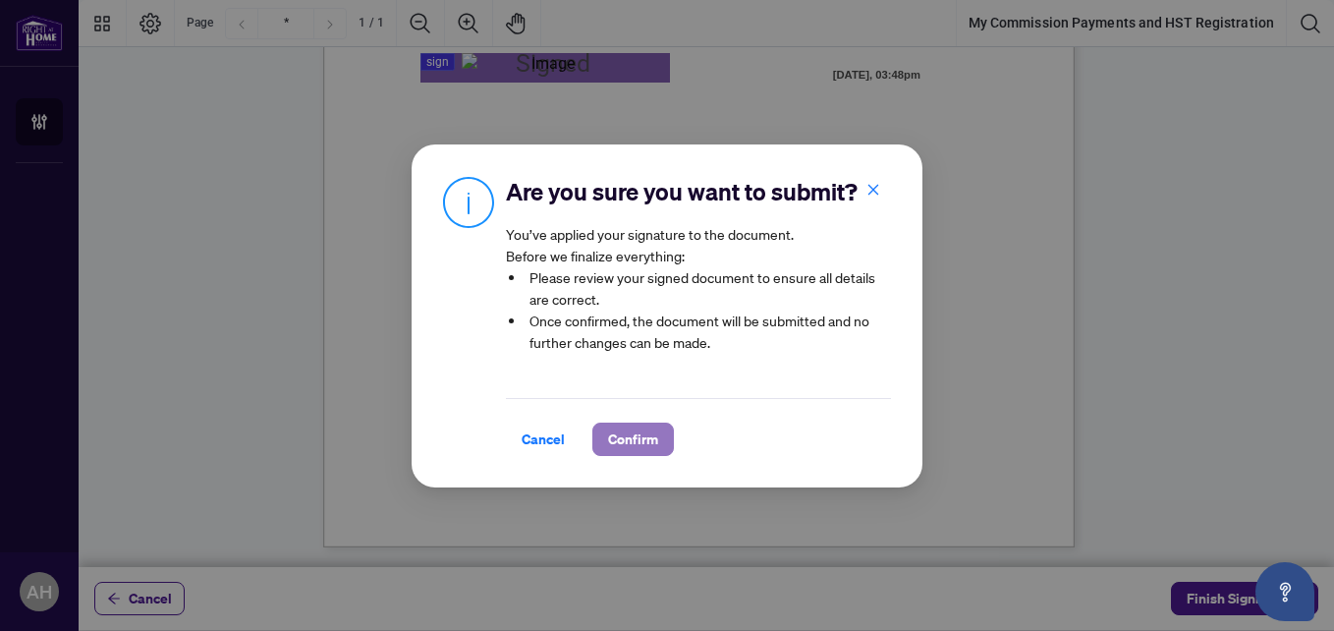
click at [645, 455] on span "Confirm" at bounding box center [633, 439] width 50 height 31
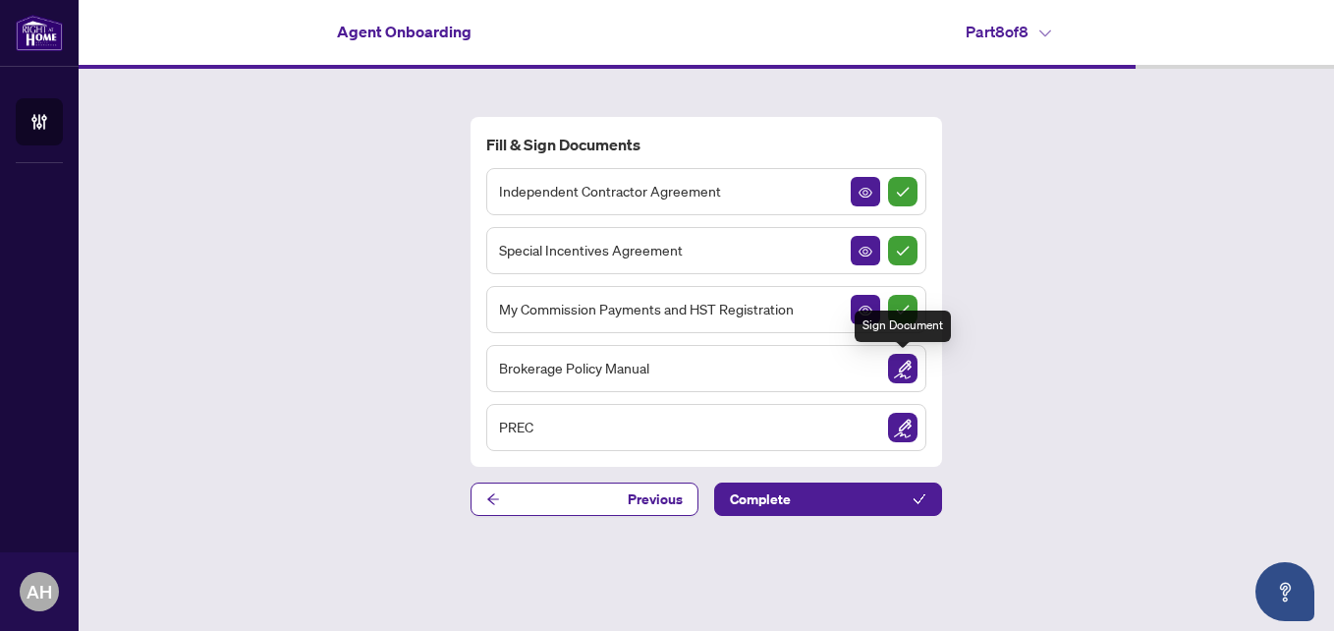
click at [901, 370] on img "Sign Document" at bounding box center [902, 368] width 29 height 29
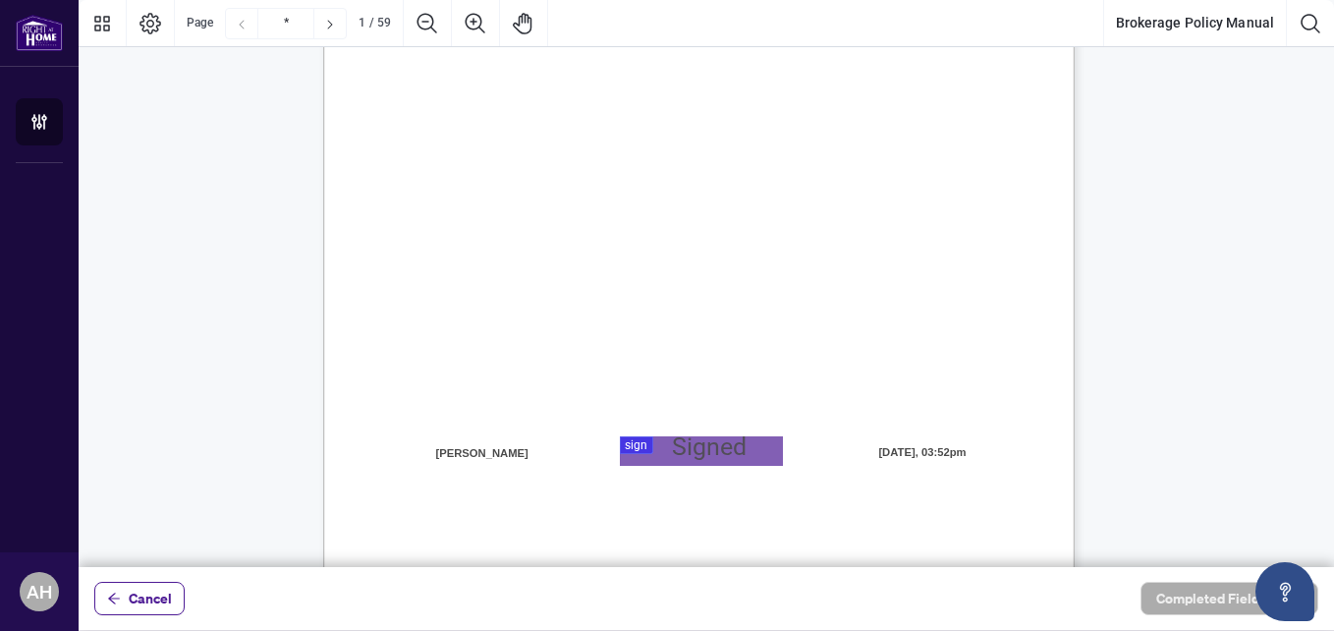
scroll to position [393, 0]
click at [652, 450] on div at bounding box center [707, 283] width 1256 height 567
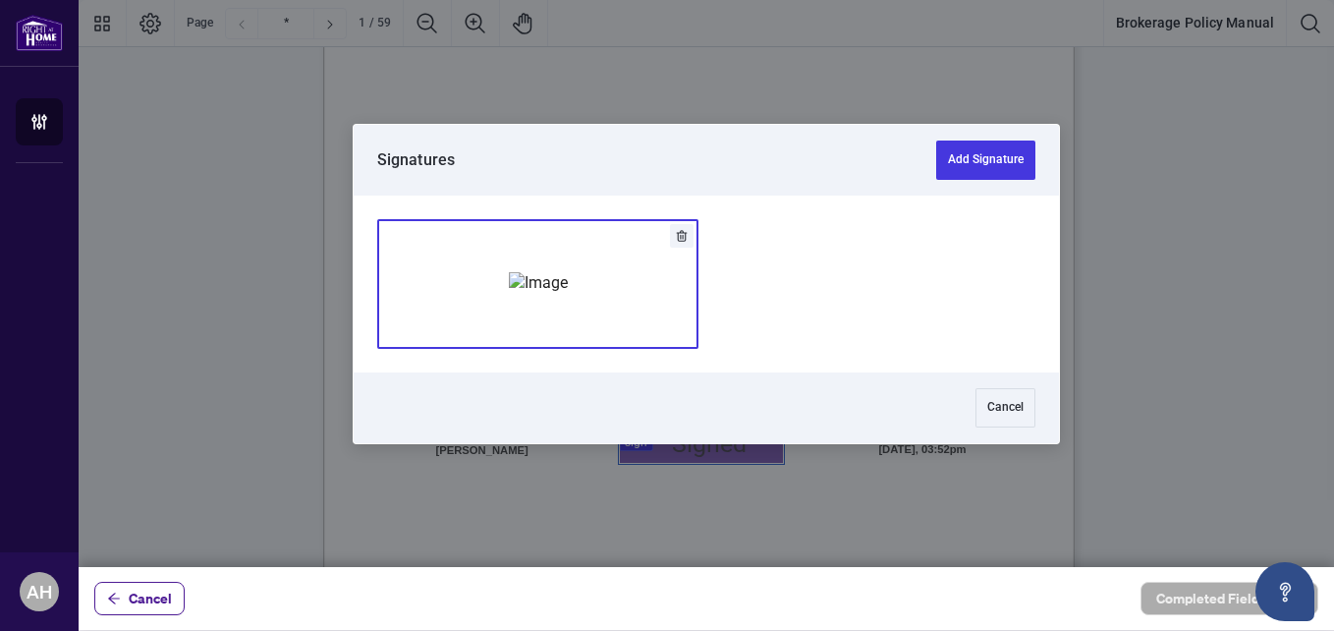
click at [568, 294] on img "Add Signature" at bounding box center [538, 283] width 59 height 22
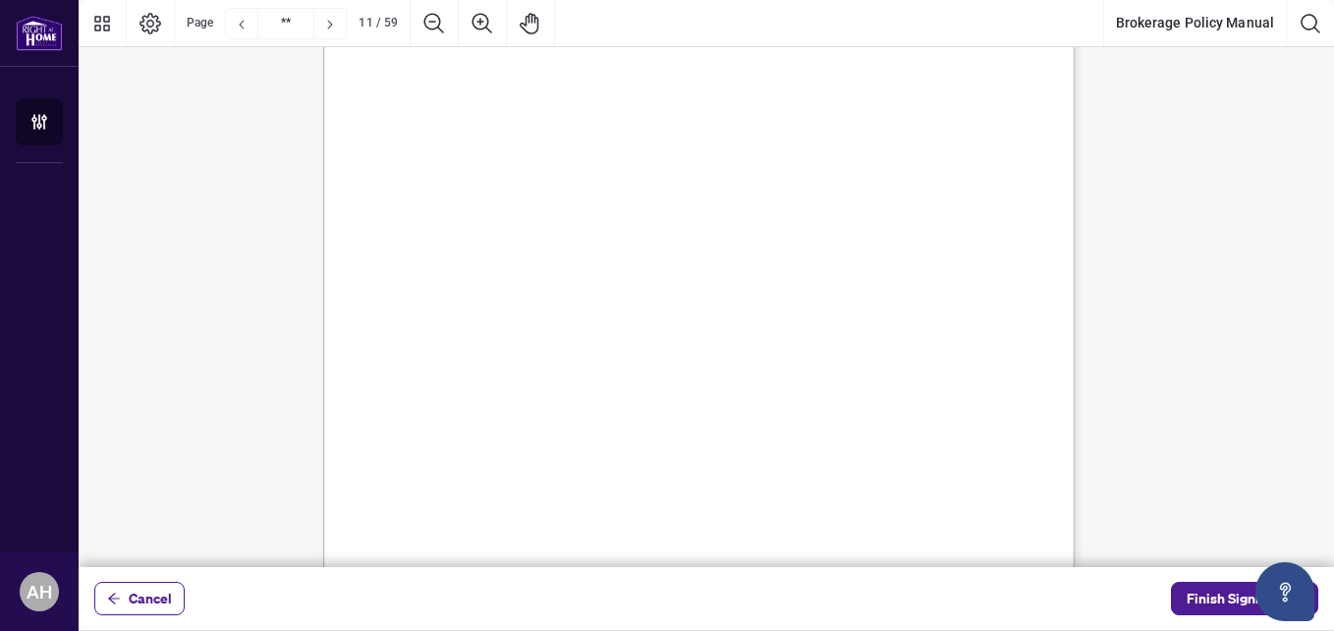
scroll to position [10121, 0]
click at [480, 28] on icon "Zoom In" at bounding box center [483, 23] width 20 height 20
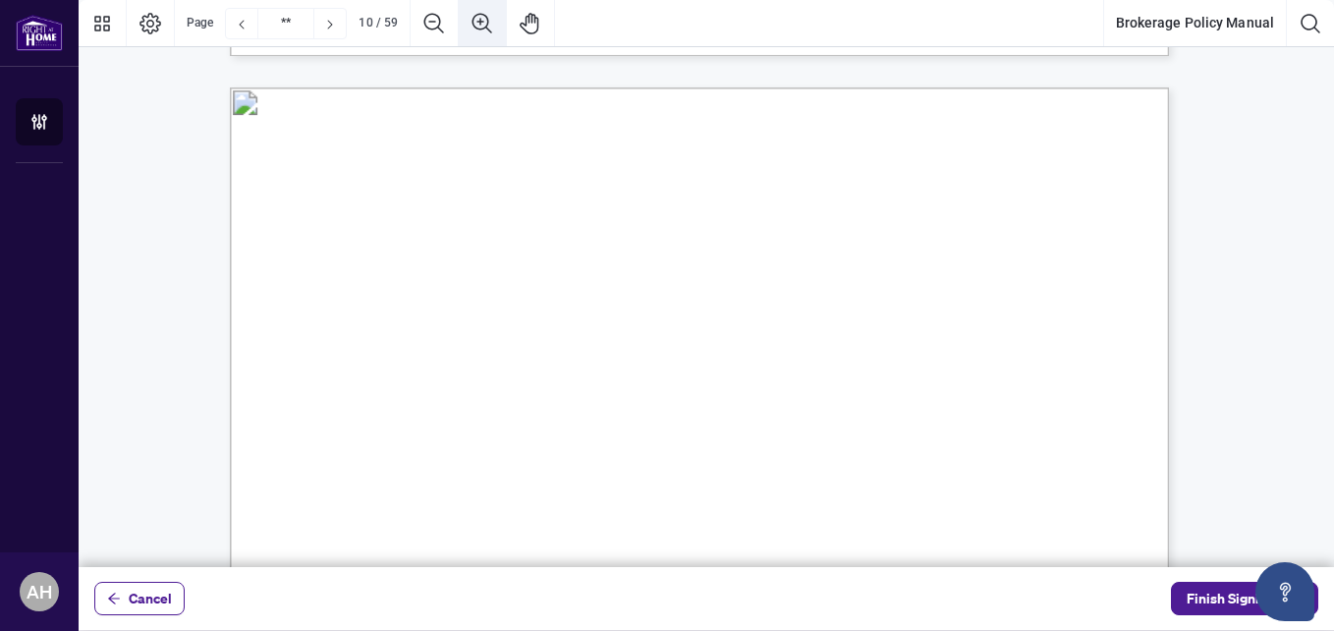
scroll to position [12660, 0]
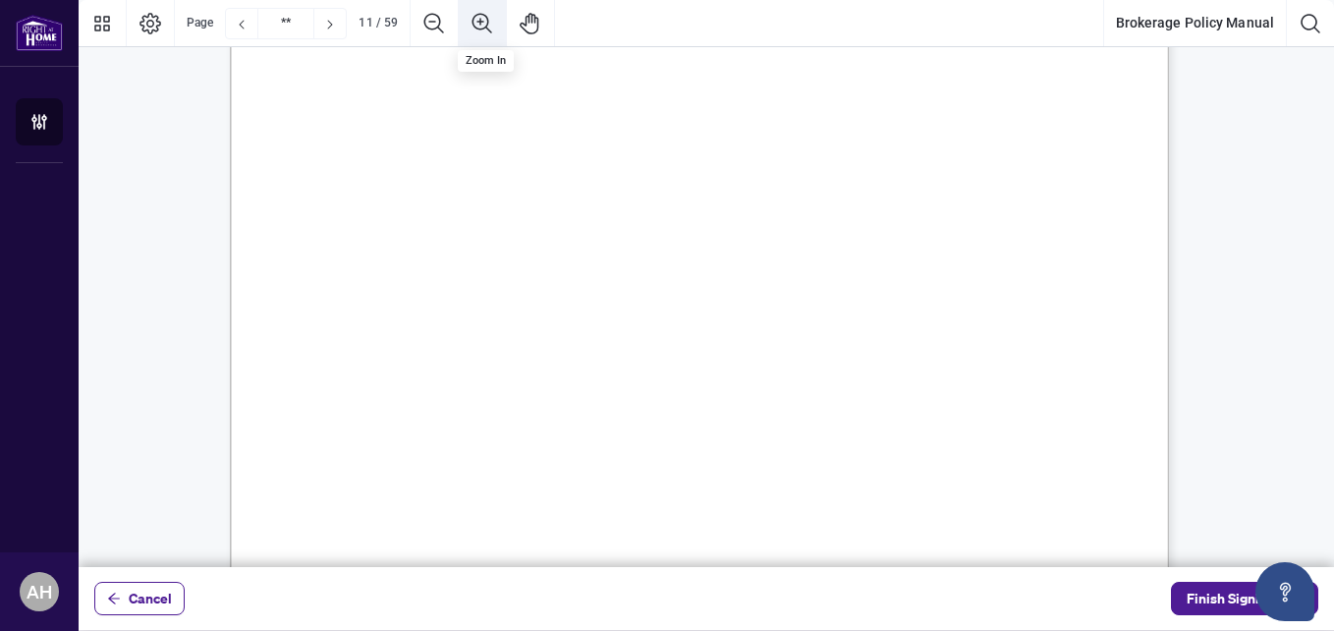
click at [479, 23] on icon "Zoom In" at bounding box center [483, 24] width 24 height 24
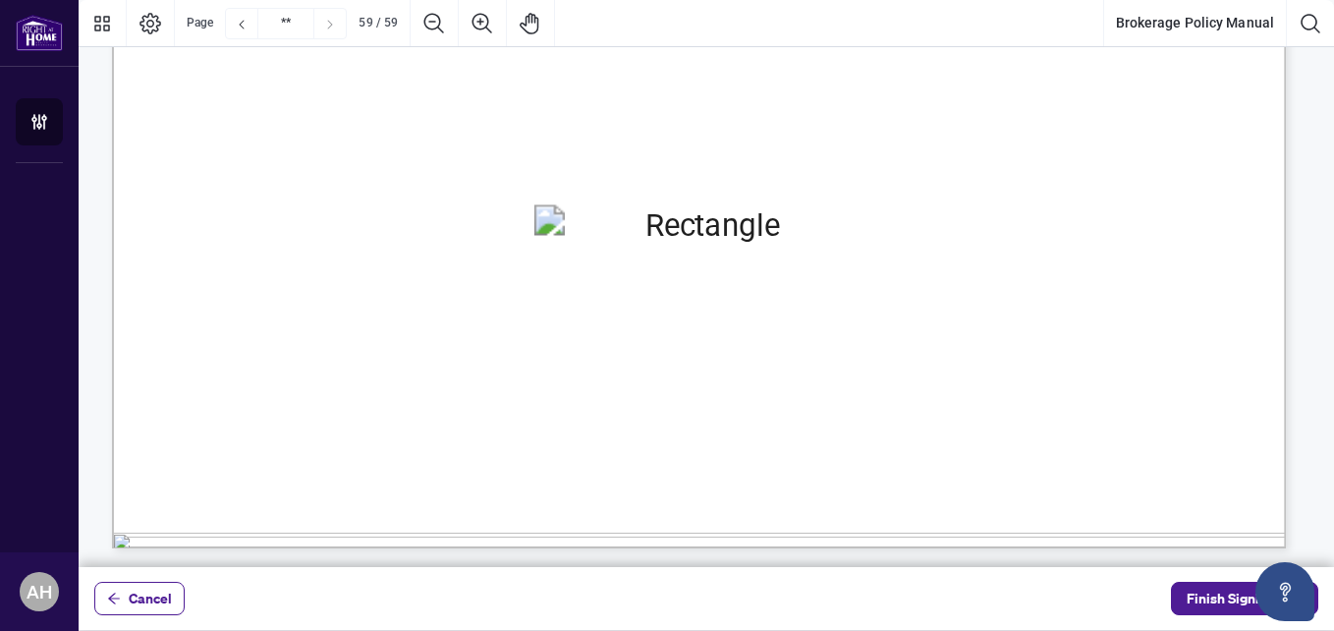
scroll to position [91428, 0]
click at [1213, 587] on span "Finish Signing" at bounding box center [1231, 598] width 88 height 31
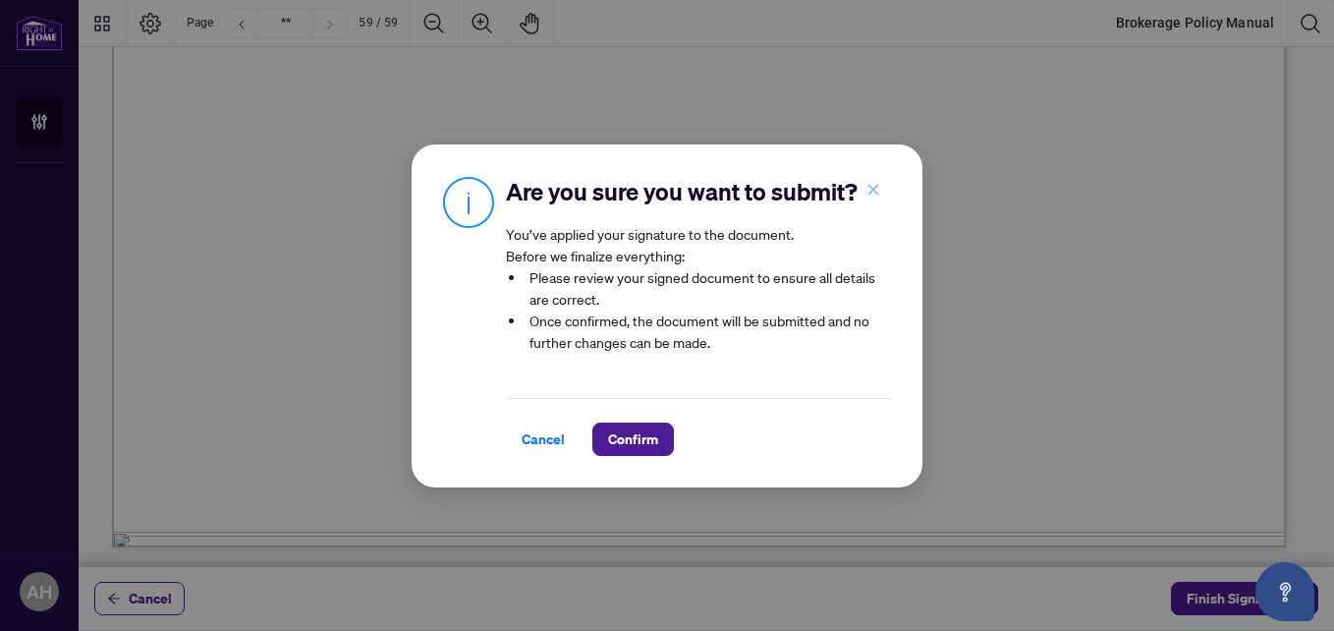
click at [878, 183] on icon "close" at bounding box center [874, 190] width 14 height 14
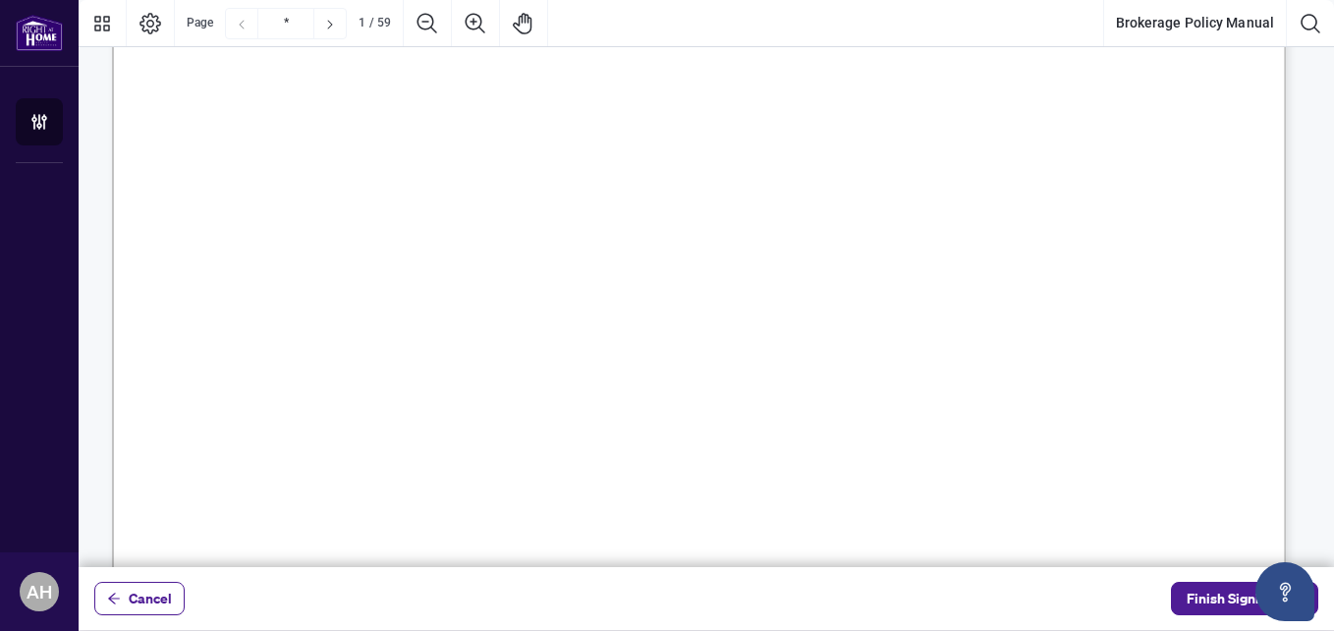
scroll to position [0, 0]
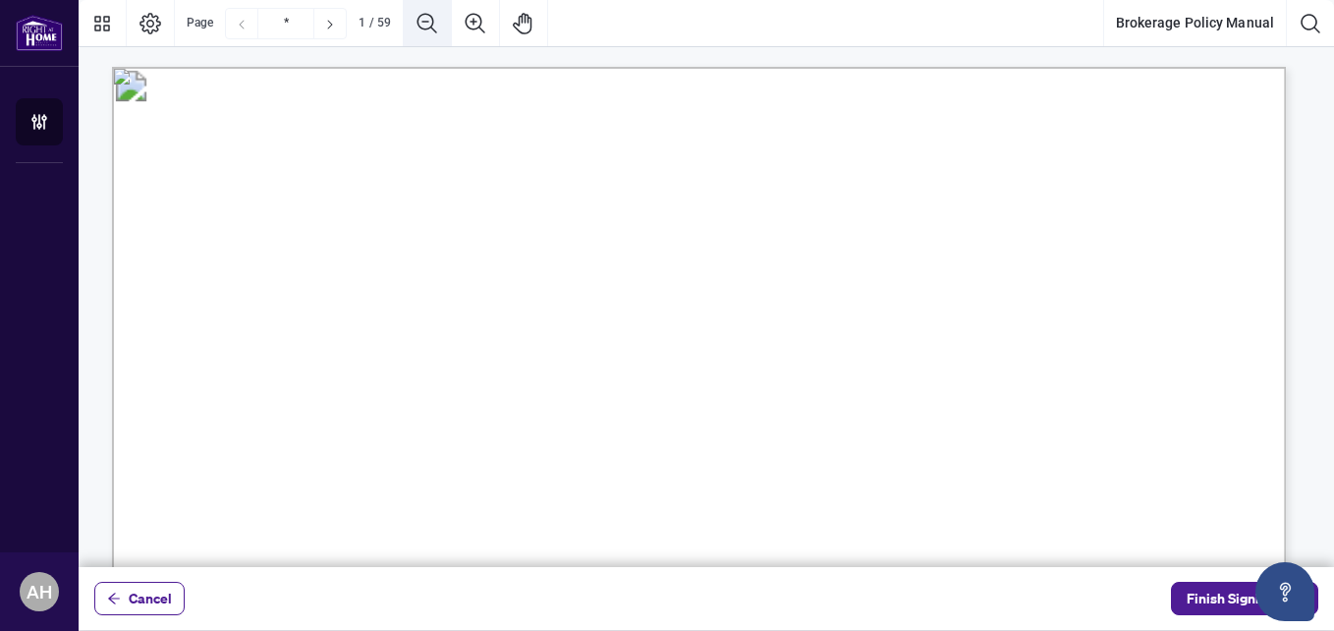
click at [430, 17] on icon "Zoom Out" at bounding box center [428, 23] width 20 height 20
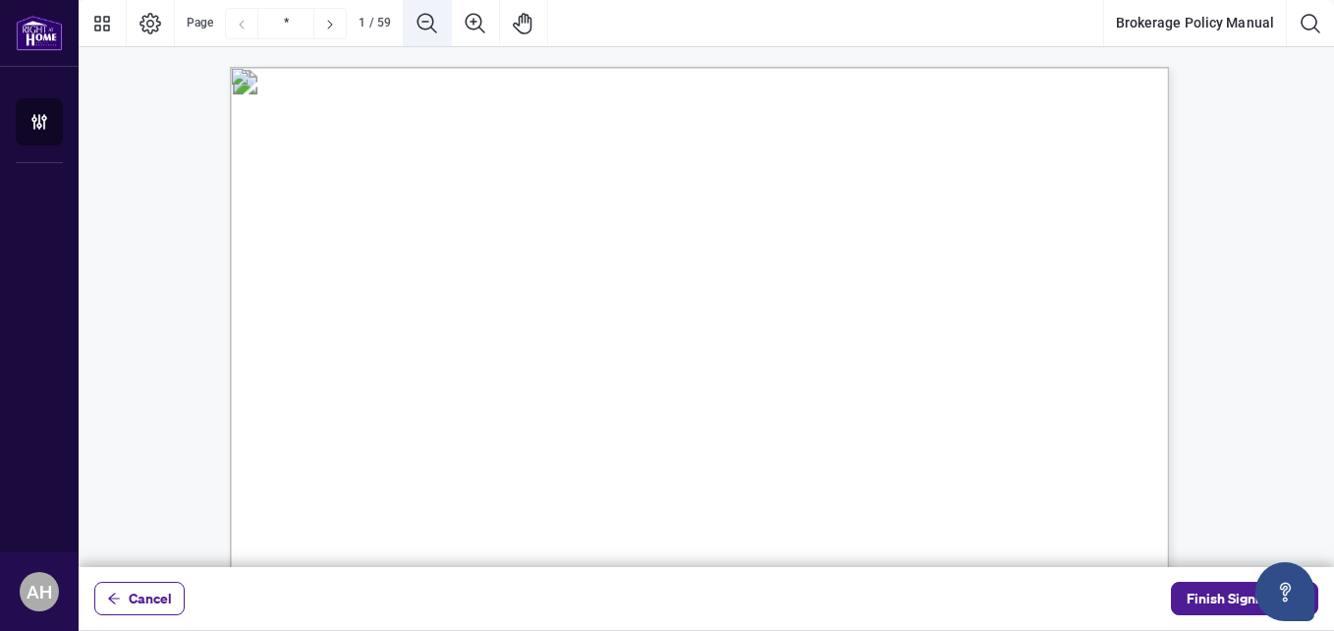
click at [429, 17] on icon "Zoom Out" at bounding box center [428, 24] width 24 height 24
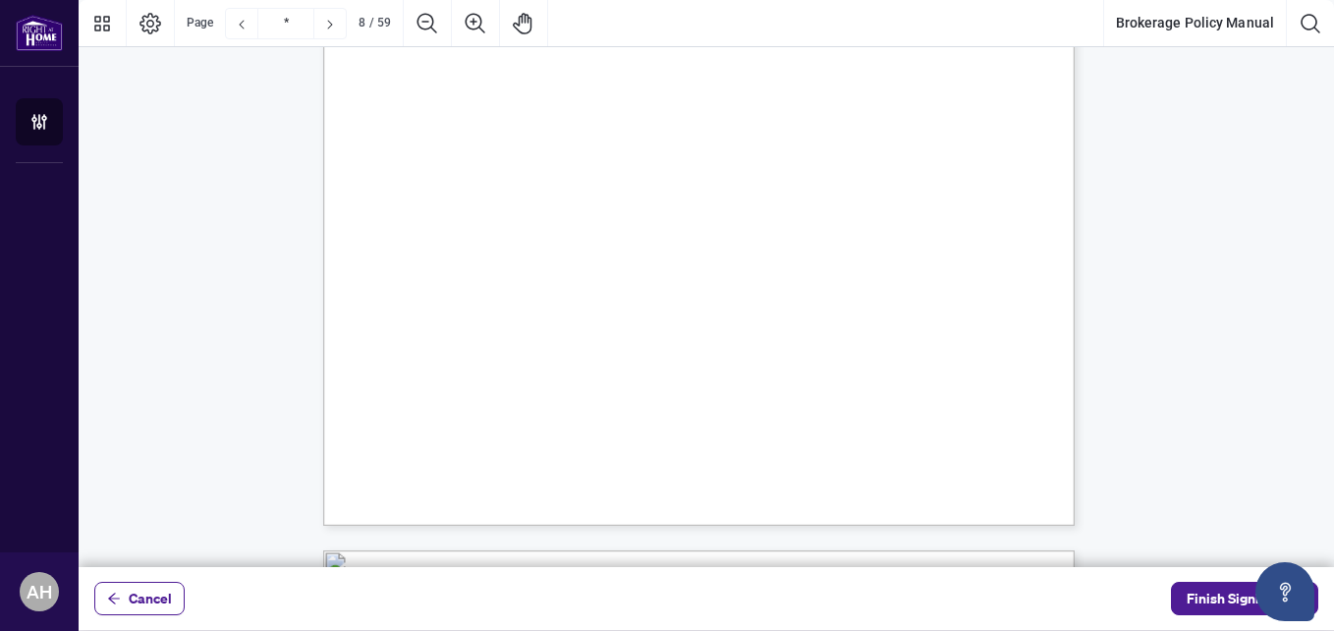
scroll to position [6977, 0]
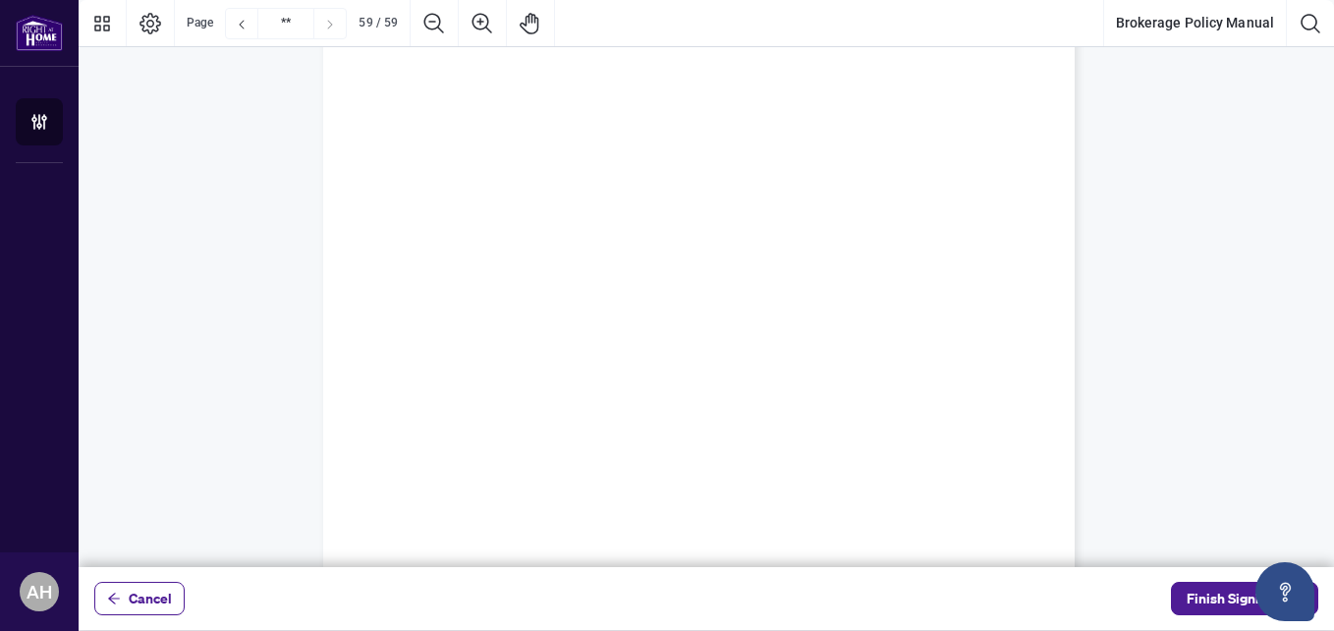
type input "**"
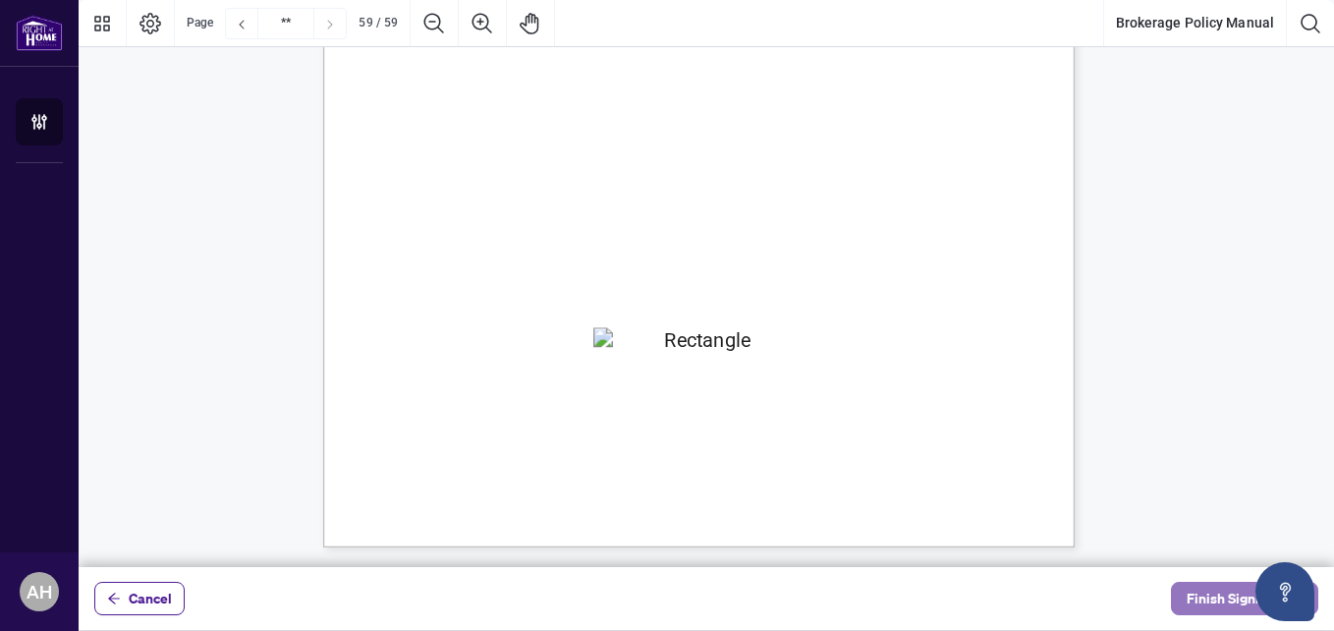
click at [1211, 596] on span "Finish Signing" at bounding box center [1231, 598] width 88 height 31
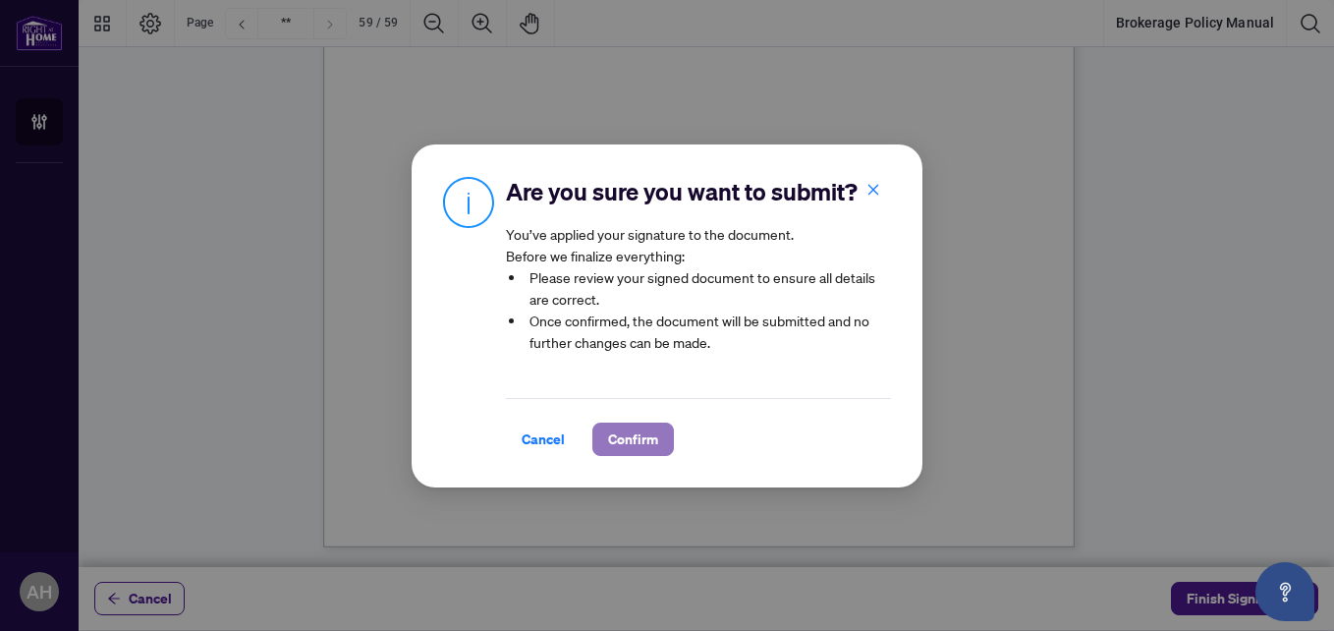
click at [632, 455] on span "Confirm" at bounding box center [633, 439] width 50 height 31
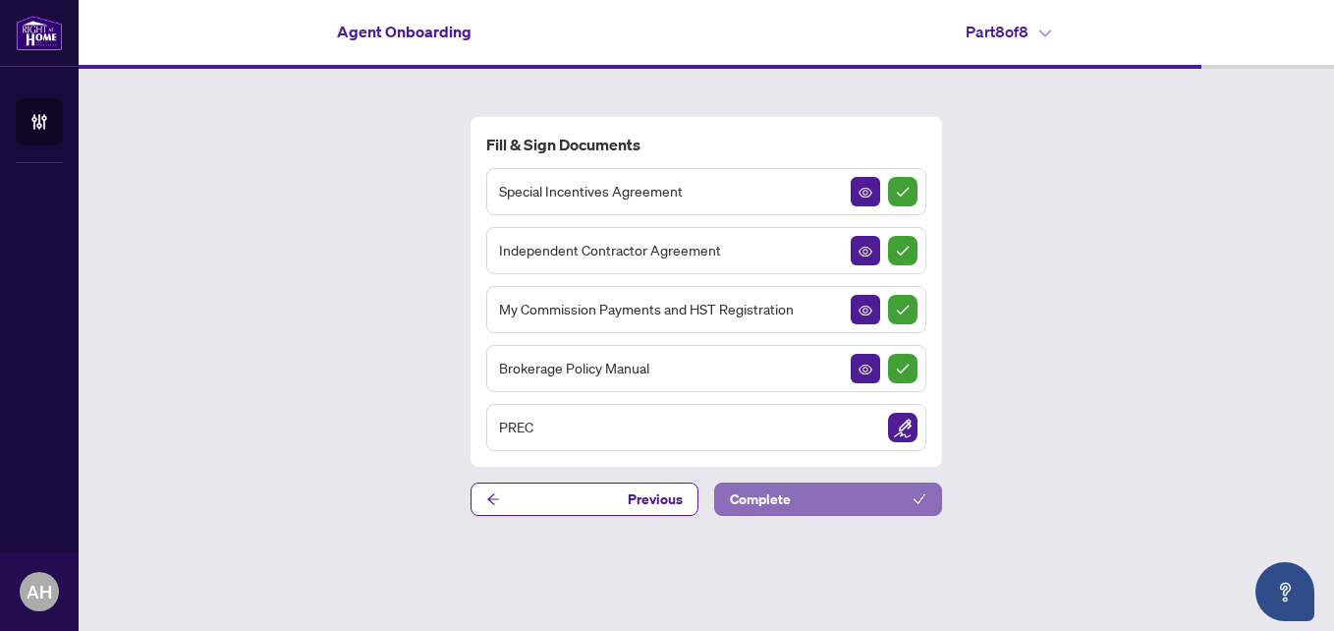
click at [885, 488] on button "Complete" at bounding box center [828, 498] width 228 height 33
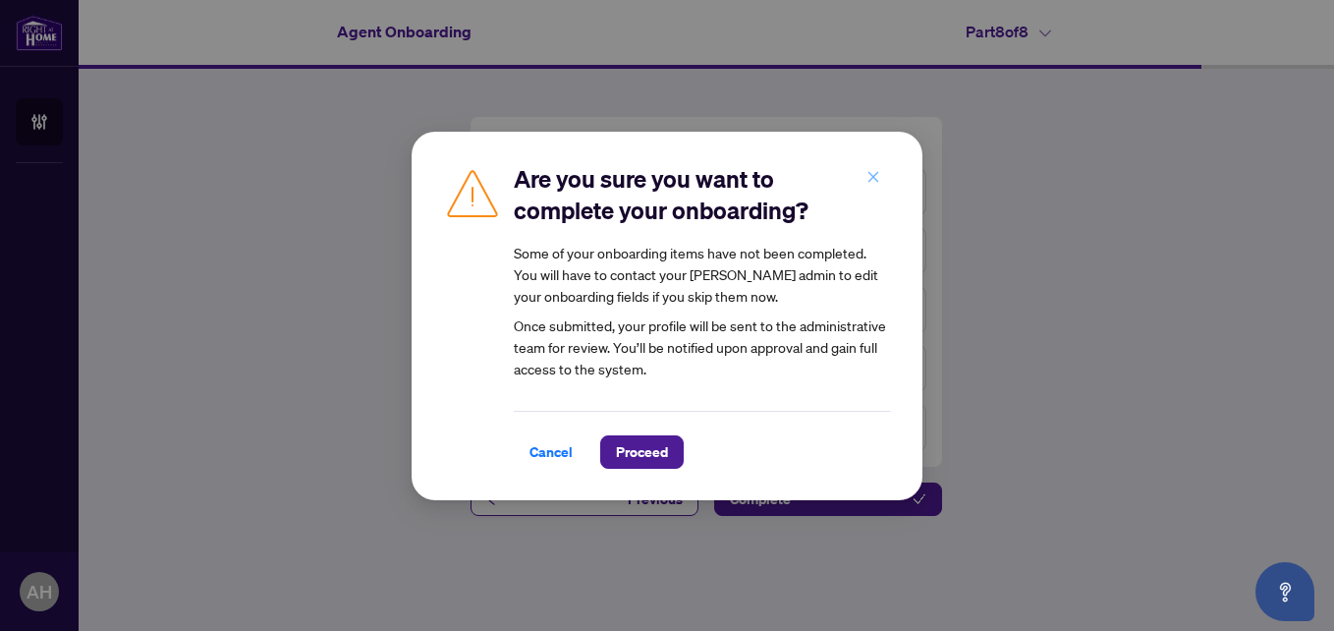
click at [869, 182] on icon "close" at bounding box center [874, 177] width 14 height 14
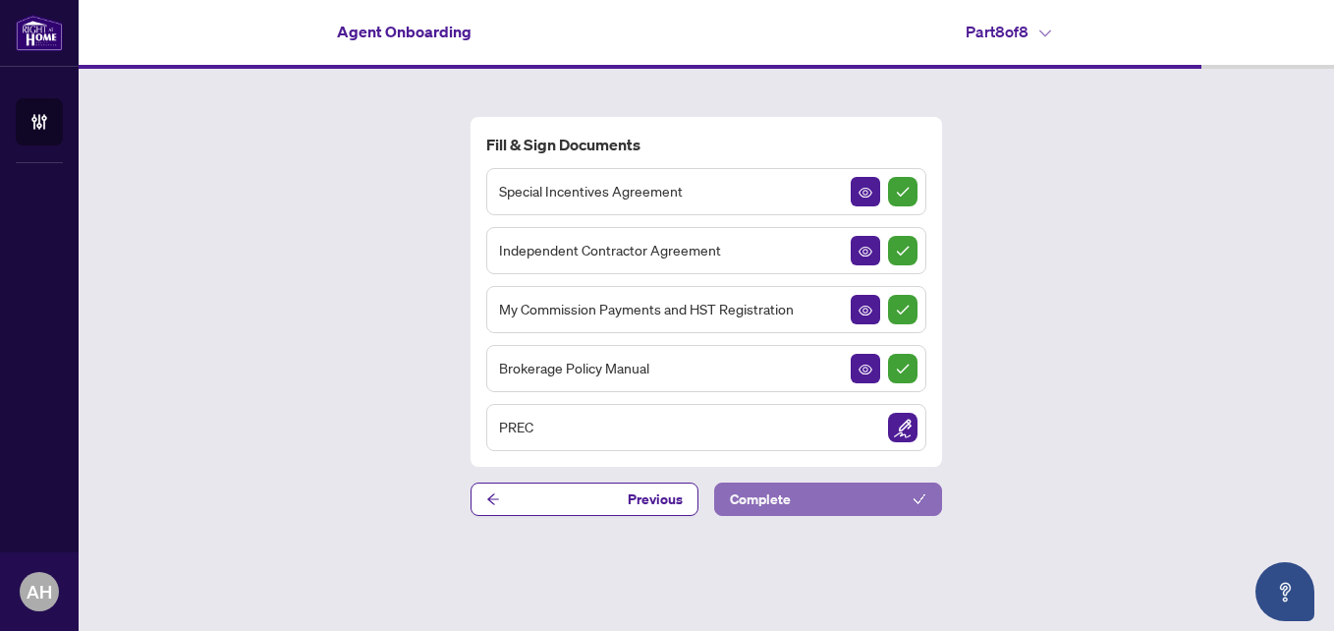
click at [818, 489] on button "Complete" at bounding box center [828, 498] width 228 height 33
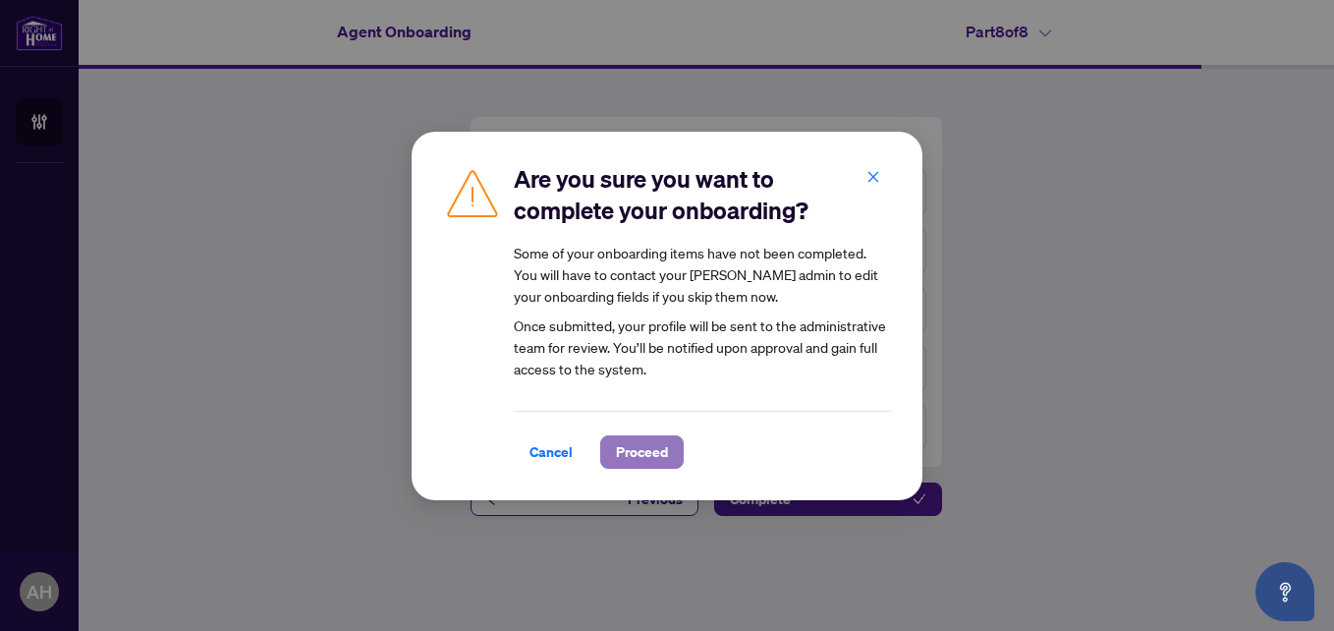
click at [658, 451] on button "Proceed" at bounding box center [642, 451] width 84 height 33
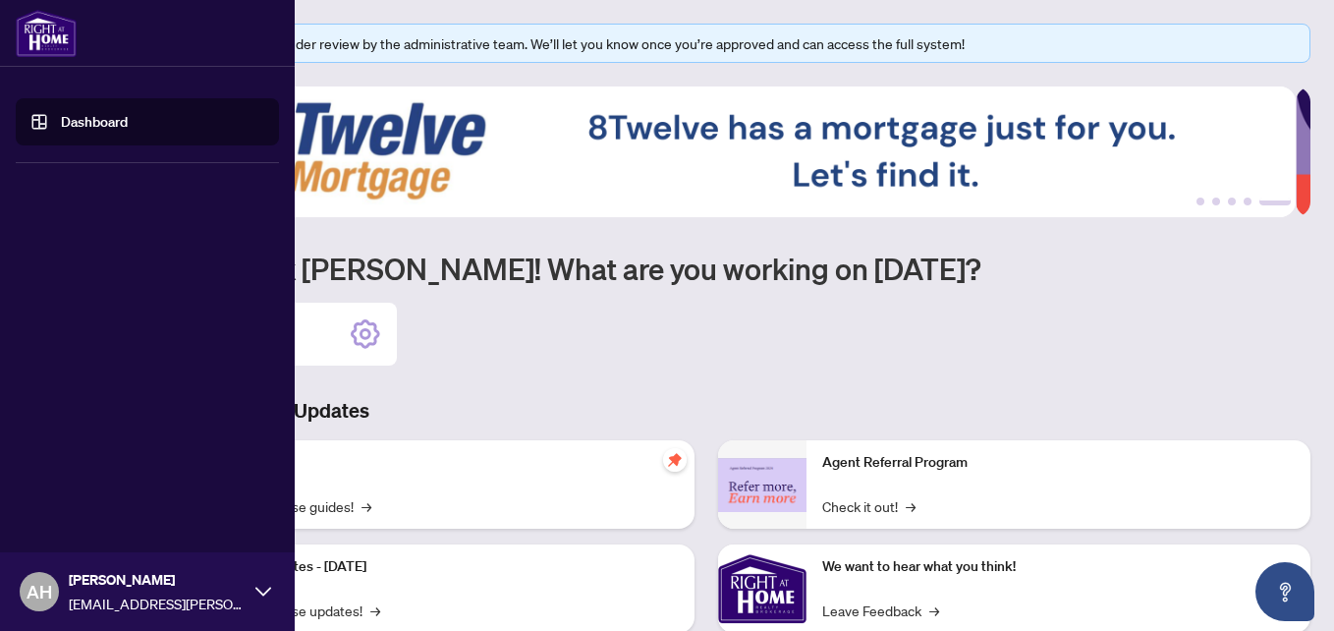
click at [93, 115] on link "Dashboard" at bounding box center [94, 122] width 67 height 18
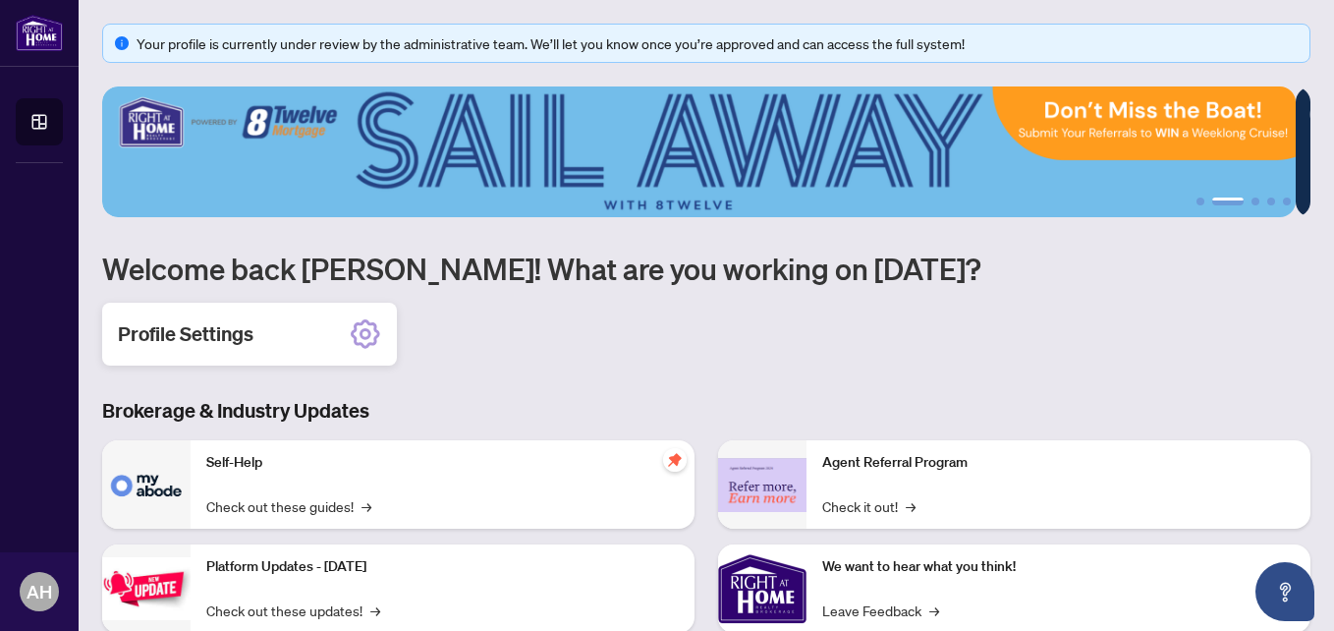
click at [369, 335] on icon at bounding box center [366, 334] width 12 height 12
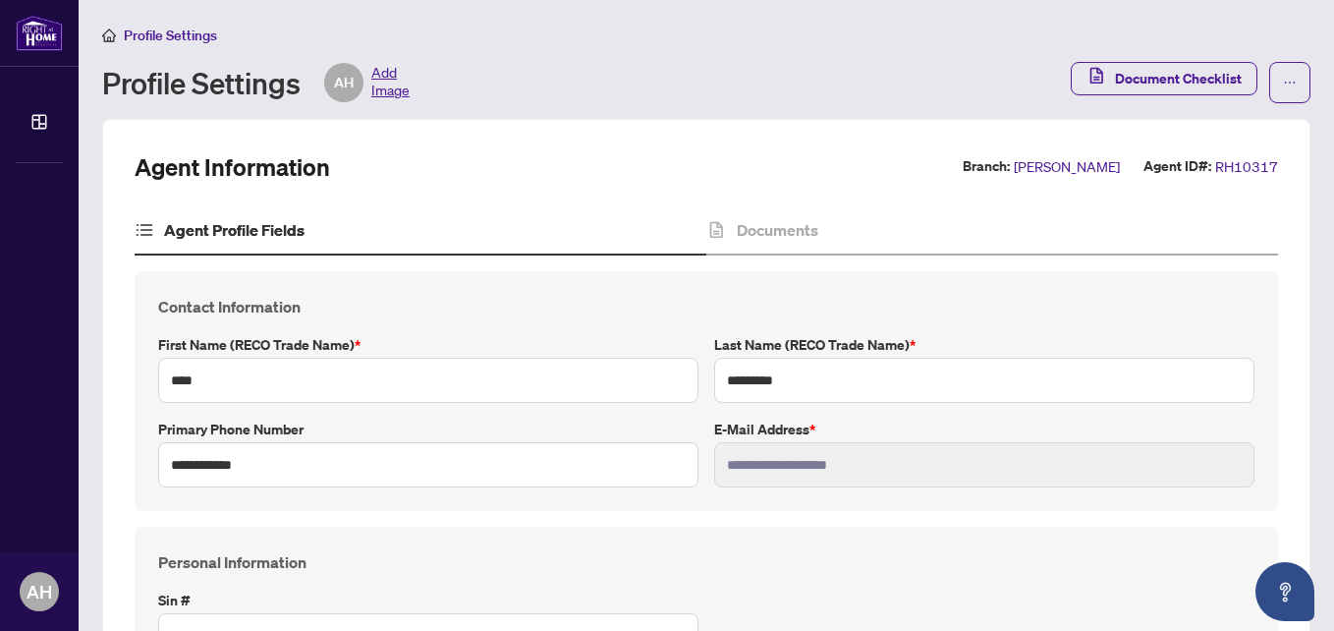
type input "****"
type input "**********"
click at [1152, 74] on span "Document Checklist" at bounding box center [1178, 78] width 127 height 31
